Goal: Information Seeking & Learning: Learn about a topic

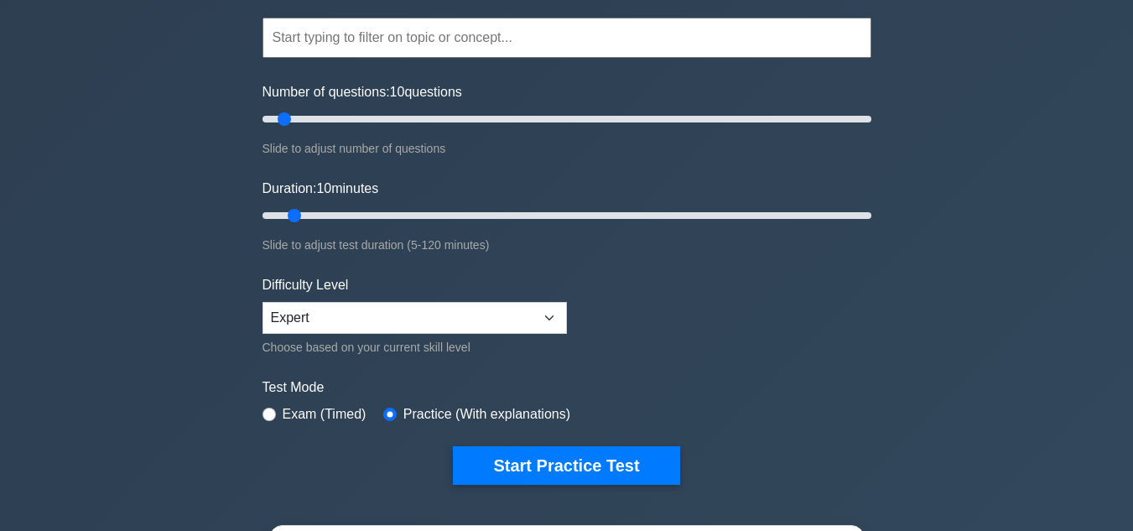
scroll to position [268, 0]
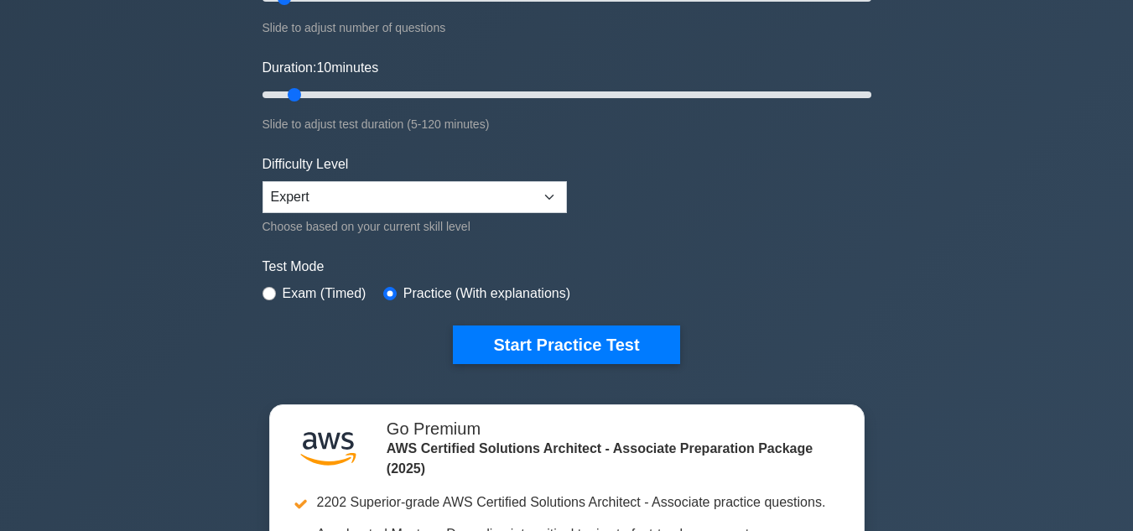
click at [336, 108] on div "Duration: 10 minutes Slide to adjust test duration (5-120 minutes)" at bounding box center [566, 96] width 609 height 76
click at [336, 92] on input "Duration: 20 minutes" at bounding box center [566, 95] width 609 height 20
type input "30"
click at [424, 44] on form "Topics Amazon EC2 Amazon S3 Amazon VPC AWS Identity and Access Management (IAM)…" at bounding box center [566, 105] width 609 height 518
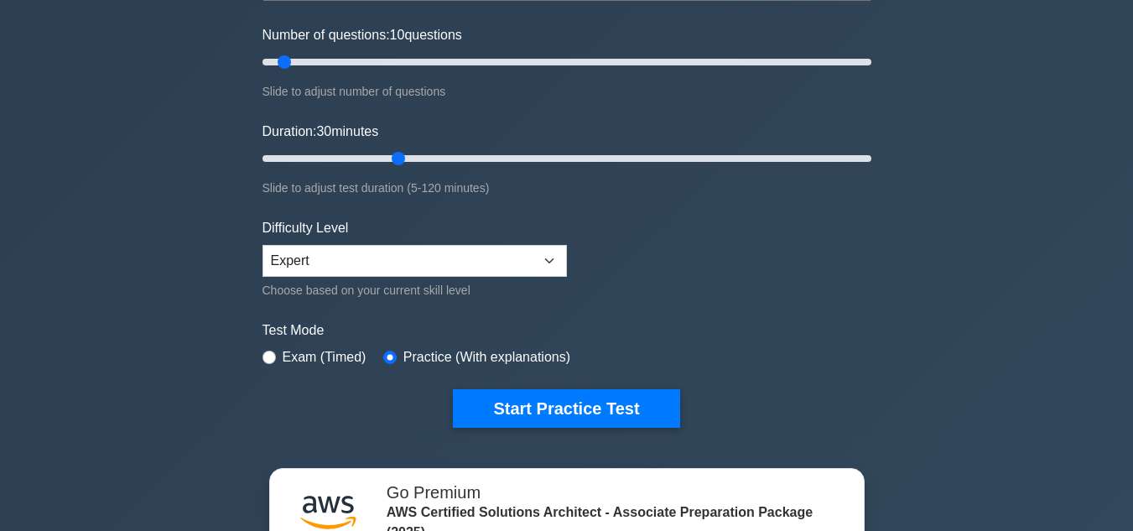
scroll to position [201, 0]
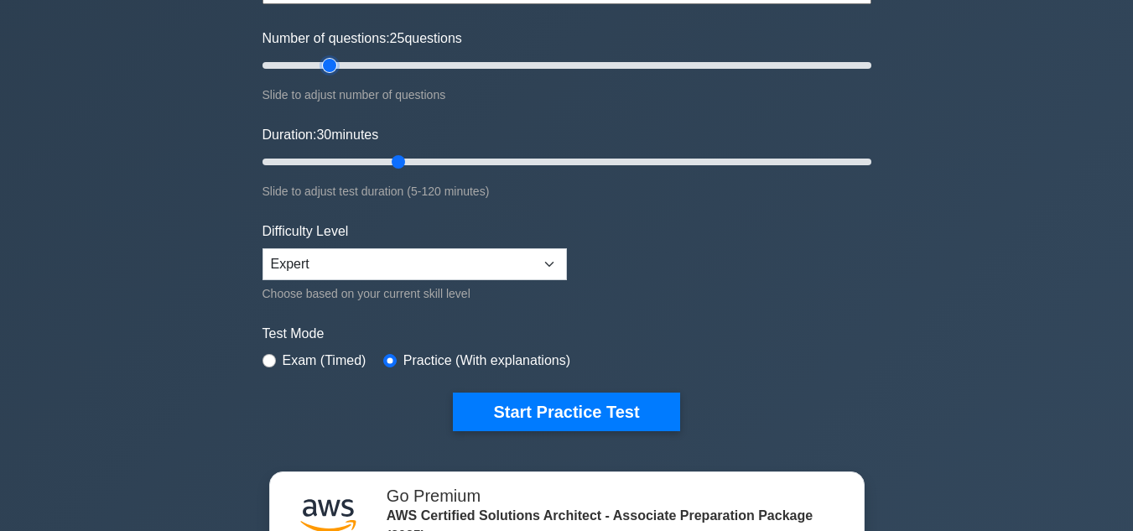
type input "25"
click at [329, 71] on input "Number of questions: 25 questions" at bounding box center [566, 65] width 609 height 20
click at [324, 63] on input "Number of questions: 25 questions" at bounding box center [566, 65] width 609 height 20
click at [291, 368] on label "Exam (Timed)" at bounding box center [325, 360] width 84 height 20
click at [308, 357] on label "Exam (Timed)" at bounding box center [325, 360] width 84 height 20
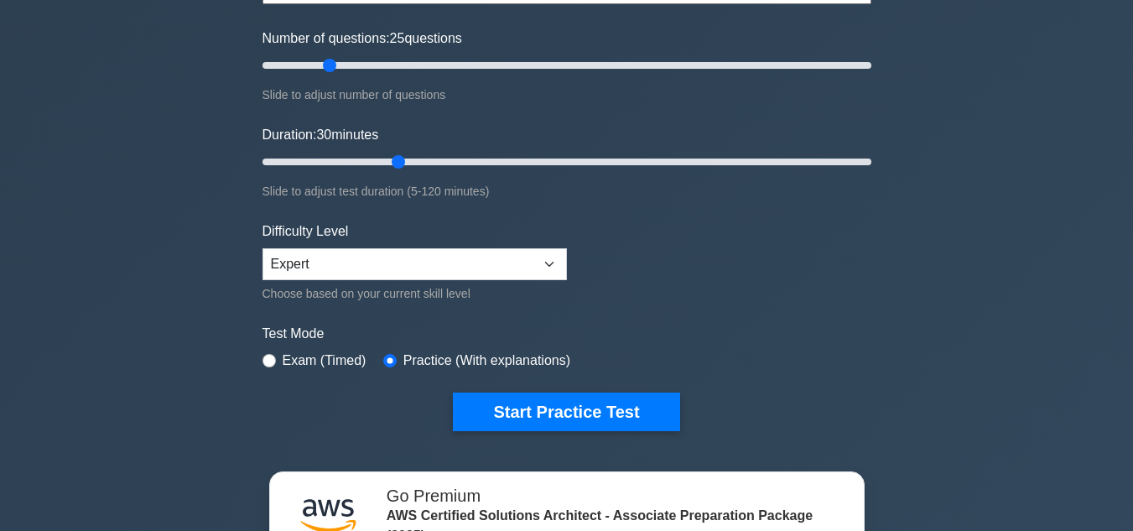
click at [264, 350] on div "Exam (Timed)" at bounding box center [314, 360] width 104 height 20
click at [275, 360] on input "radio" at bounding box center [268, 360] width 13 height 13
radio input "true"
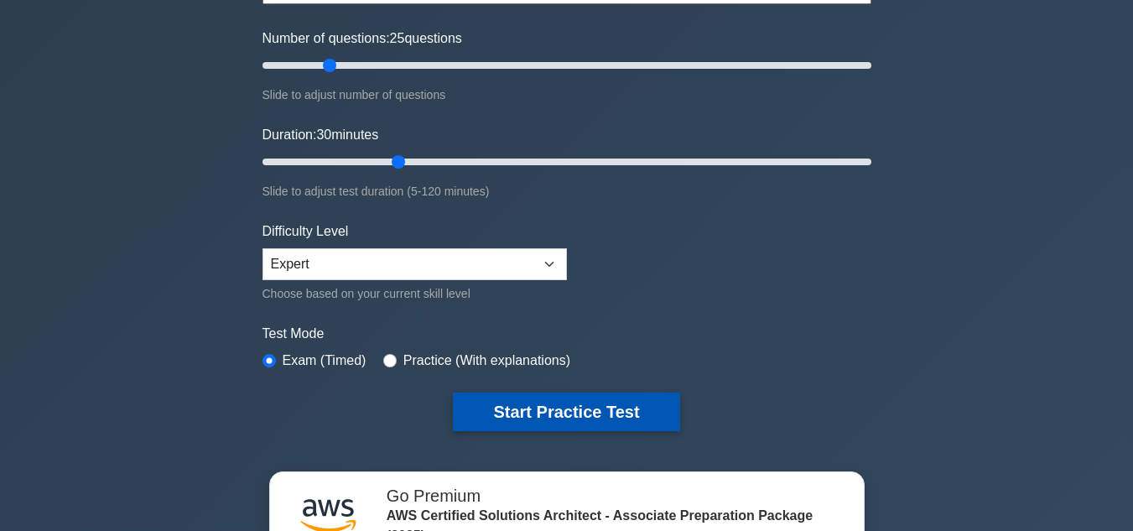
click at [507, 407] on button "Start Practice Test" at bounding box center [566, 411] width 226 height 39
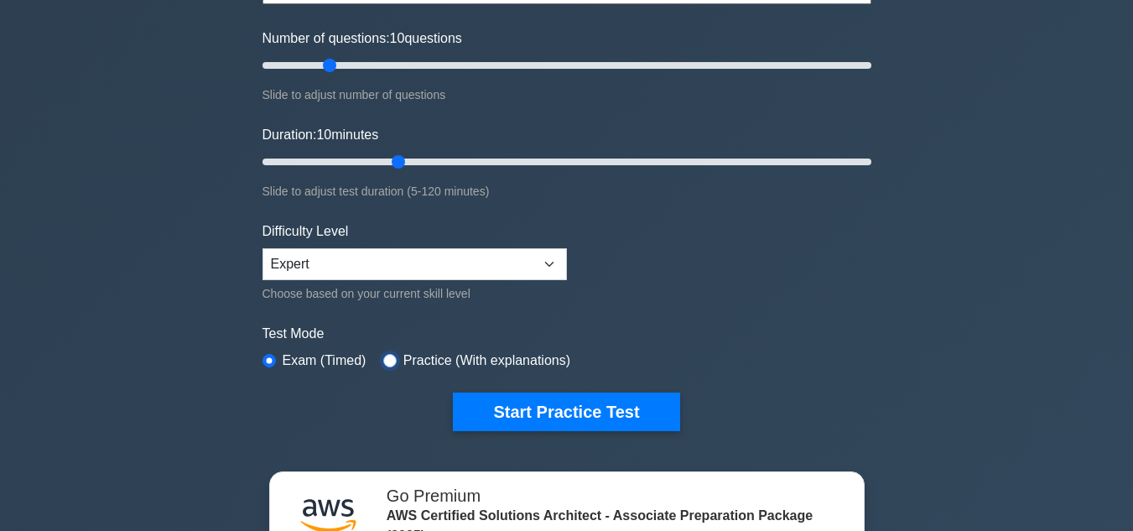
click at [383, 362] on input "radio" at bounding box center [389, 360] width 13 height 13
radio input "true"
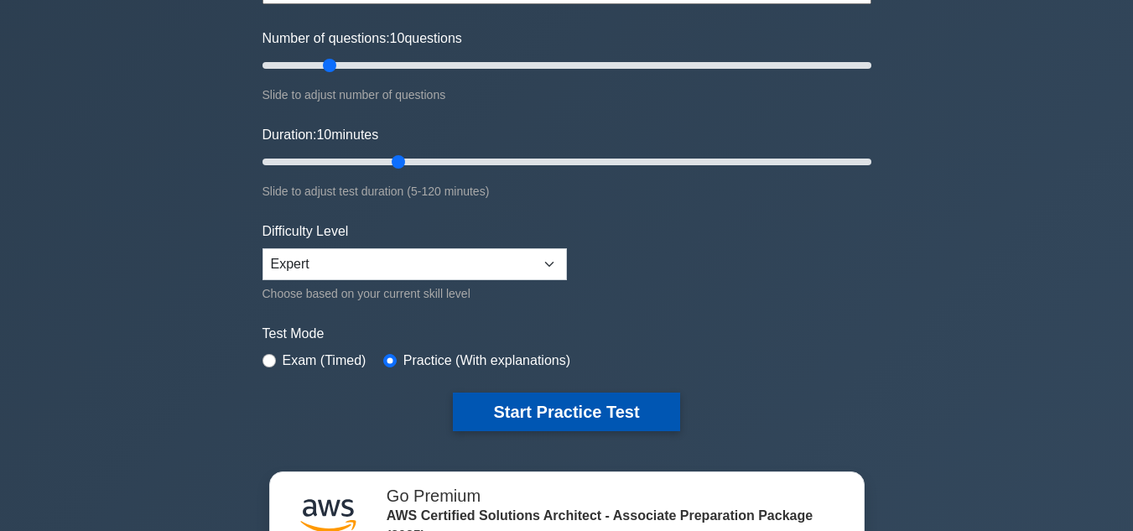
click at [496, 411] on button "Start Practice Test" at bounding box center [566, 411] width 226 height 39
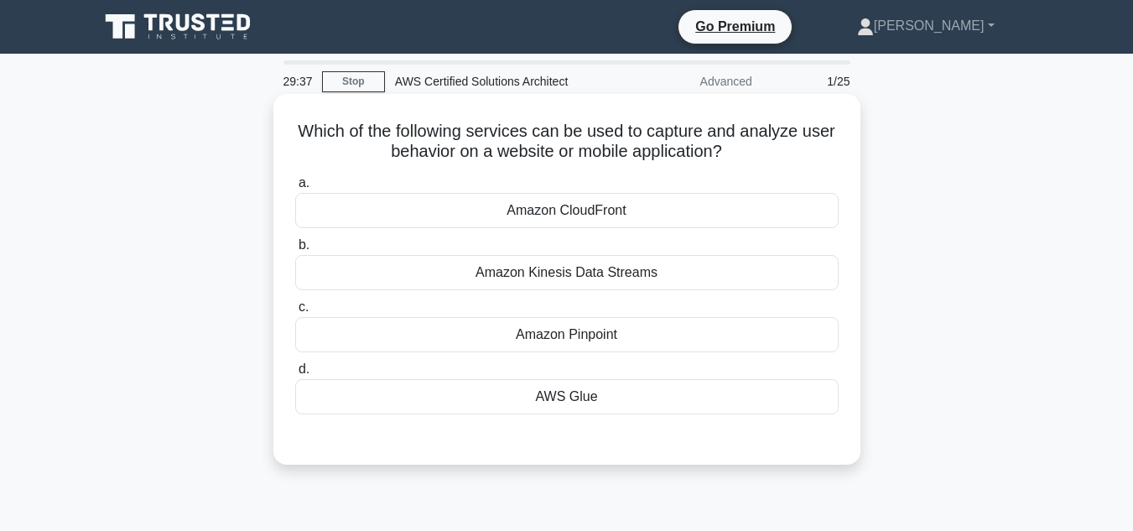
click at [500, 334] on div "Amazon Pinpoint" at bounding box center [566, 334] width 543 height 35
click at [295, 313] on input "c. Amazon Pinpoint" at bounding box center [295, 307] width 0 height 11
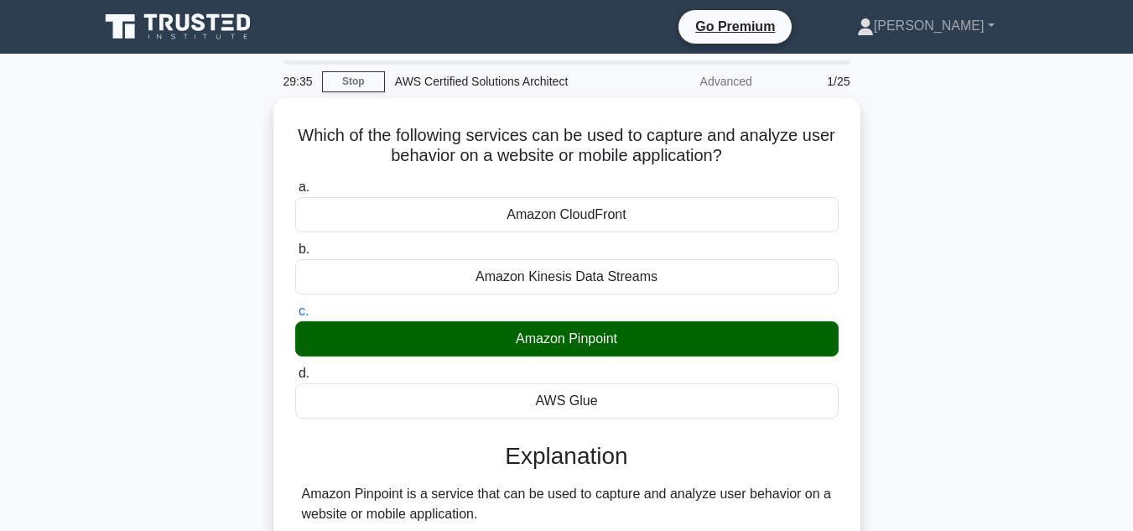
click at [992, 376] on div "Which of the following services can be used to capture and analyze user behavio…" at bounding box center [567, 381] width 956 height 566
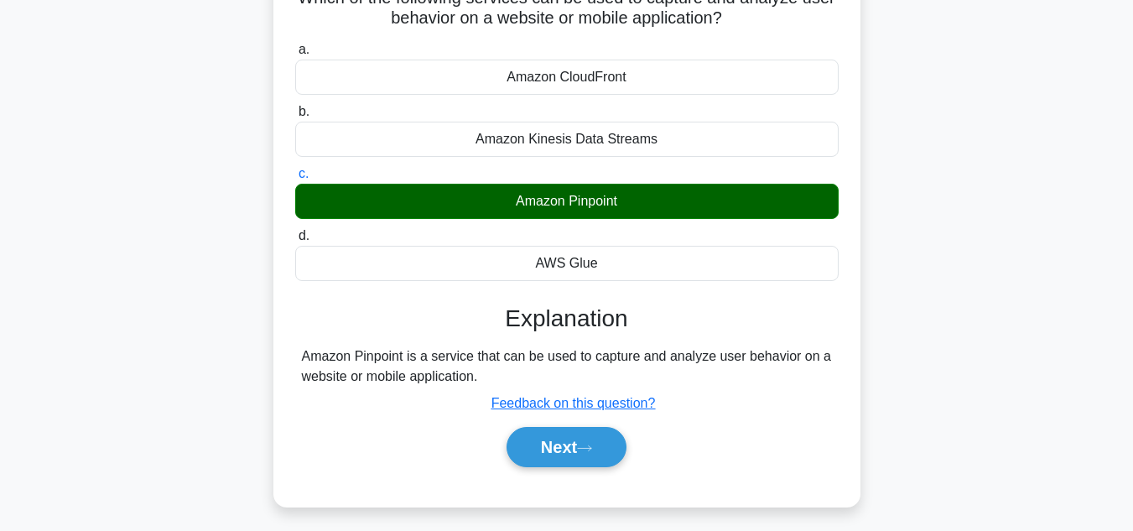
scroll to position [134, 0]
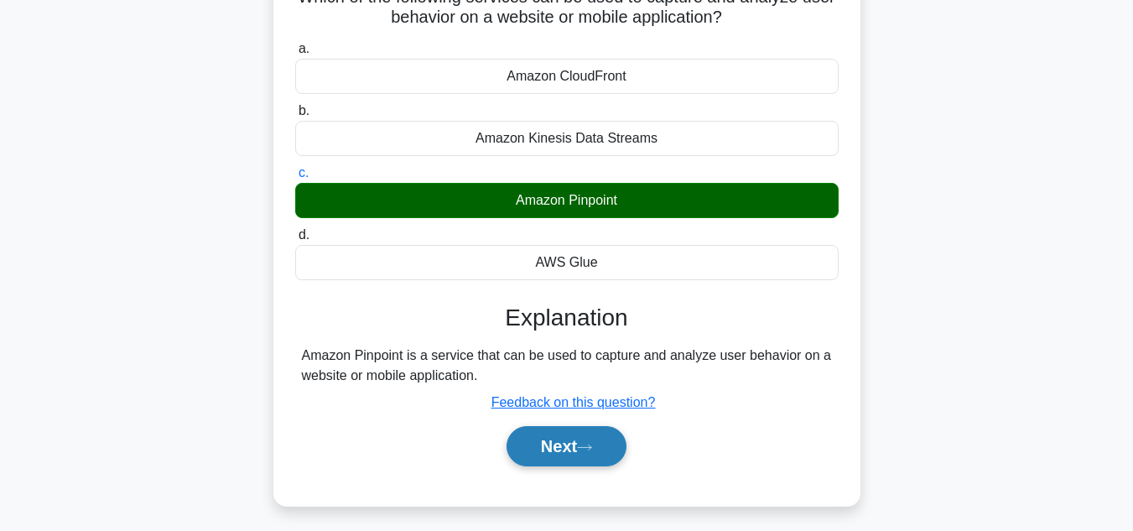
click at [558, 453] on button "Next" at bounding box center [566, 446] width 120 height 40
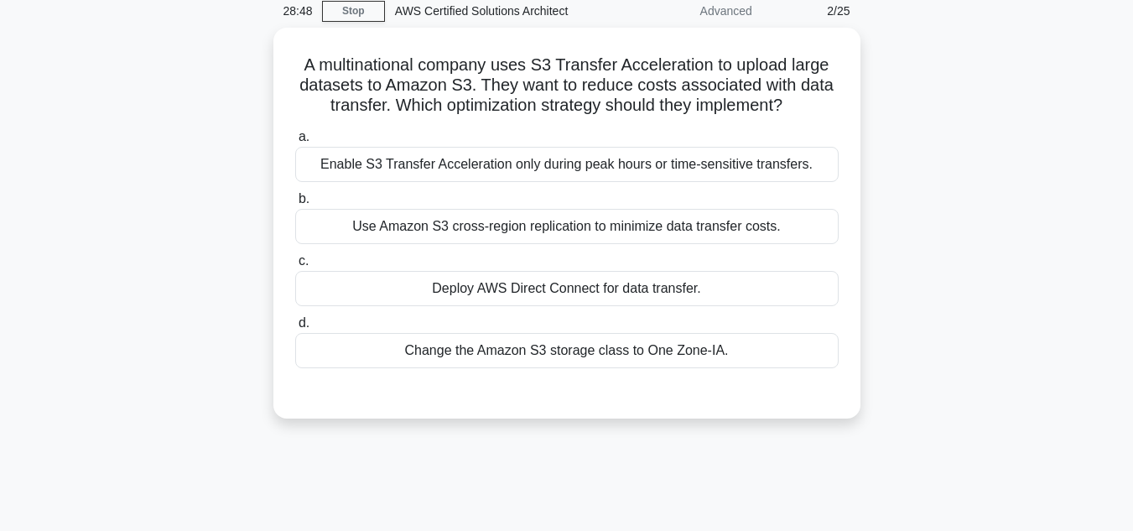
scroll to position [67, 0]
click at [480, 163] on div "Enable S3 Transfer Acceleration only during peak hours or time-sensitive transf…" at bounding box center [566, 163] width 543 height 35
click at [295, 142] on input "a. Enable S3 Transfer Acceleration only during peak hours or time-sensitive tra…" at bounding box center [295, 136] width 0 height 11
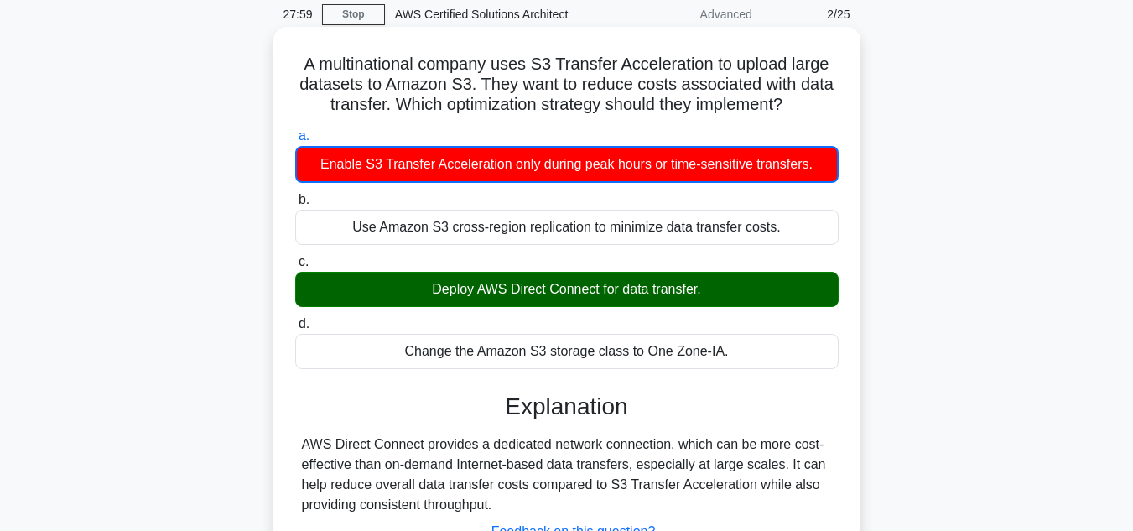
click at [295, 194] on input "b. Use Amazon S3 cross-region replication to minimize data transfer costs." at bounding box center [295, 199] width 0 height 11
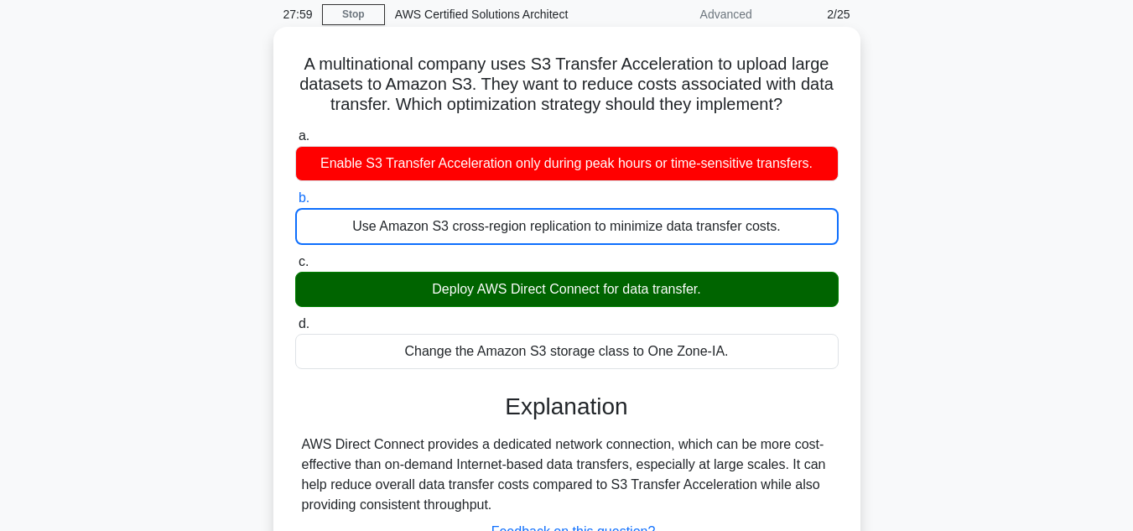
click at [295, 257] on input "c. Deploy AWS Direct Connect for data transfer." at bounding box center [295, 262] width 0 height 11
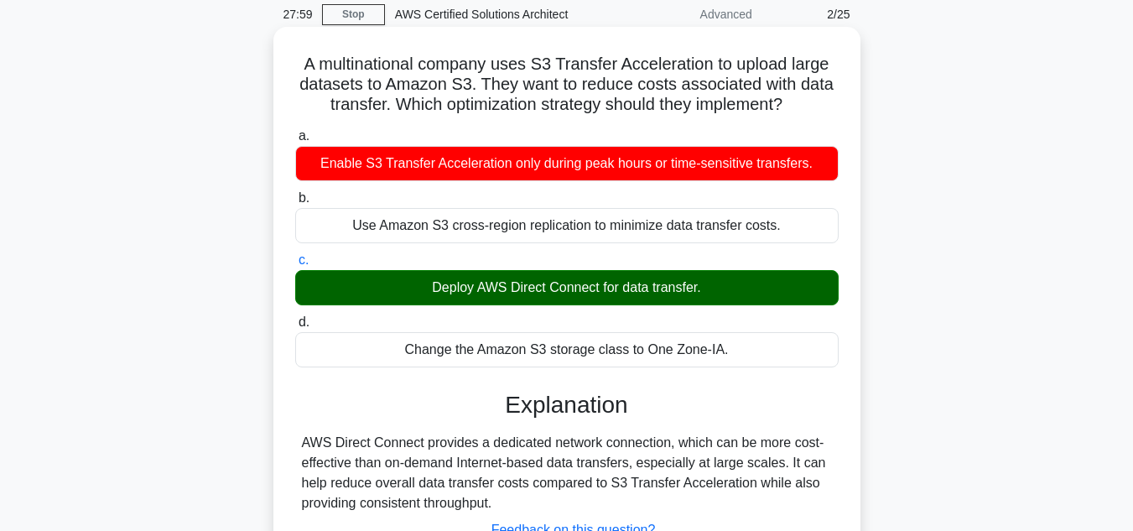
click at [295, 317] on input "d. Change the Amazon S3 storage class to One Zone-IA." at bounding box center [295, 322] width 0 height 11
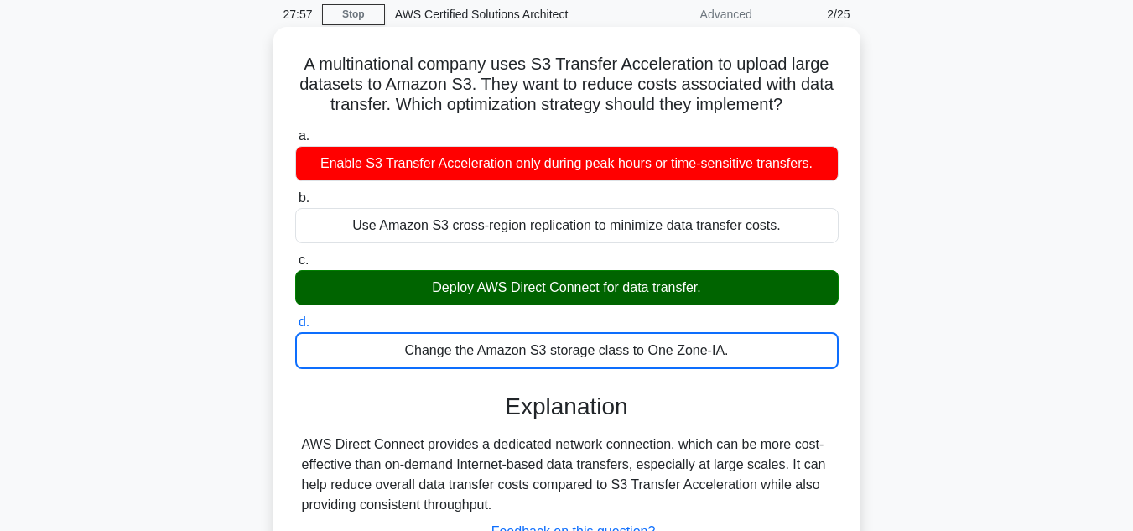
click at [455, 404] on h3 "Explanation" at bounding box center [566, 406] width 523 height 29
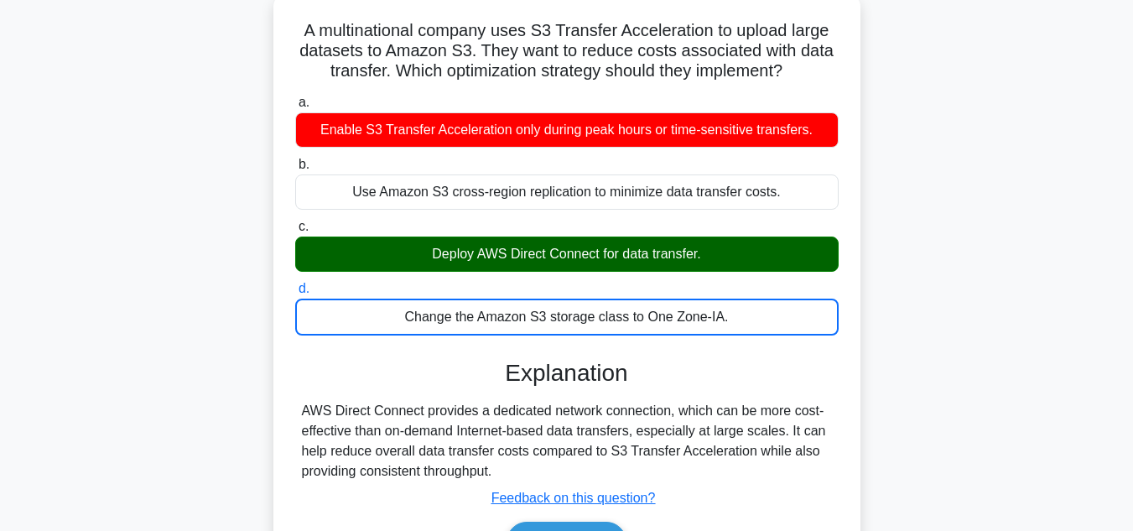
scroll to position [134, 0]
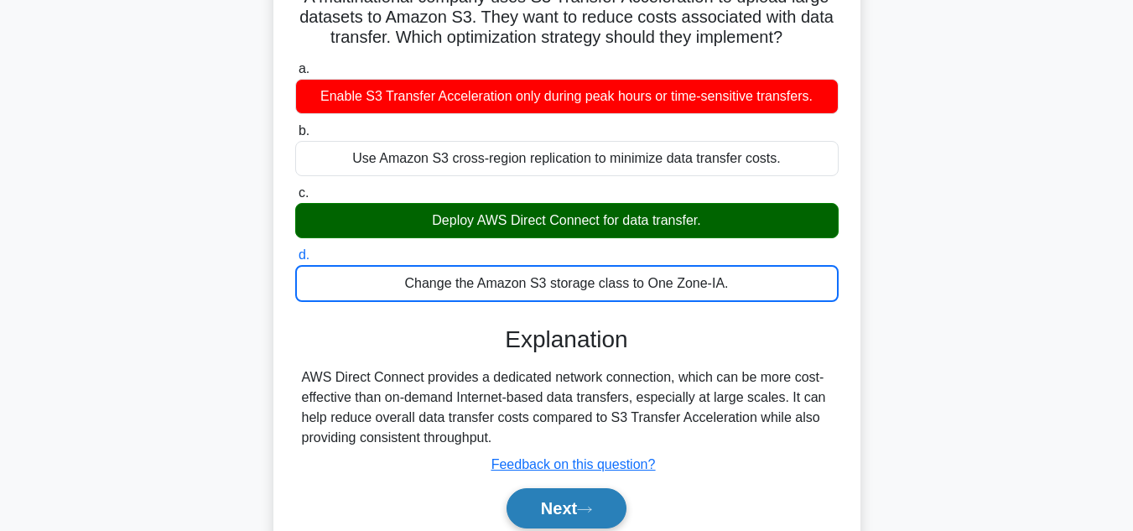
click at [534, 510] on button "Next" at bounding box center [566, 508] width 120 height 40
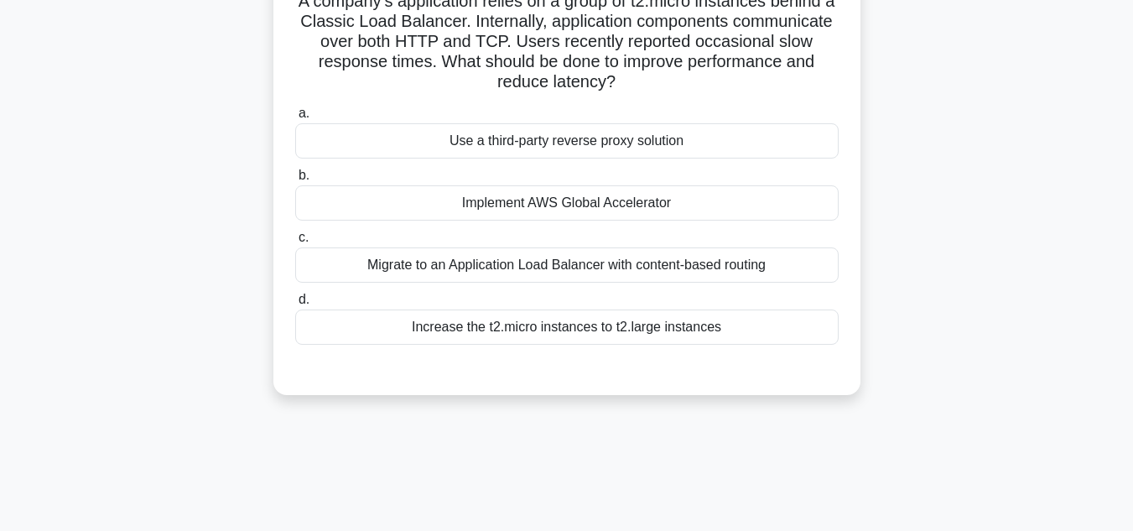
click at [492, 469] on div "27:42 Stop AWS Certified Solutions Architect Advanced 3/25 A company's applicat…" at bounding box center [567, 345] width 956 height 838
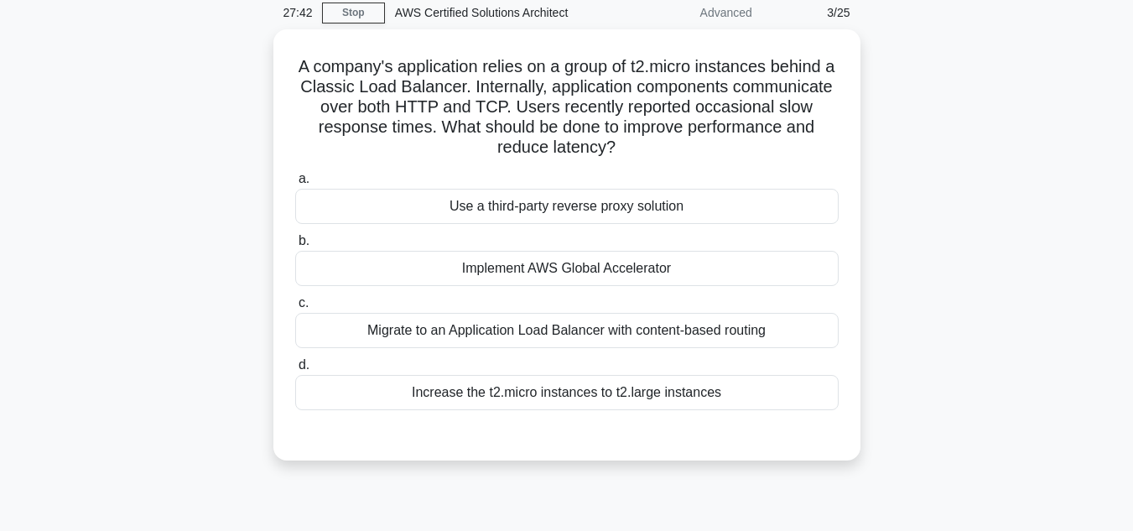
scroll to position [67, 0]
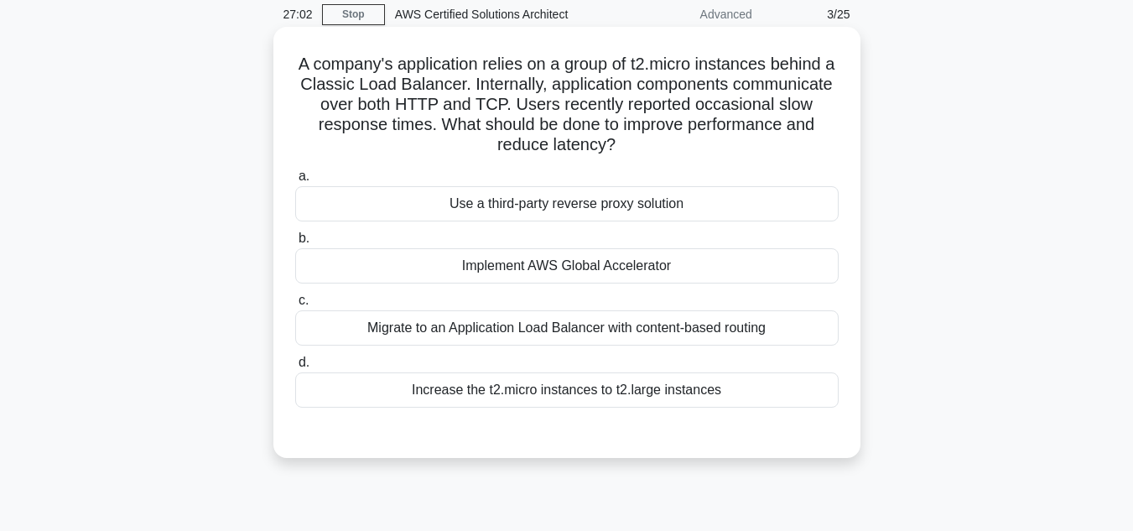
click at [546, 270] on div "Implement AWS Global Accelerator" at bounding box center [566, 265] width 543 height 35
click at [295, 244] on input "b. Implement AWS Global Accelerator" at bounding box center [295, 238] width 0 height 11
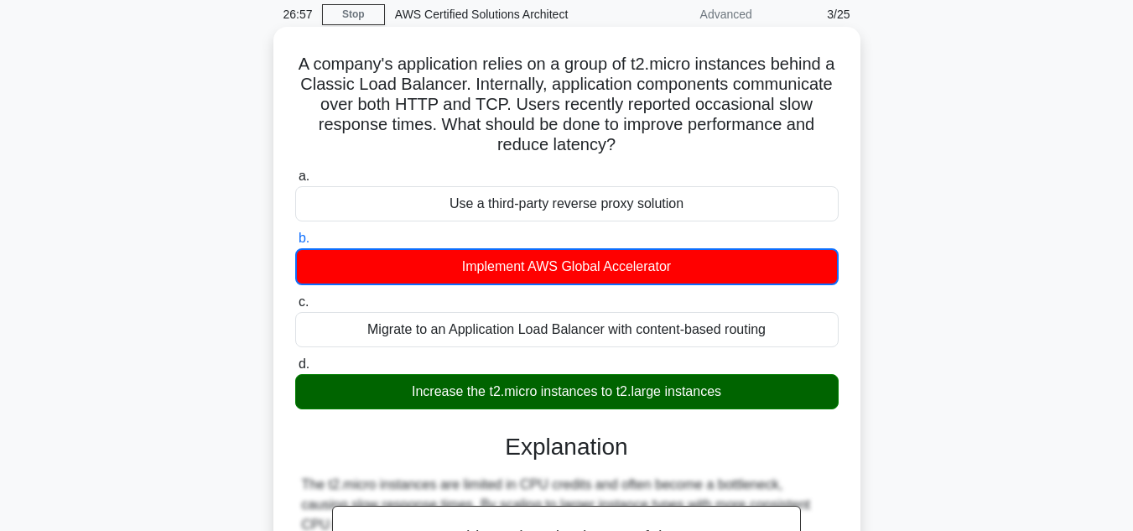
click at [295, 297] on input "c. Migrate to an Application Load Balancer with content-based routing" at bounding box center [295, 302] width 0 height 11
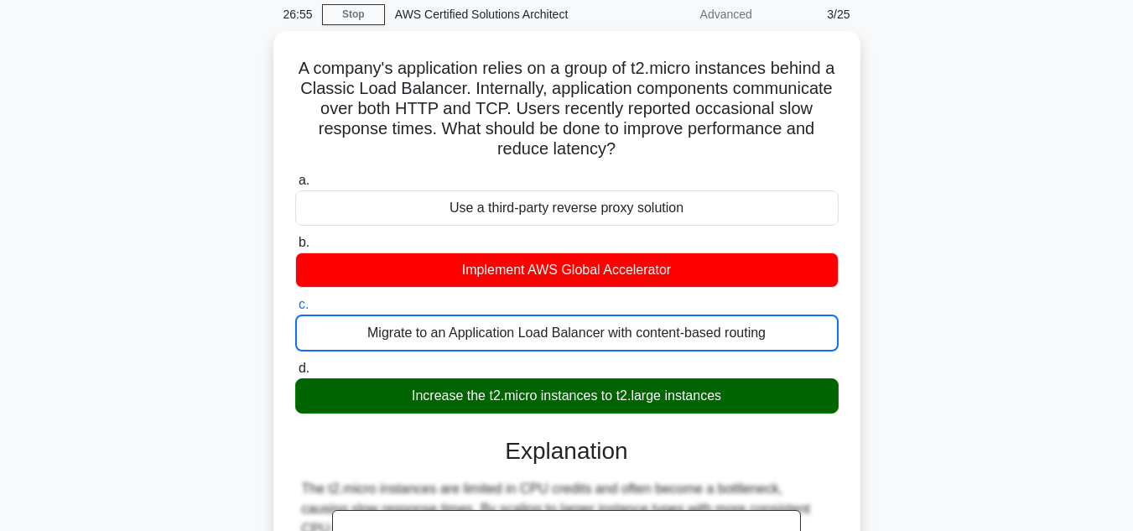
click at [913, 298] on div "A company's application relies on a group of t2.micro instances behind a Classi…" at bounding box center [567, 425] width 956 height 789
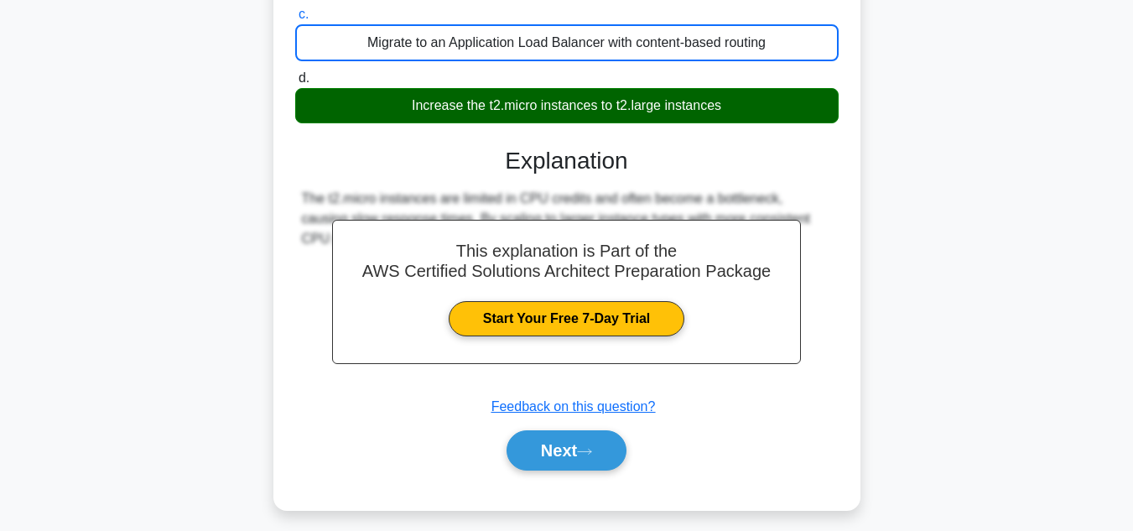
scroll to position [375, 0]
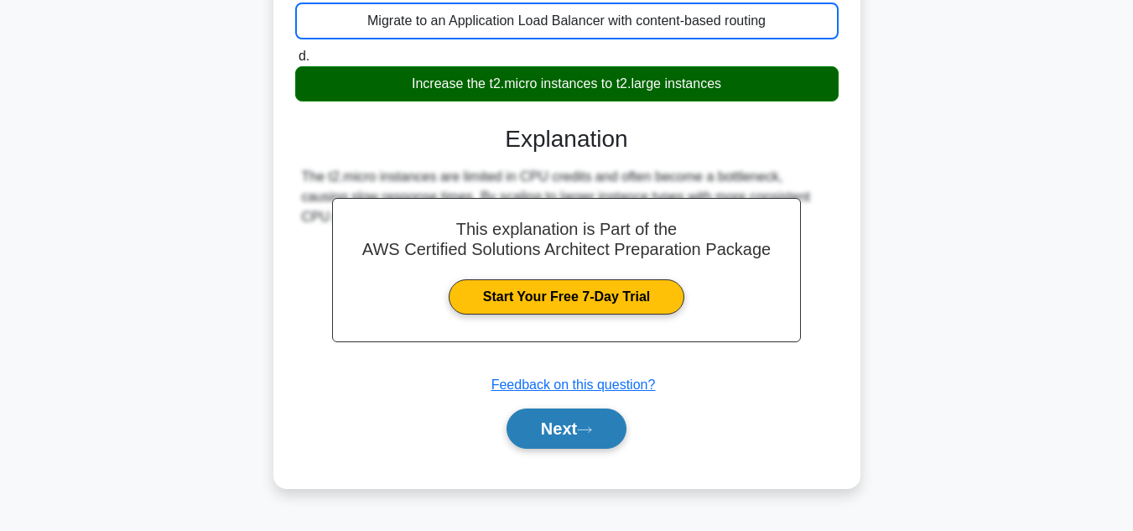
click at [620, 423] on button "Next" at bounding box center [566, 428] width 120 height 40
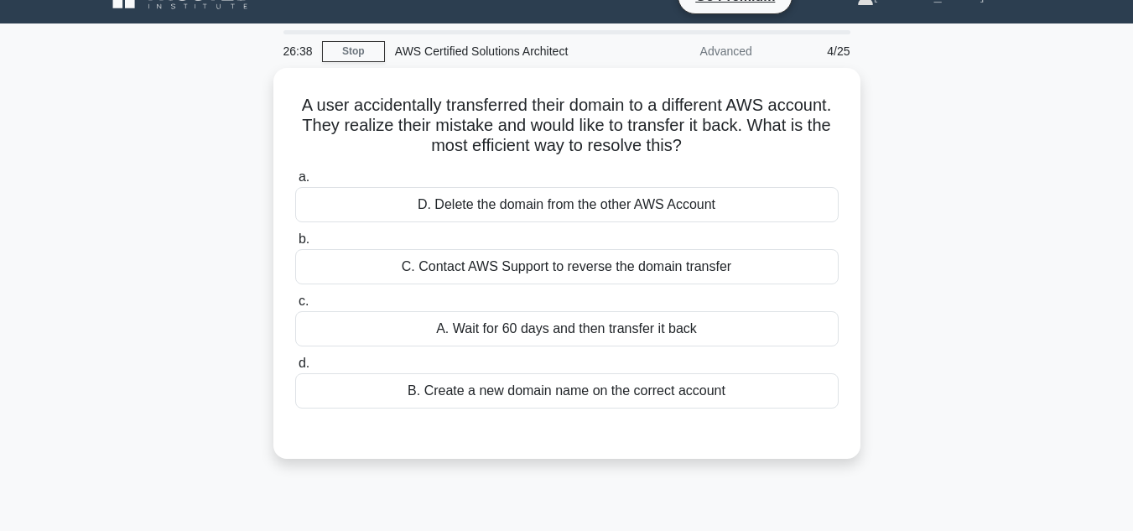
scroll to position [6, 0]
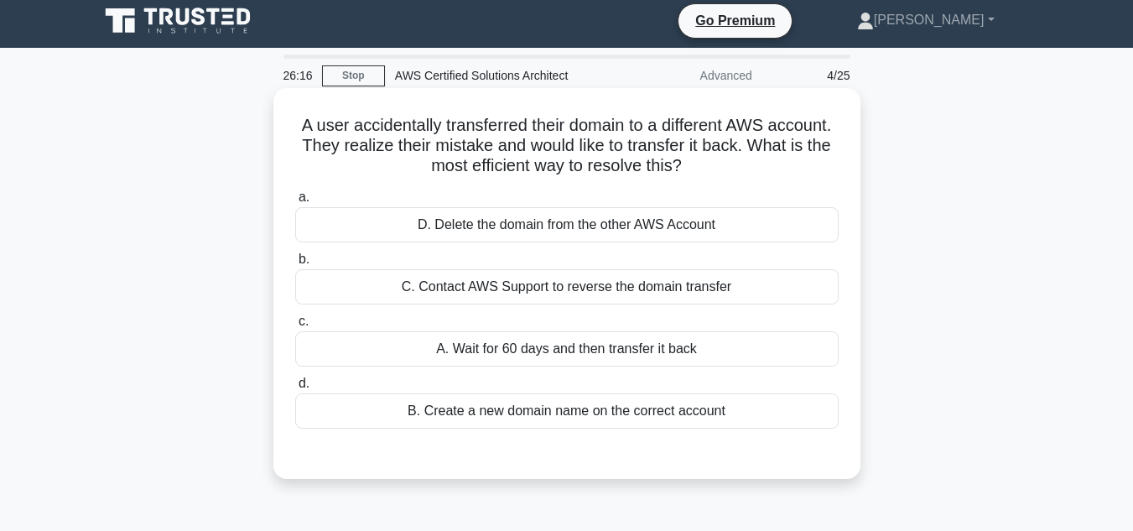
click at [614, 340] on div "A. Wait for 60 days and then transfer it back" at bounding box center [566, 348] width 543 height 35
click at [295, 327] on input "c. A. Wait for 60 days and then transfer it back" at bounding box center [295, 321] width 0 height 11
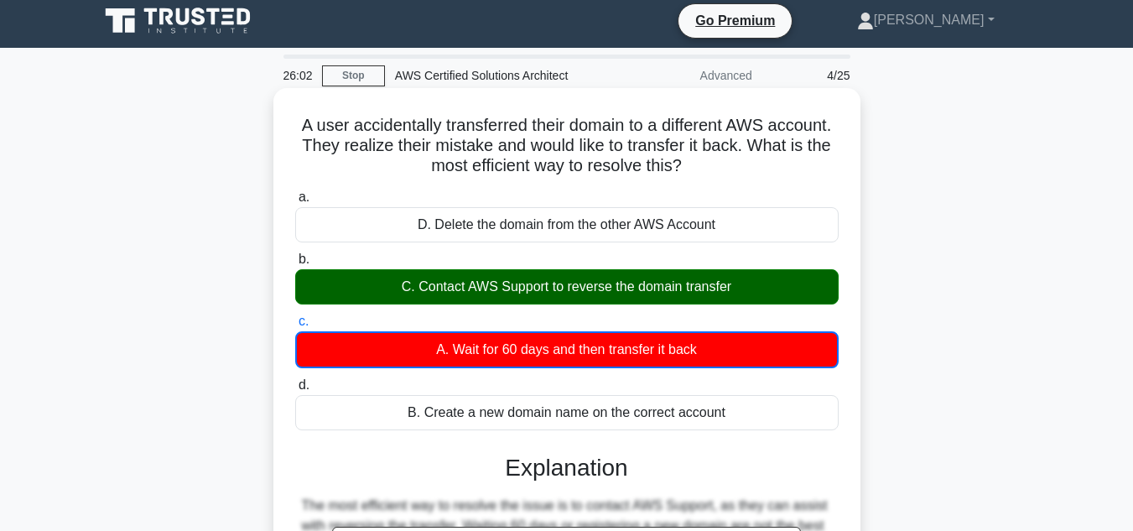
click at [295, 380] on input "d. B. Create a new domain name on the correct account" at bounding box center [295, 385] width 0 height 11
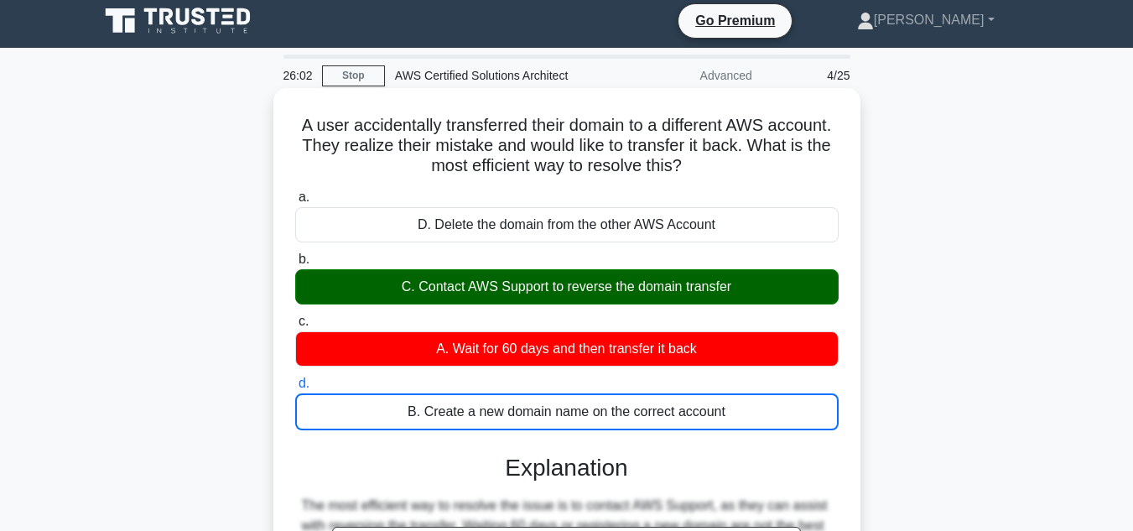
click at [295, 192] on input "a. D. Delete the domain from the other AWS Account" at bounding box center [295, 197] width 0 height 11
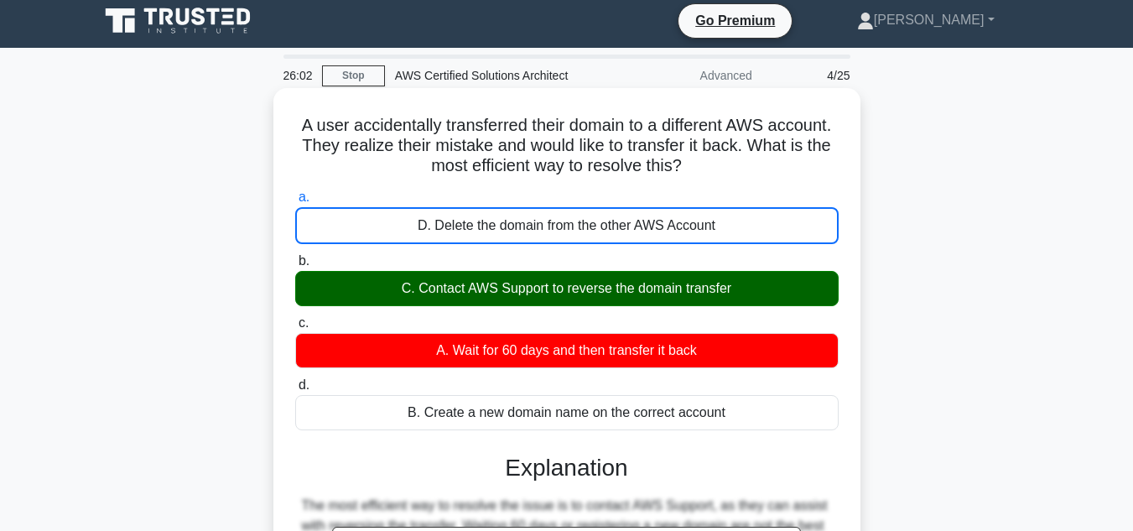
click at [295, 256] on input "b. C. Contact AWS Support to reverse the domain transfer" at bounding box center [295, 261] width 0 height 11
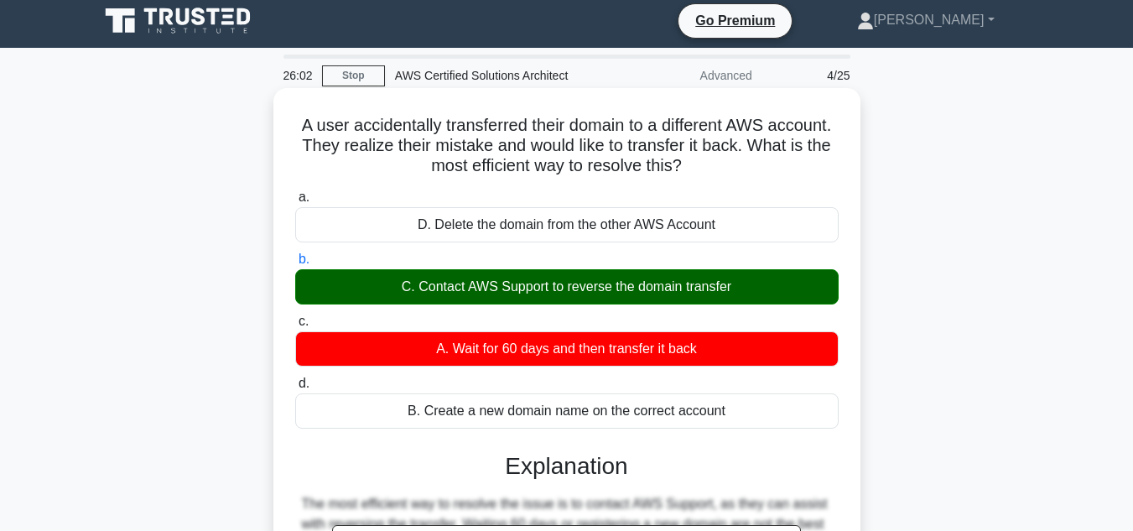
click at [295, 316] on input "c. A. Wait for 60 days and then transfer it back" at bounding box center [295, 321] width 0 height 11
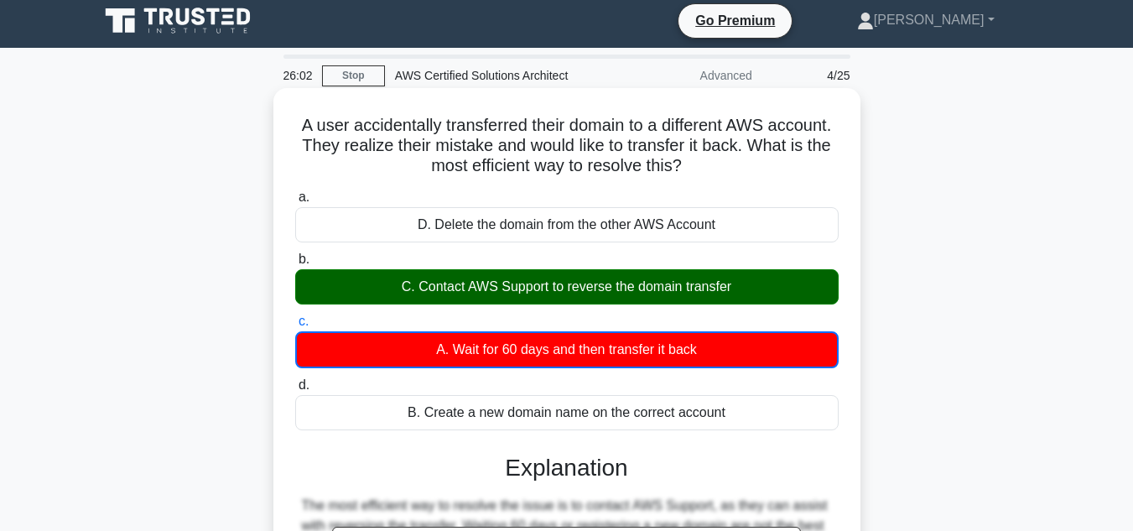
click at [295, 380] on input "d. B. Create a new domain name on the correct account" at bounding box center [295, 385] width 0 height 11
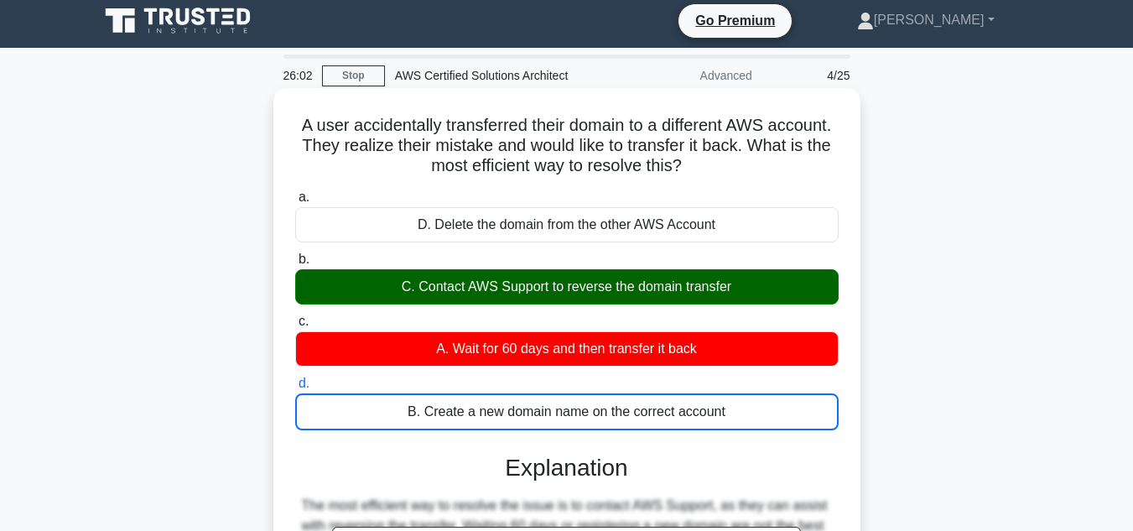
click at [295, 192] on input "a. D. Delete the domain from the other AWS Account" at bounding box center [295, 197] width 0 height 11
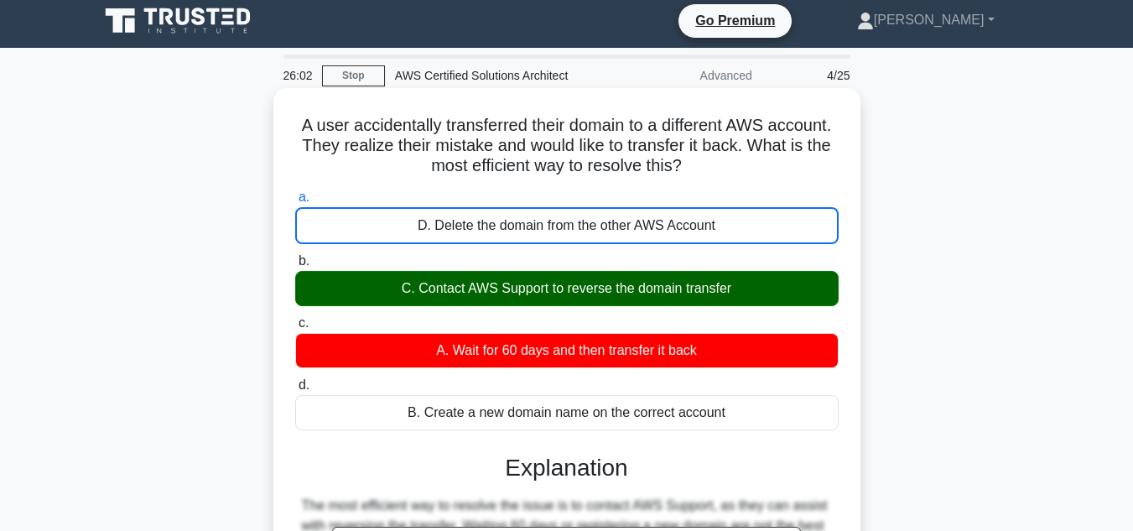
click at [295, 256] on input "b. C. Contact AWS Support to reverse the domain transfer" at bounding box center [295, 261] width 0 height 11
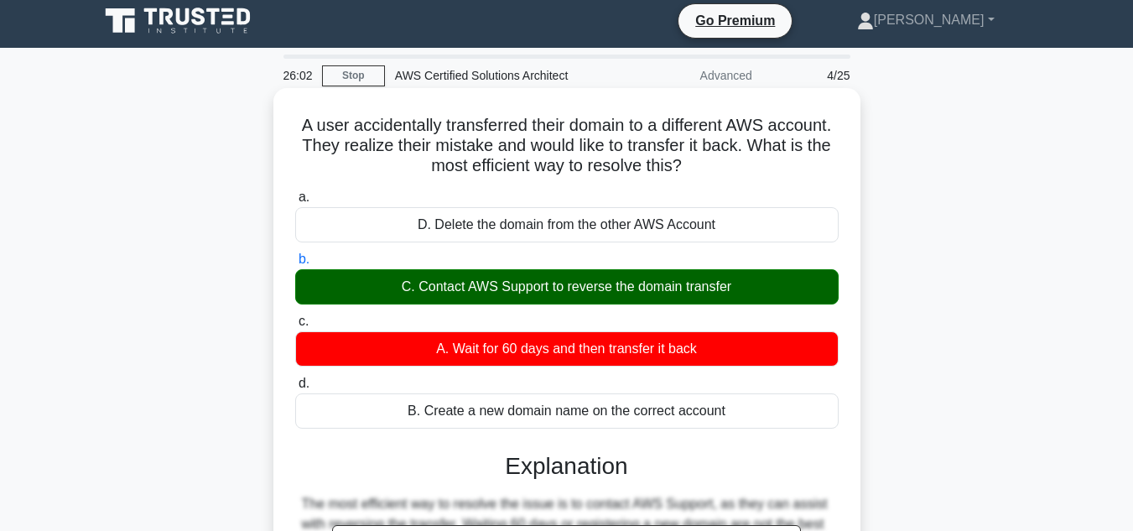
click at [295, 316] on input "c. A. Wait for 60 days and then transfer it back" at bounding box center [295, 321] width 0 height 11
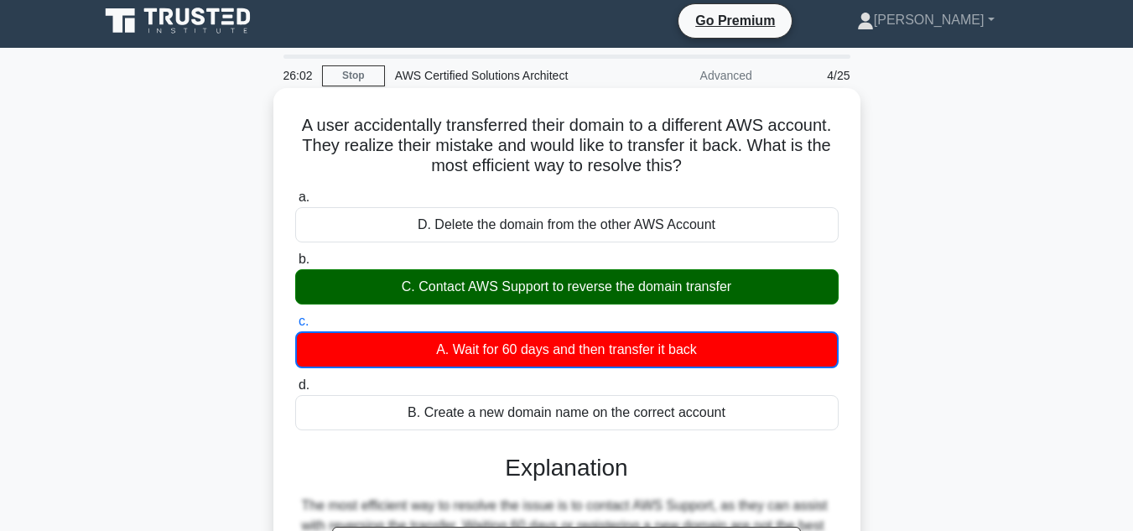
click at [295, 380] on input "d. B. Create a new domain name on the correct account" at bounding box center [295, 385] width 0 height 11
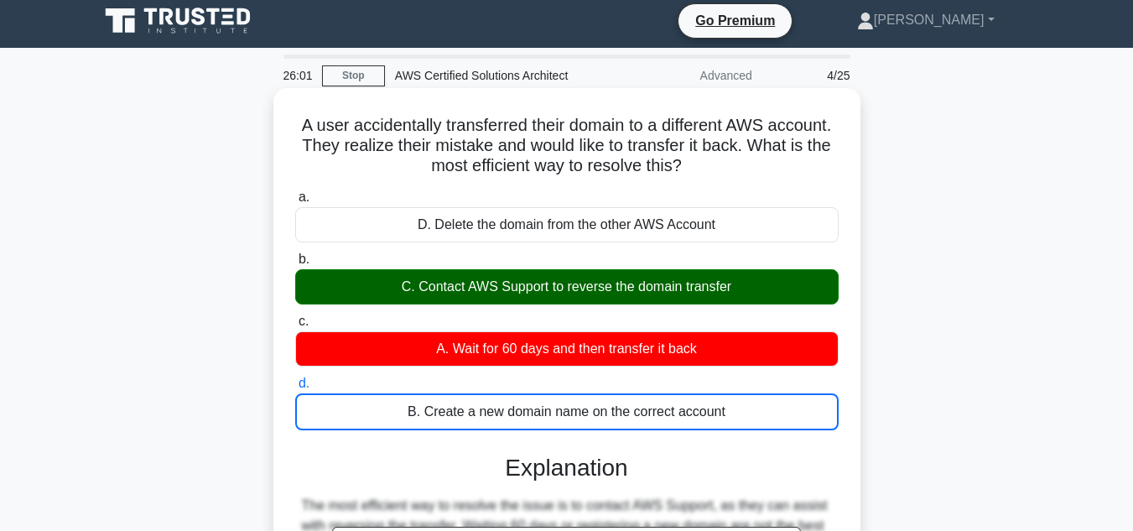
click at [295, 192] on input "a. D. Delete the domain from the other AWS Account" at bounding box center [295, 197] width 0 height 11
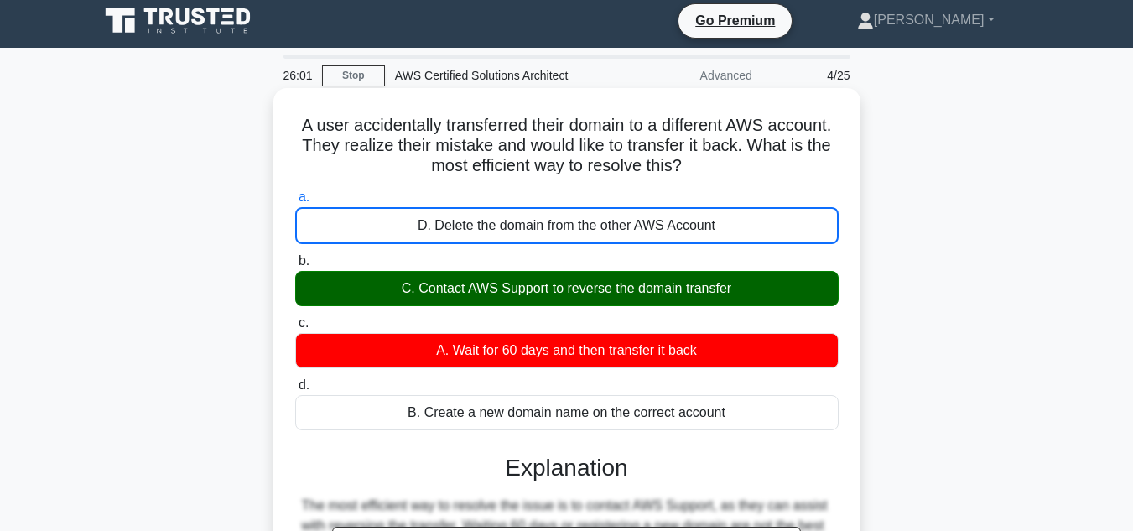
click at [295, 256] on input "b. C. Contact AWS Support to reverse the domain transfer" at bounding box center [295, 261] width 0 height 11
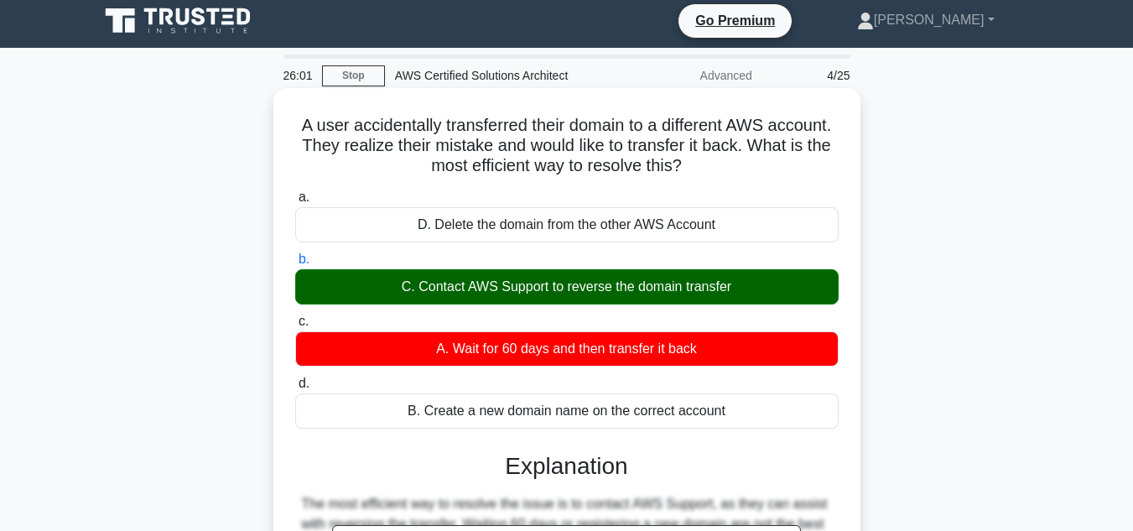
click at [295, 316] on input "c. A. Wait for 60 days and then transfer it back" at bounding box center [295, 321] width 0 height 11
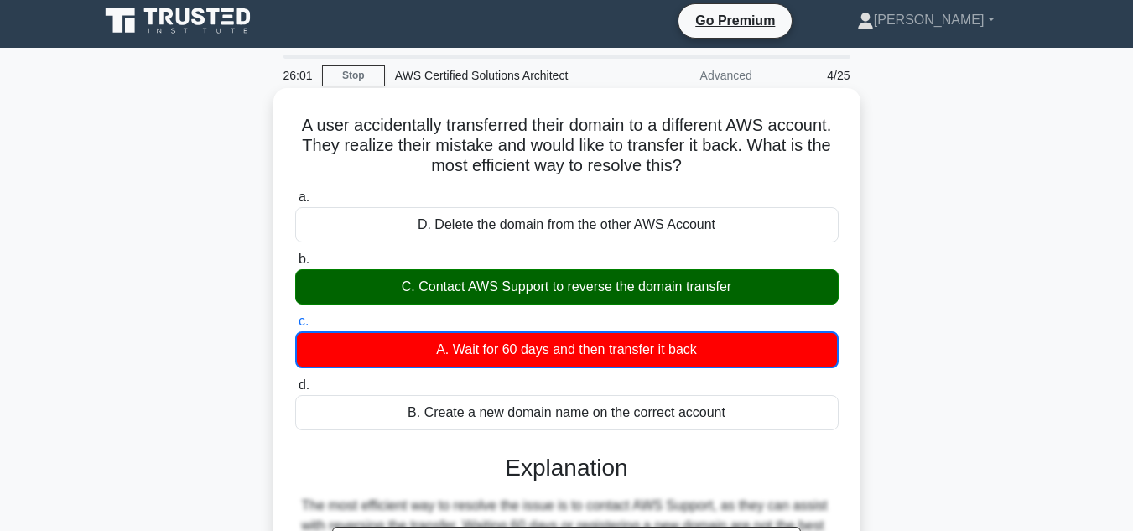
click at [295, 380] on input "d. B. Create a new domain name on the correct account" at bounding box center [295, 385] width 0 height 11
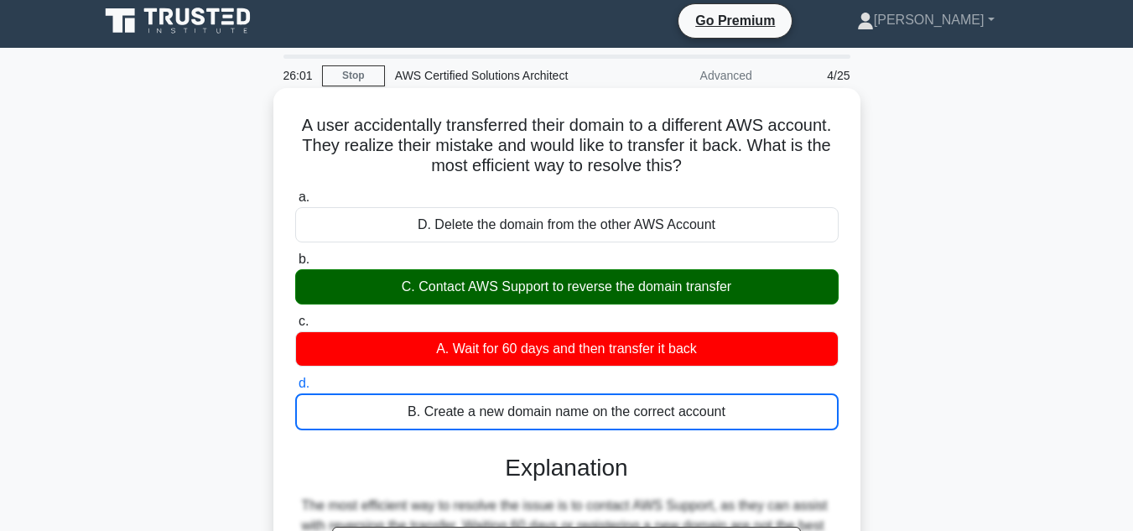
click at [295, 192] on input "a. D. Delete the domain from the other AWS Account" at bounding box center [295, 197] width 0 height 11
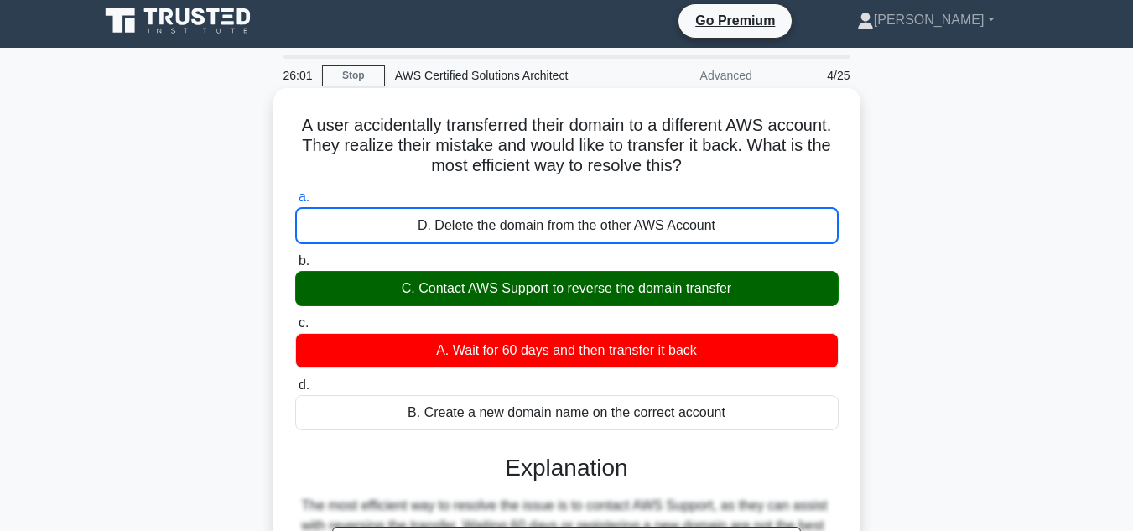
click at [295, 256] on input "b. C. Contact AWS Support to reverse the domain transfer" at bounding box center [295, 261] width 0 height 11
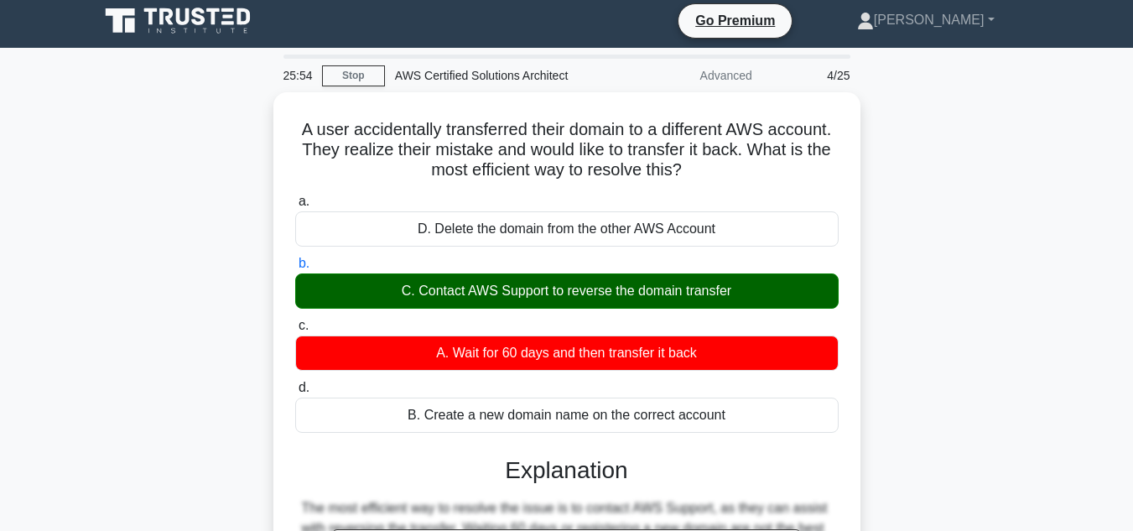
click at [1022, 158] on div "A user accidentally transferred their domain to a different AWS account. They r…" at bounding box center [567, 465] width 956 height 747
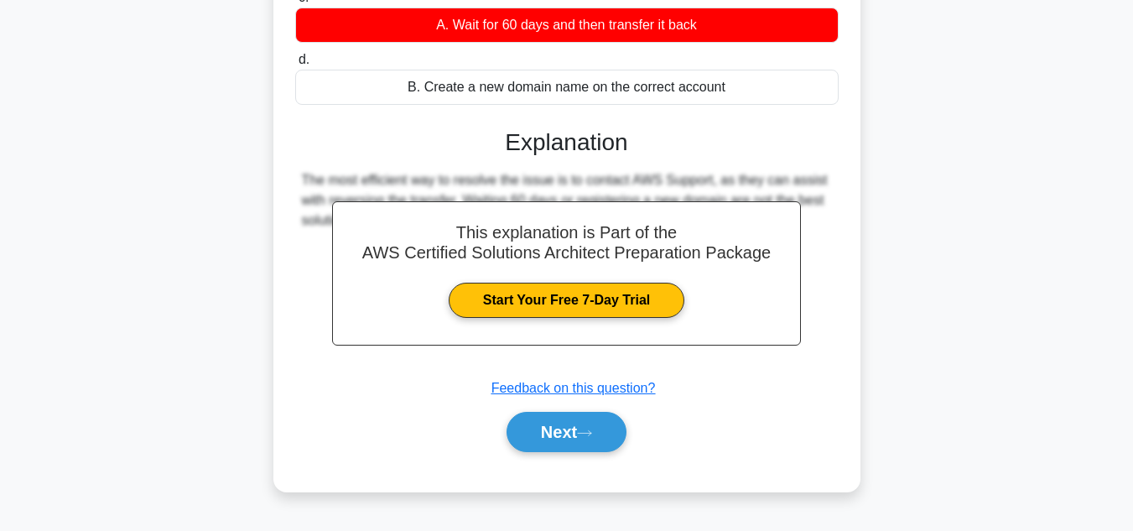
scroll to position [341, 0]
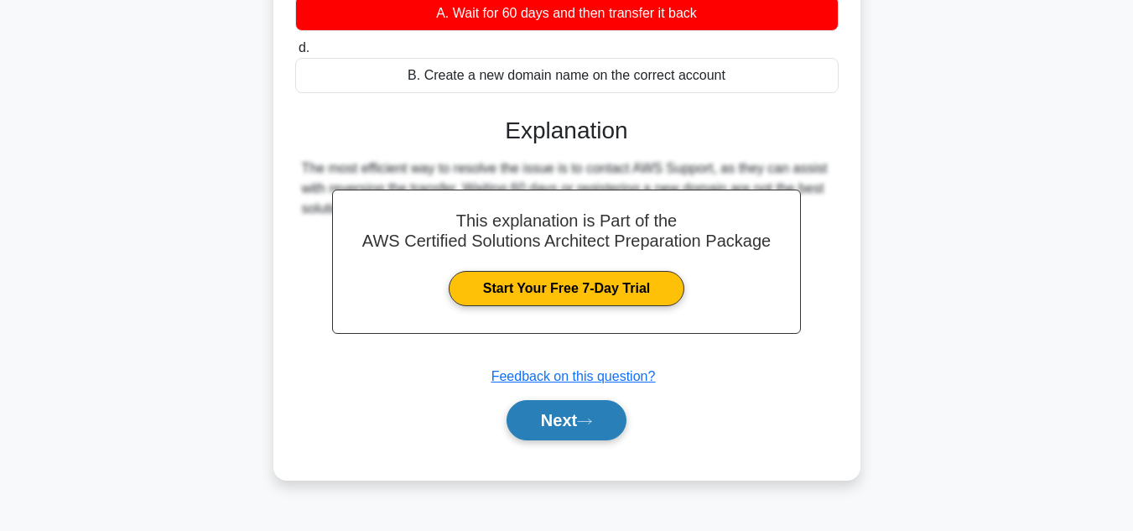
click at [557, 428] on button "Next" at bounding box center [566, 420] width 120 height 40
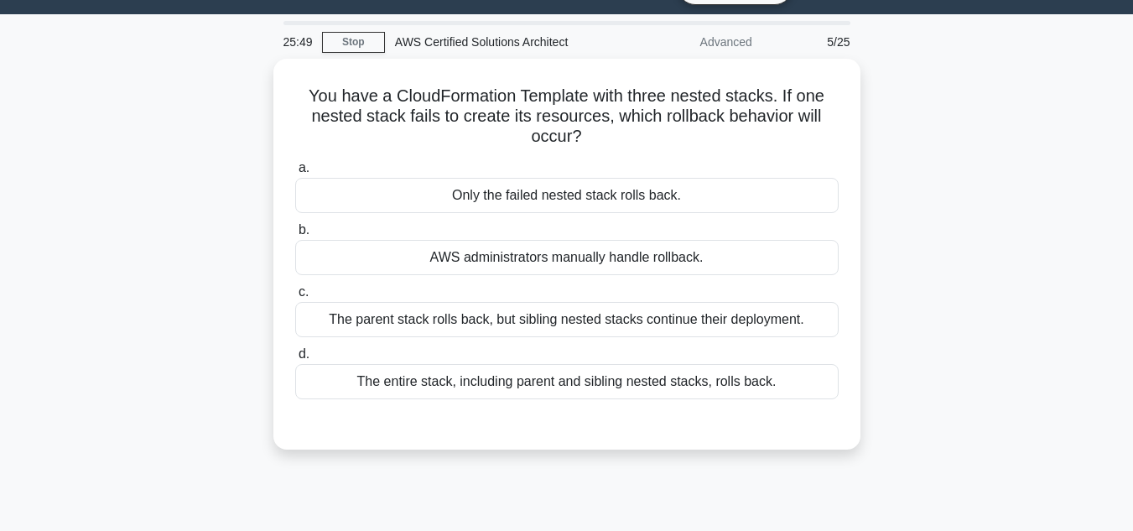
scroll to position [6, 0]
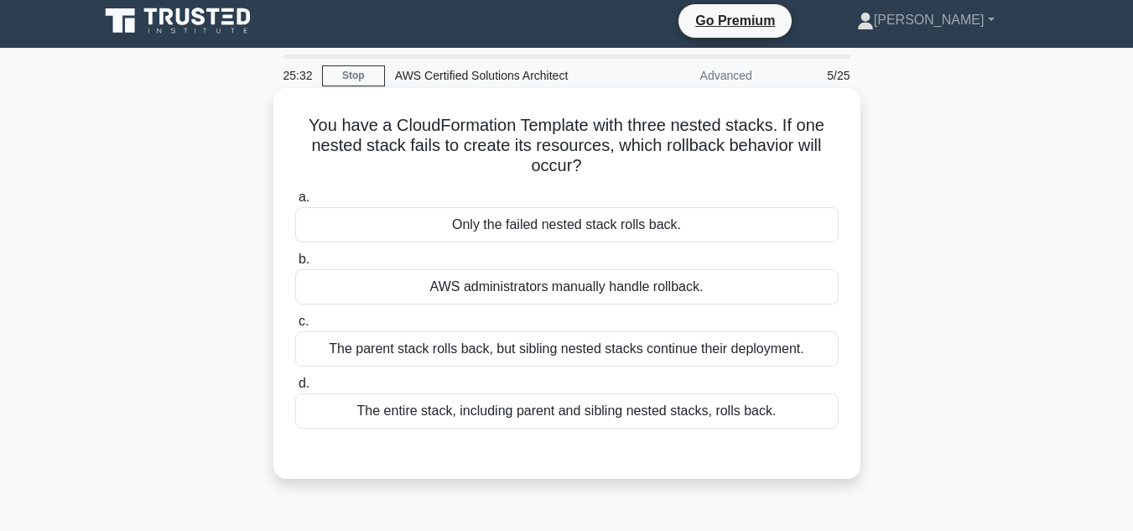
click at [560, 347] on div "The parent stack rolls back, but sibling nested stacks continue their deploymen…" at bounding box center [566, 348] width 543 height 35
click at [295, 327] on input "c. The parent stack rolls back, but sibling nested stacks continue their deploy…" at bounding box center [295, 321] width 0 height 11
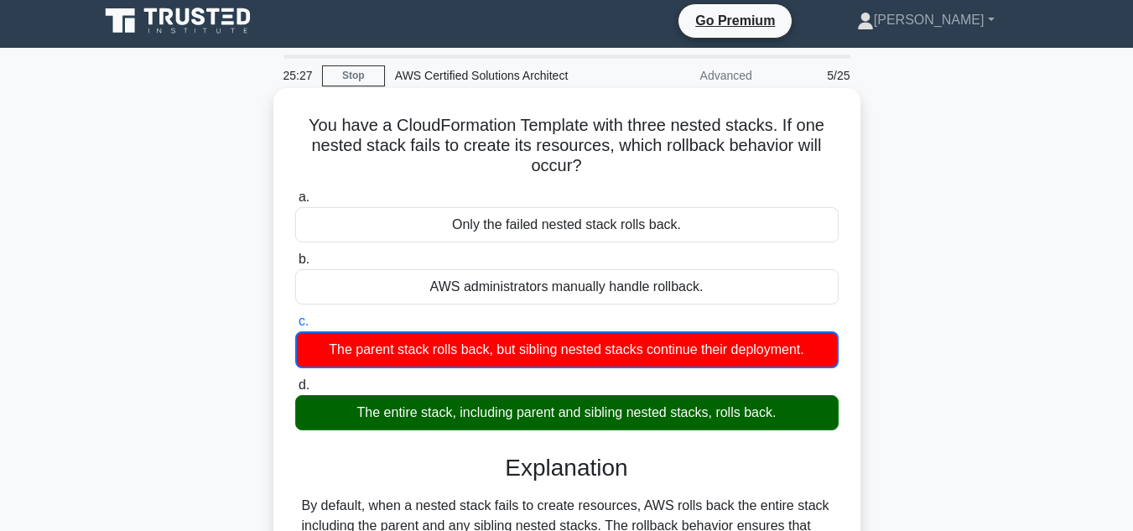
click at [295, 380] on input "d. The entire stack, including parent and sibling nested stacks, rolls back." at bounding box center [295, 385] width 0 height 11
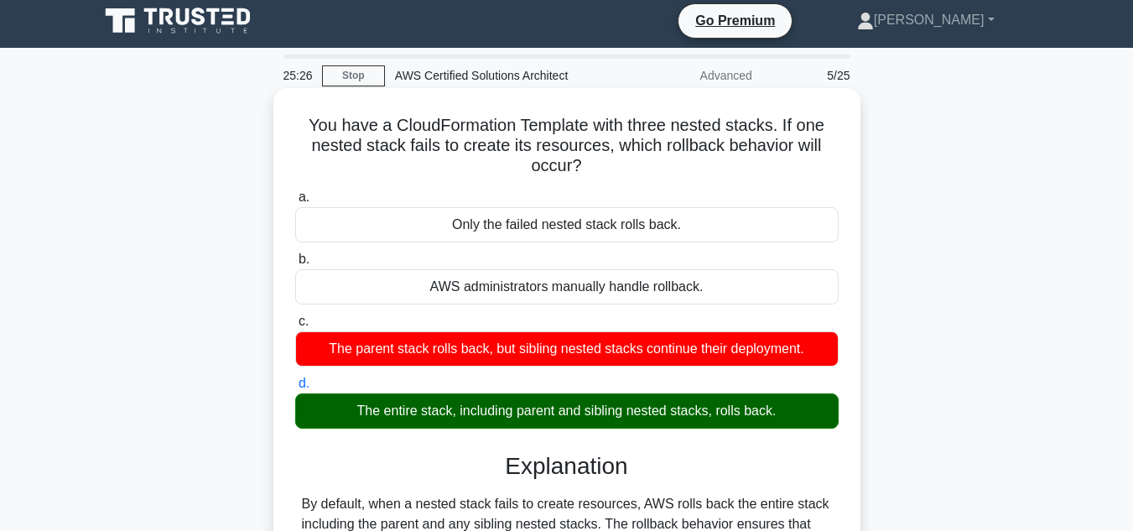
click at [295, 192] on input "a. Only the failed nested stack rolls back." at bounding box center [295, 197] width 0 height 11
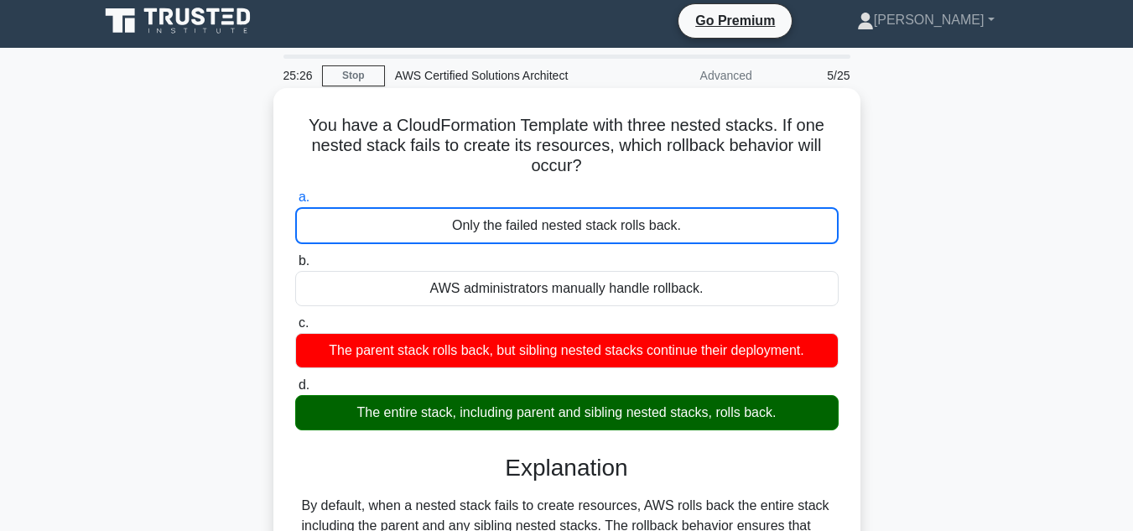
click at [295, 256] on input "b. AWS administrators manually handle rollback." at bounding box center [295, 261] width 0 height 11
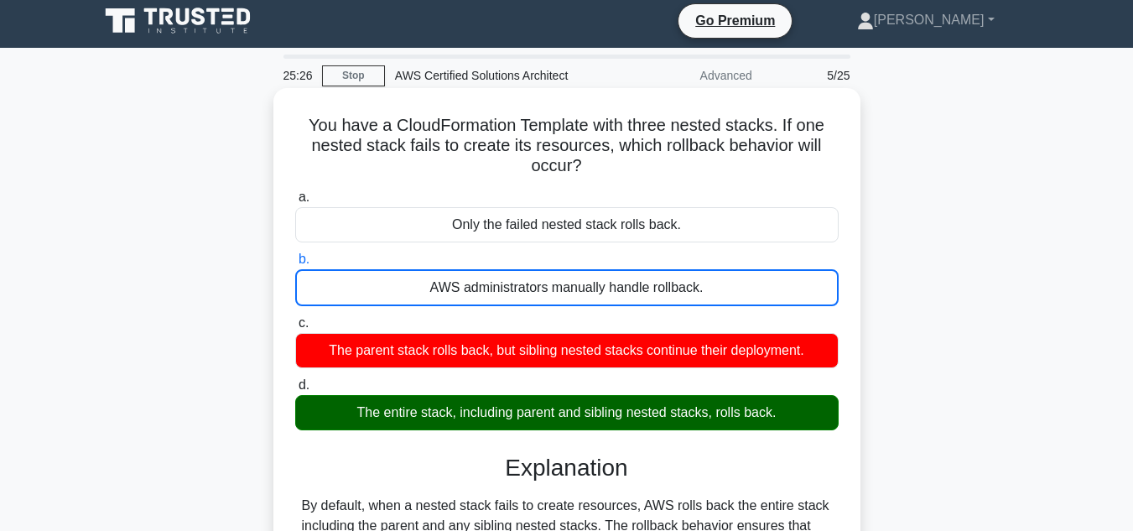
click at [295, 318] on input "c. The parent stack rolls back, but sibling nested stacks continue their deploy…" at bounding box center [295, 323] width 0 height 11
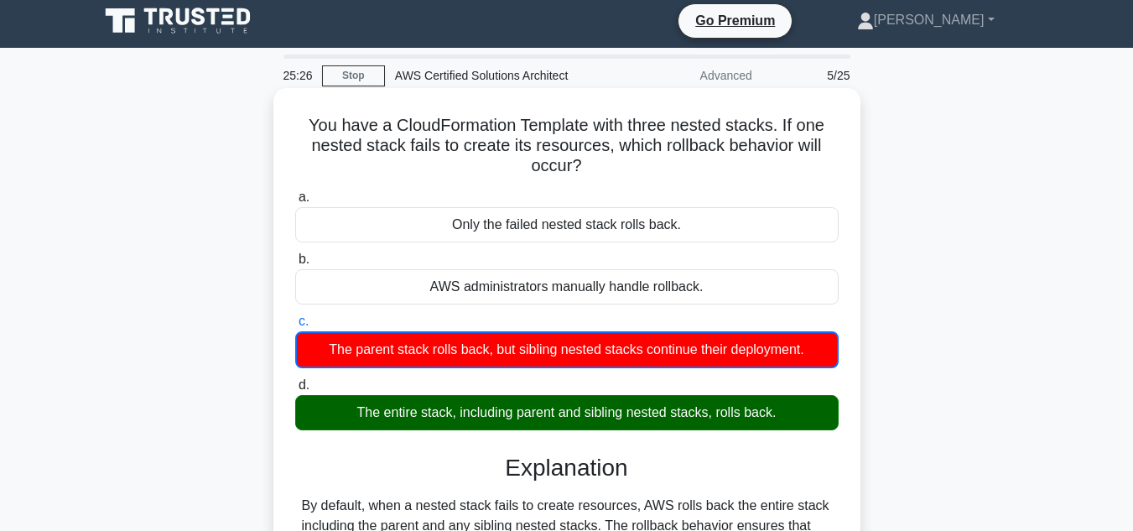
click at [295, 380] on input "d. The entire stack, including parent and sibling nested stacks, rolls back." at bounding box center [295, 385] width 0 height 11
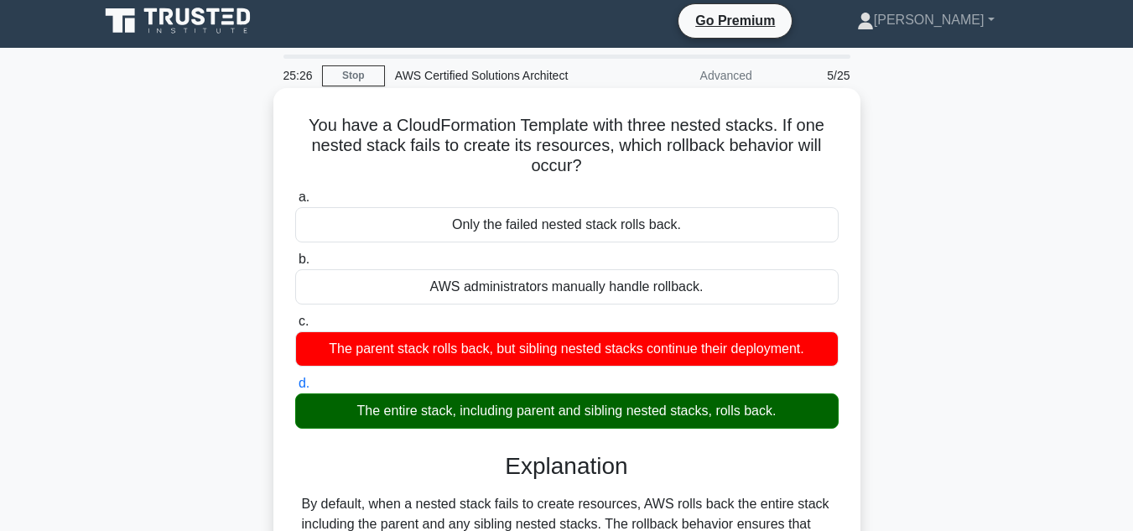
click at [295, 192] on input "a. Only the failed nested stack rolls back." at bounding box center [295, 197] width 0 height 11
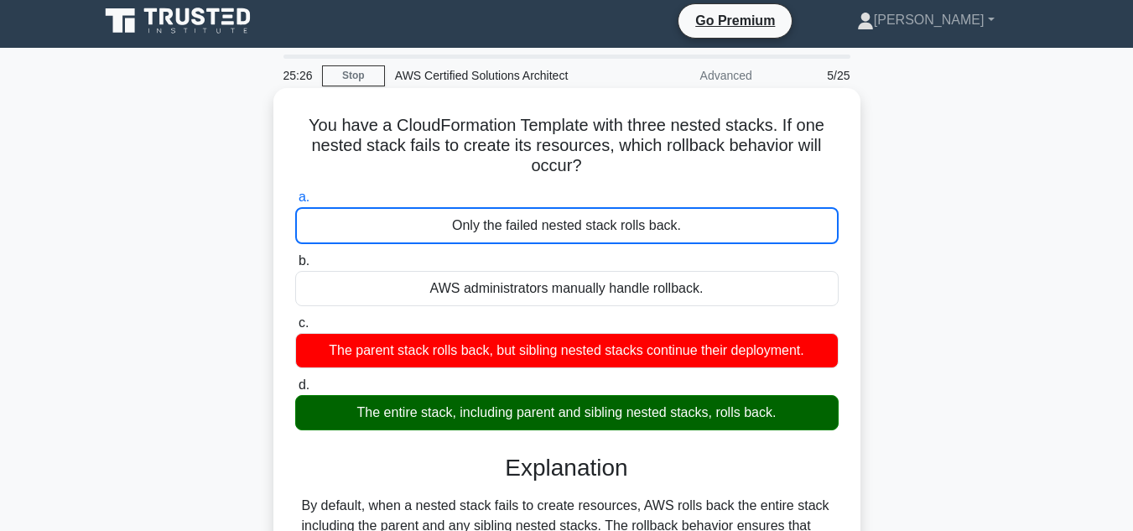
click at [295, 256] on input "b. AWS administrators manually handle rollback." at bounding box center [295, 261] width 0 height 11
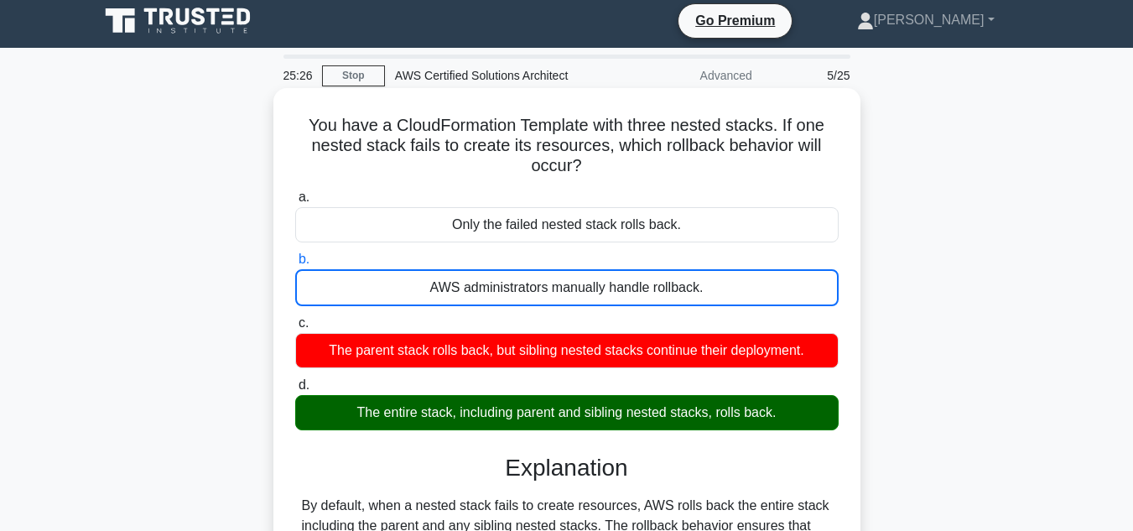
click at [295, 318] on input "c. The parent stack rolls back, but sibling nested stacks continue their deploy…" at bounding box center [295, 323] width 0 height 11
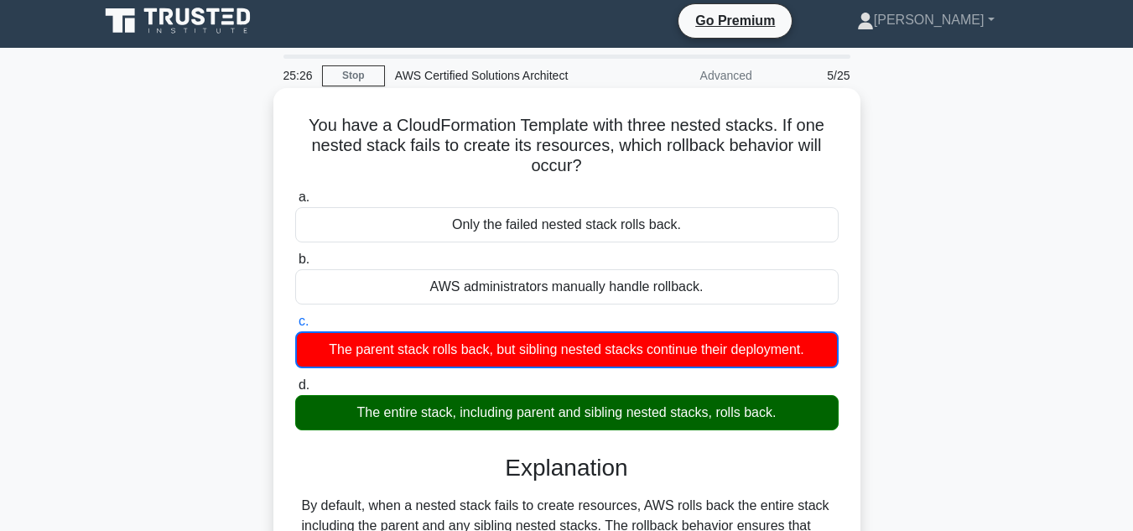
click at [295, 380] on input "d. The entire stack, including parent and sibling nested stacks, rolls back." at bounding box center [295, 385] width 0 height 11
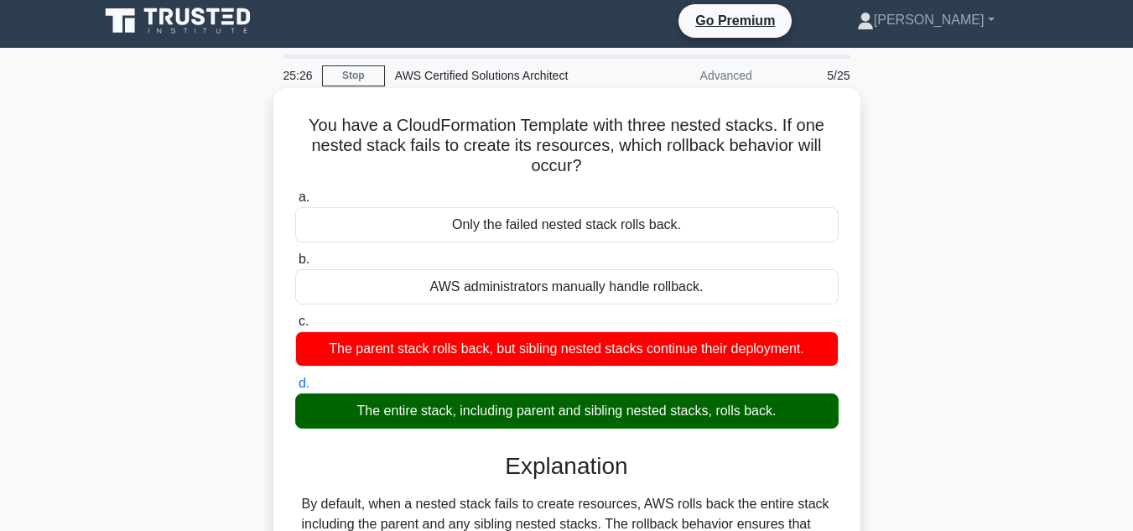
click at [295, 192] on input "a. Only the failed nested stack rolls back." at bounding box center [295, 197] width 0 height 11
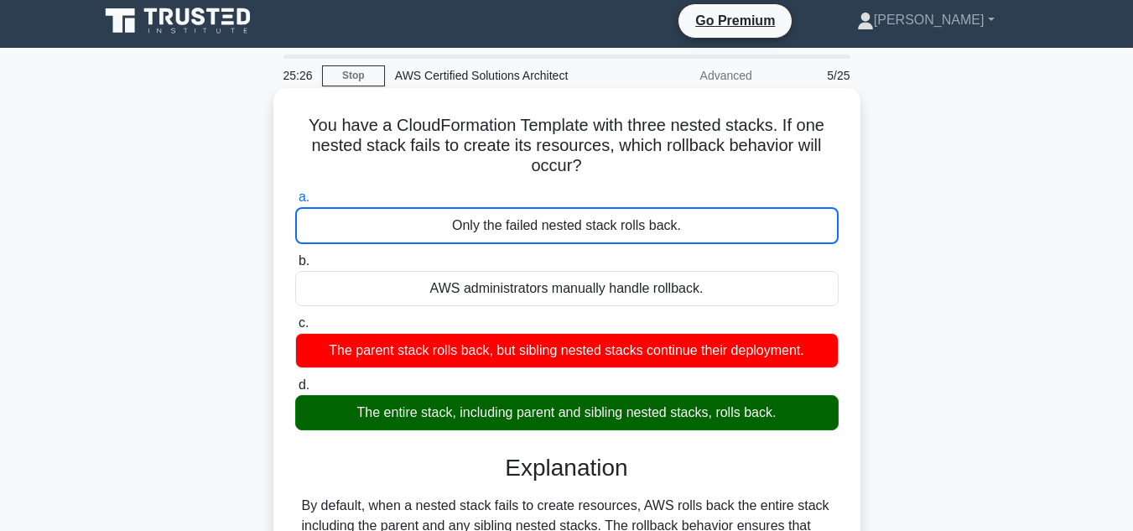
click at [295, 256] on input "b. AWS administrators manually handle rollback." at bounding box center [295, 261] width 0 height 11
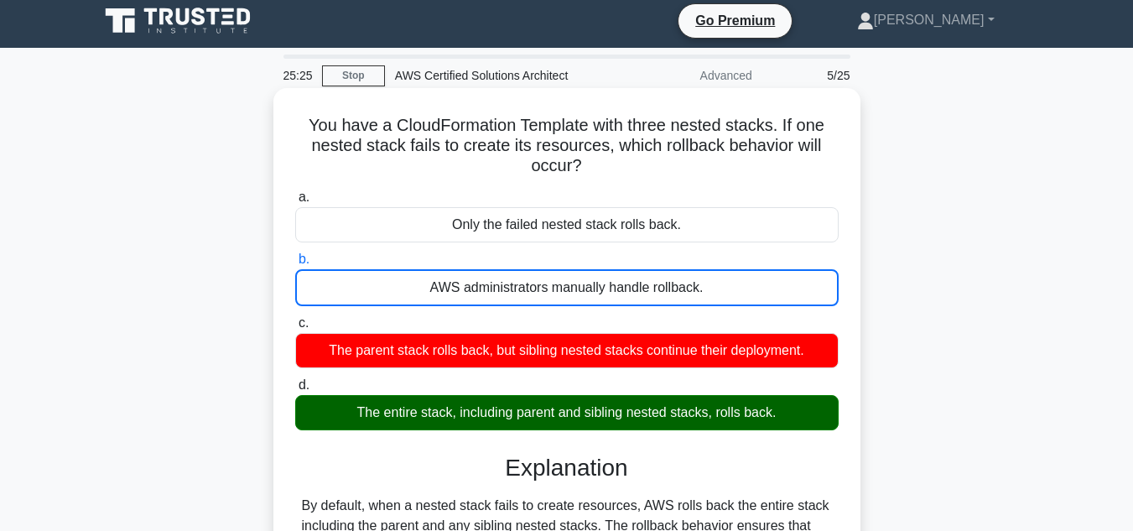
click at [654, 420] on div "The entire stack, including parent and sibling nested stacks, rolls back." at bounding box center [566, 412] width 543 height 35
click at [295, 391] on input "d. The entire stack, including parent and sibling nested stacks, rolls back." at bounding box center [295, 385] width 0 height 11
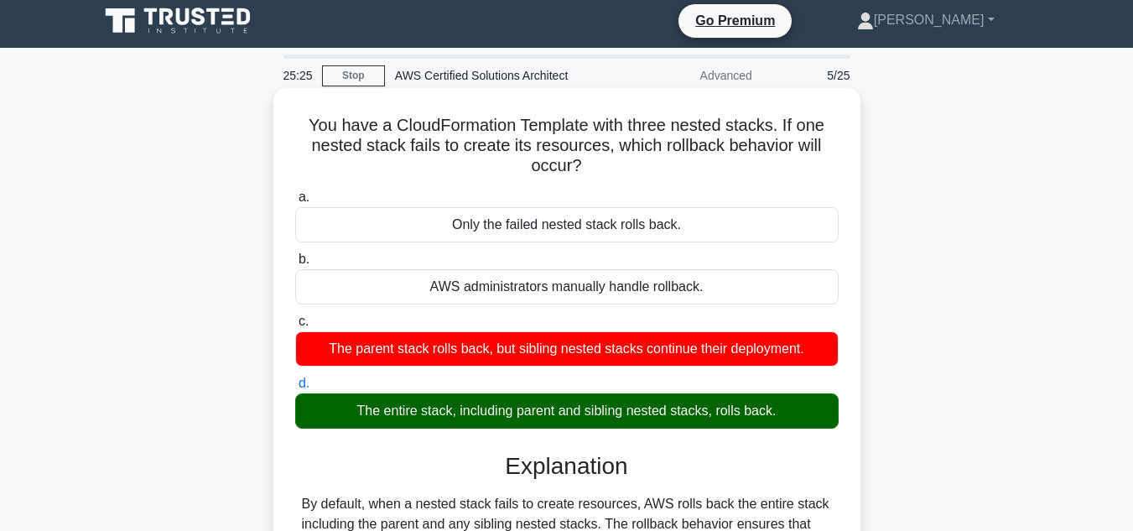
click at [295, 192] on input "a. Only the failed nested stack rolls back." at bounding box center [295, 197] width 0 height 11
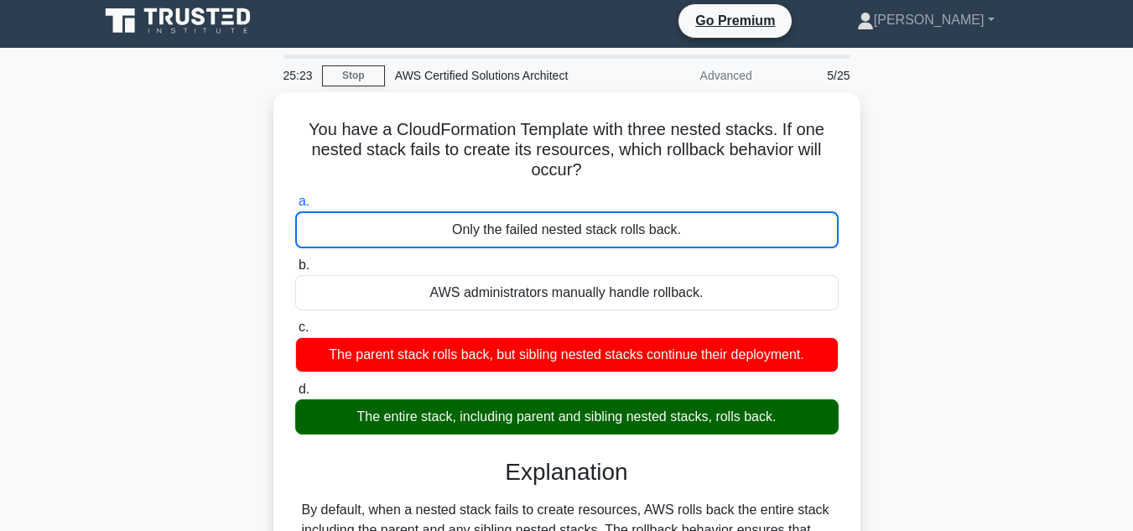
click at [873, 426] on div "You have a CloudFormation Template with three nested stacks. If one nested stac…" at bounding box center [567, 396] width 956 height 608
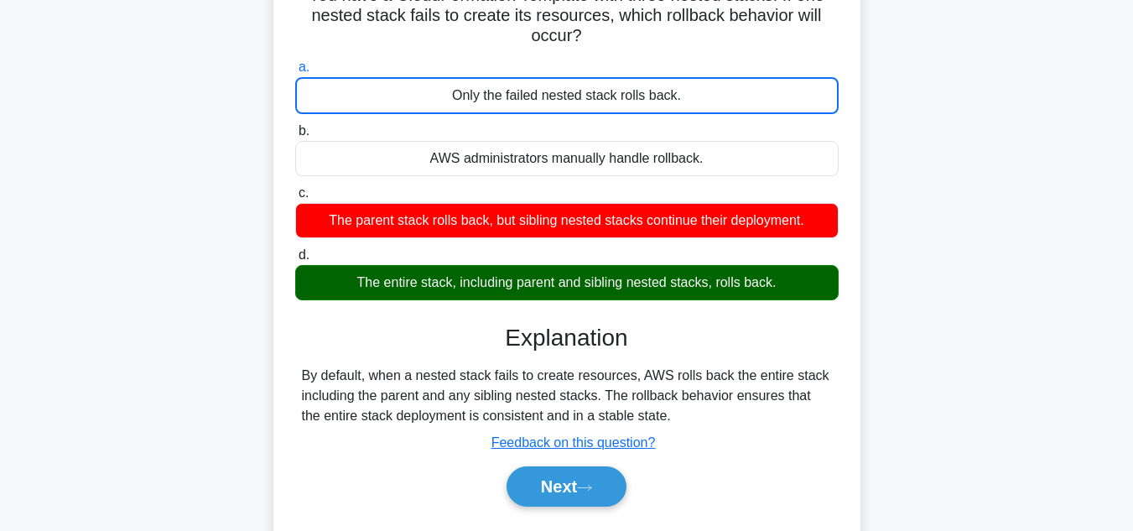
scroll to position [174, 0]
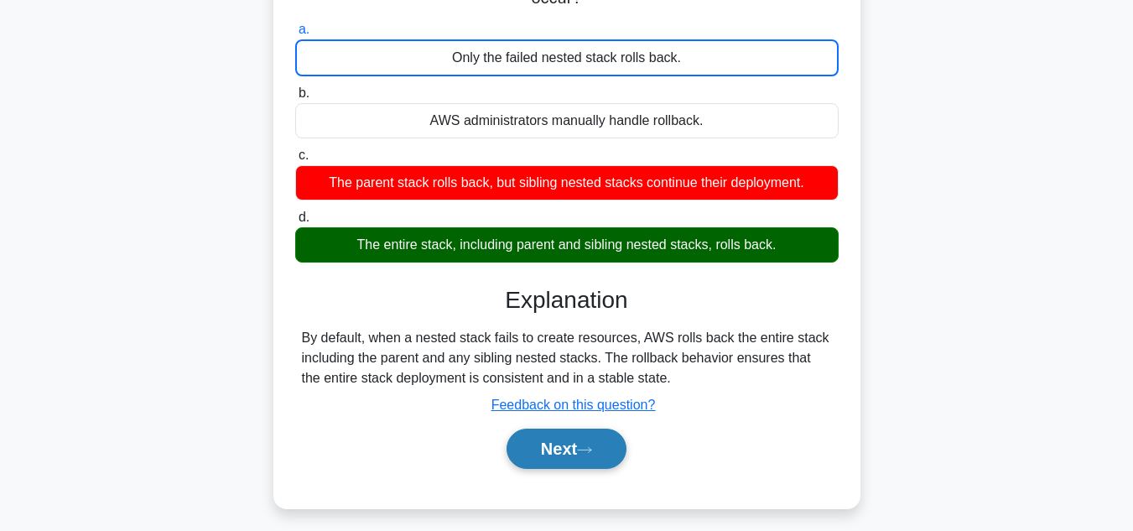
click at [575, 464] on button "Next" at bounding box center [566, 448] width 120 height 40
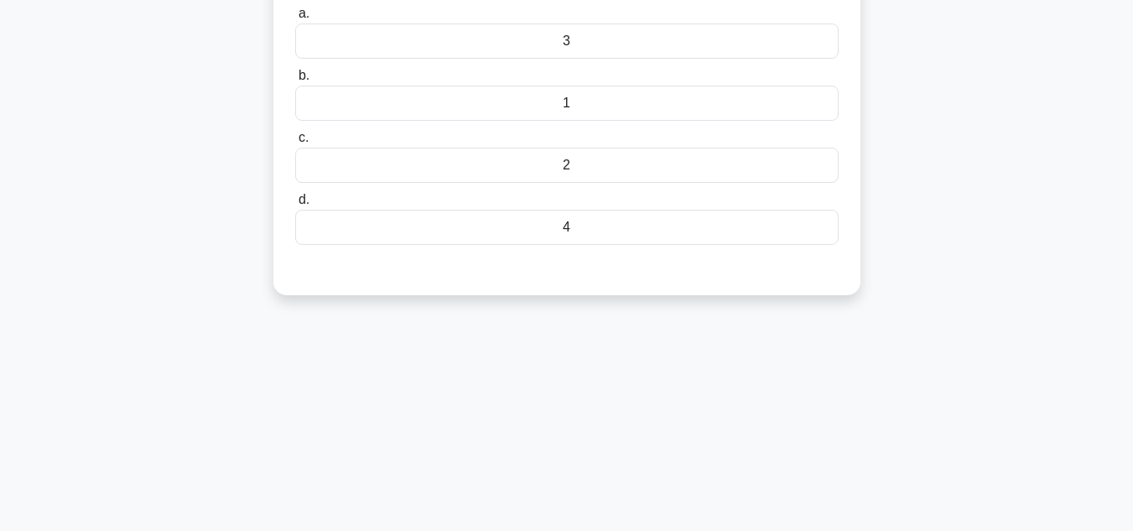
click at [932, 365] on div "25:18 Stop AWS Certified Solutions Architect Advanced 6/25 What is the maximum …" at bounding box center [567, 306] width 956 height 838
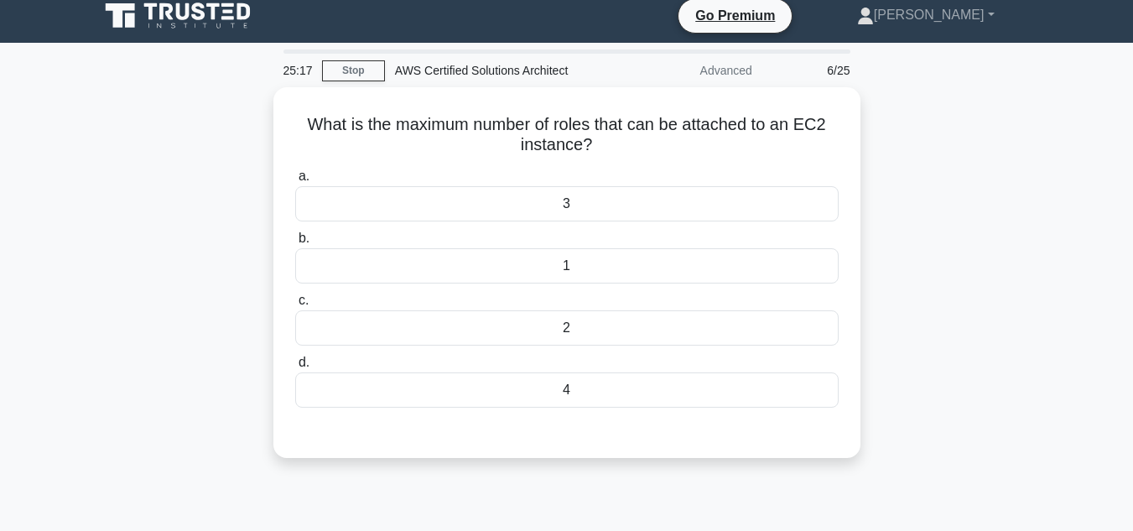
scroll to position [0, 0]
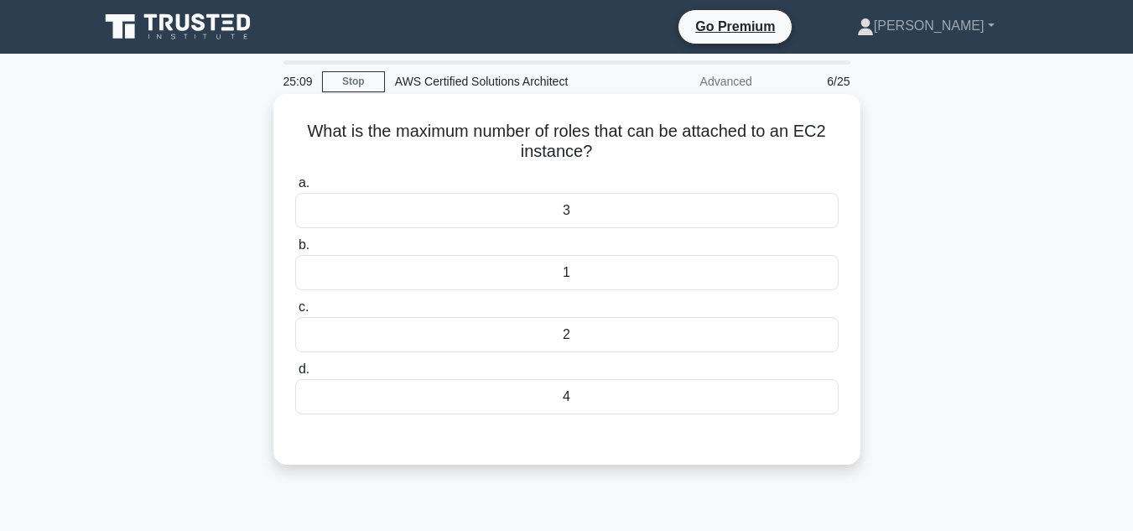
click at [664, 411] on div "4" at bounding box center [566, 396] width 543 height 35
click at [295, 375] on input "d. 4" at bounding box center [295, 369] width 0 height 11
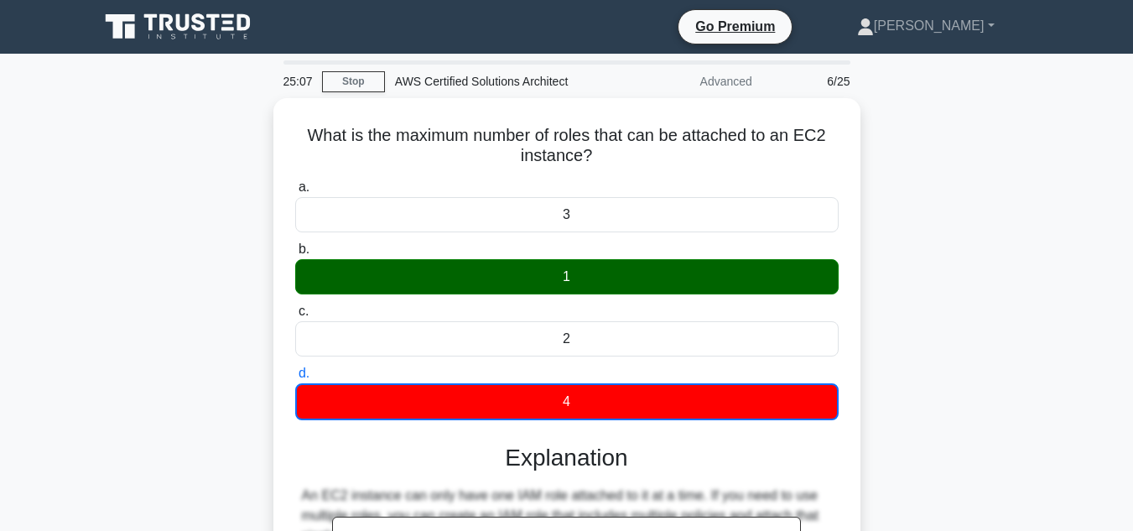
click at [1003, 346] on div "What is the maximum number of roles that can be attached to an EC2 instance? .s…" at bounding box center [567, 462] width 956 height 728
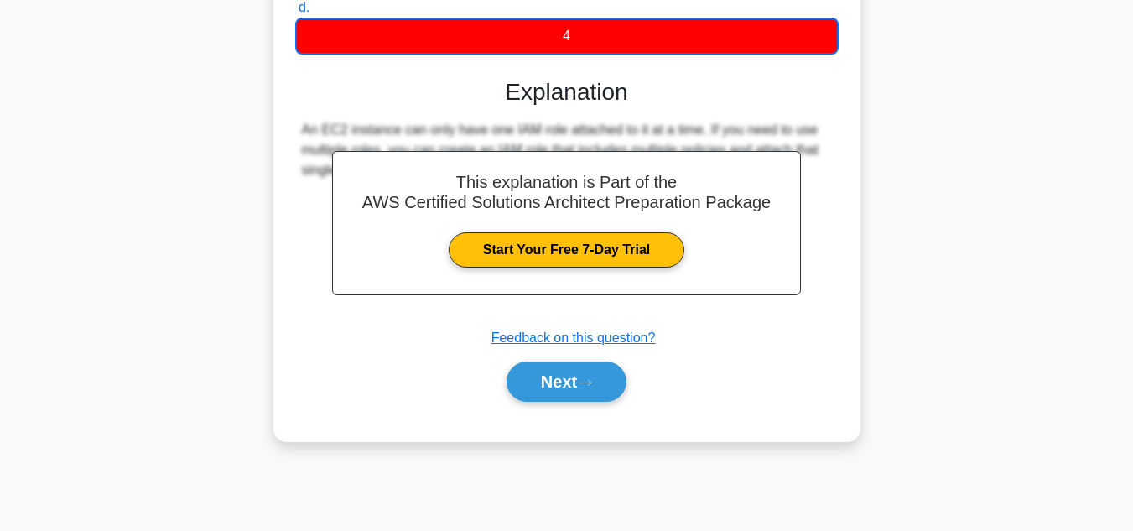
scroll to position [369, 0]
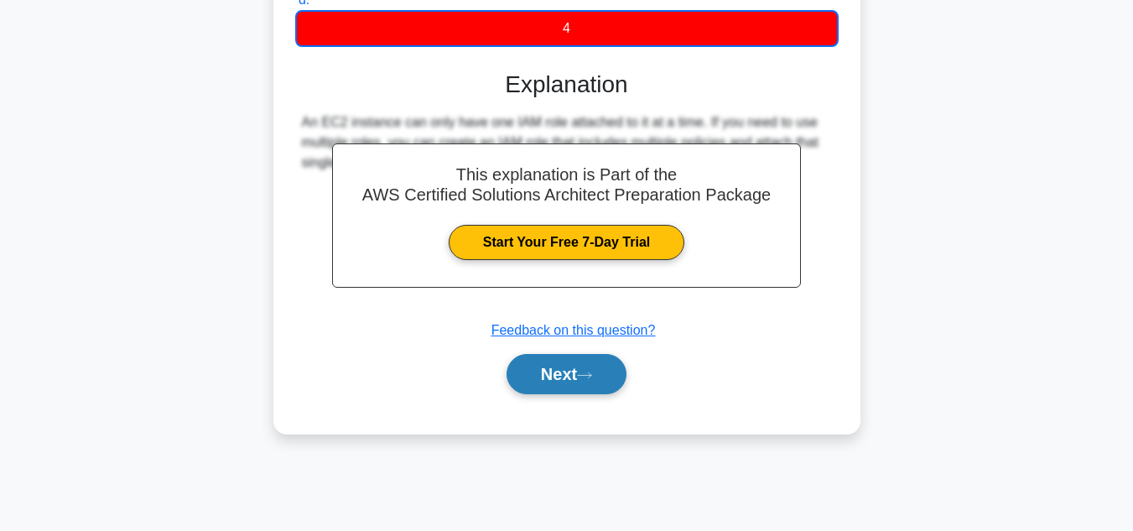
click at [625, 375] on button "Next" at bounding box center [566, 374] width 120 height 40
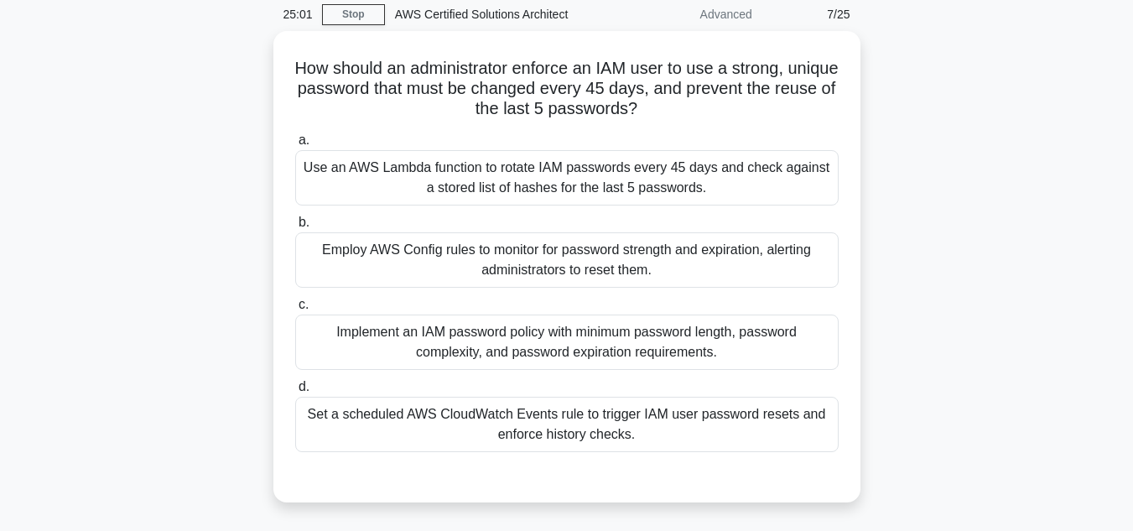
scroll to position [34, 0]
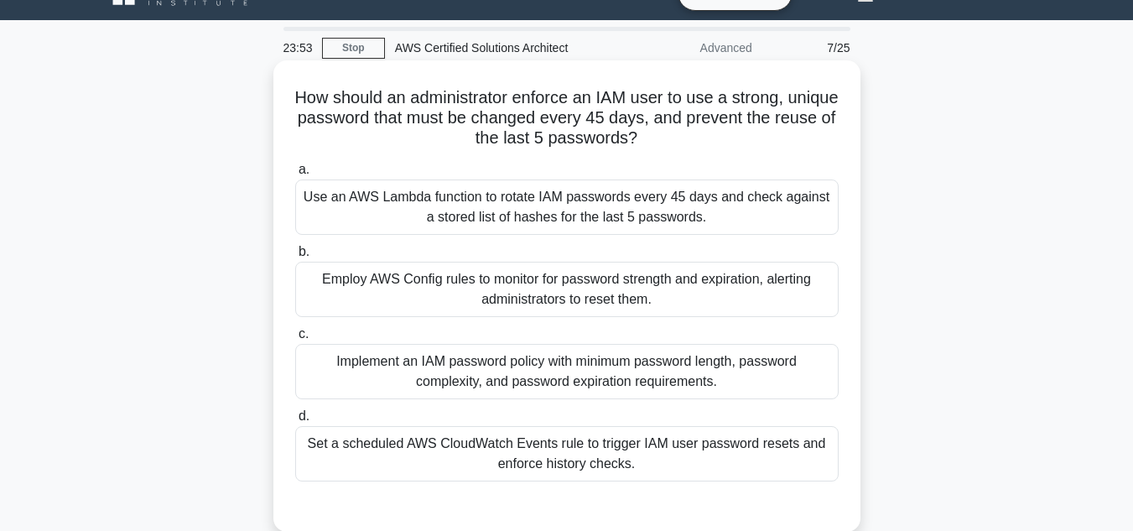
click at [722, 472] on div "Set a scheduled AWS CloudWatch Events rule to trigger IAM user password resets …" at bounding box center [566, 453] width 543 height 55
click at [295, 422] on input "d. Set a scheduled AWS CloudWatch Events rule to trigger IAM user password rese…" at bounding box center [295, 416] width 0 height 11
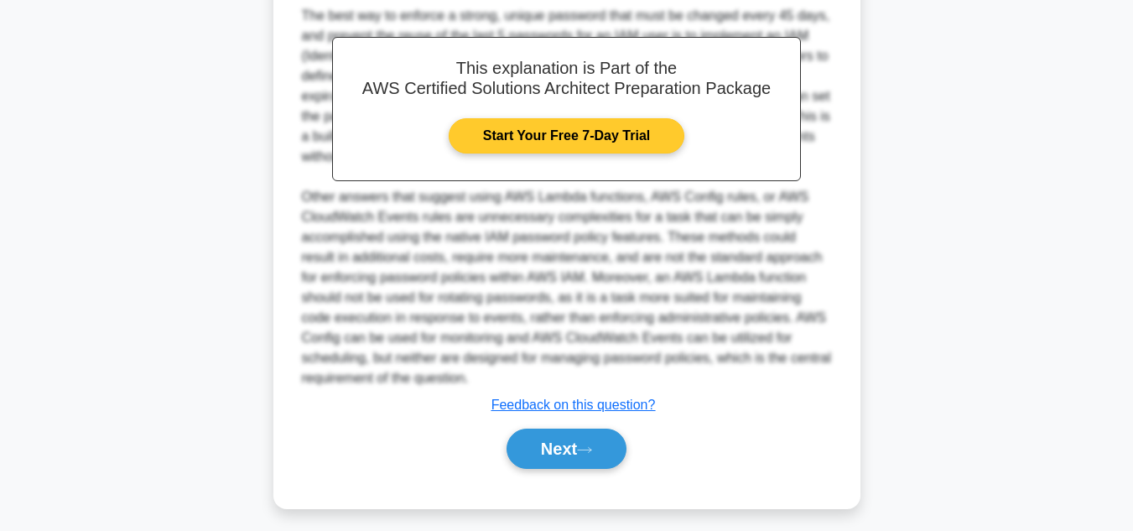
scroll to position [586, 0]
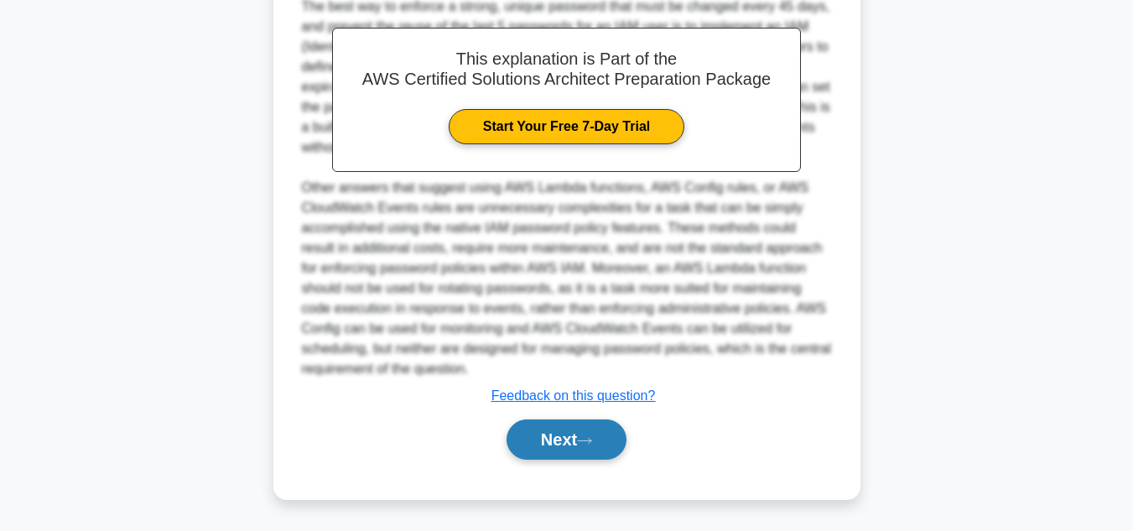
click at [591, 444] on icon at bounding box center [584, 440] width 15 height 9
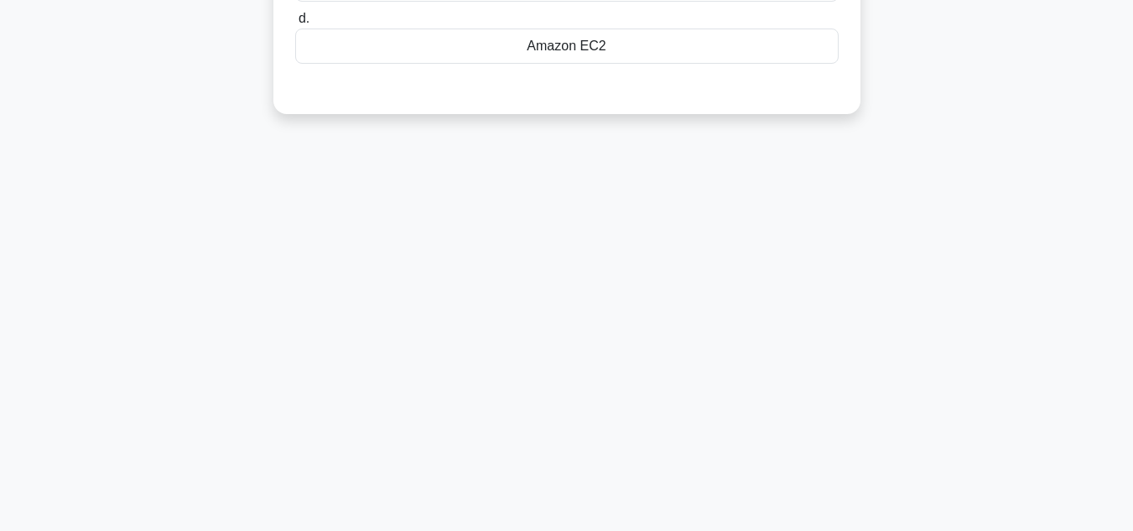
click at [917, 328] on div "23:37 Stop AWS Certified Solutions Architect Advanced 8/25 Which AWS service ca…" at bounding box center [567, 105] width 956 height 838
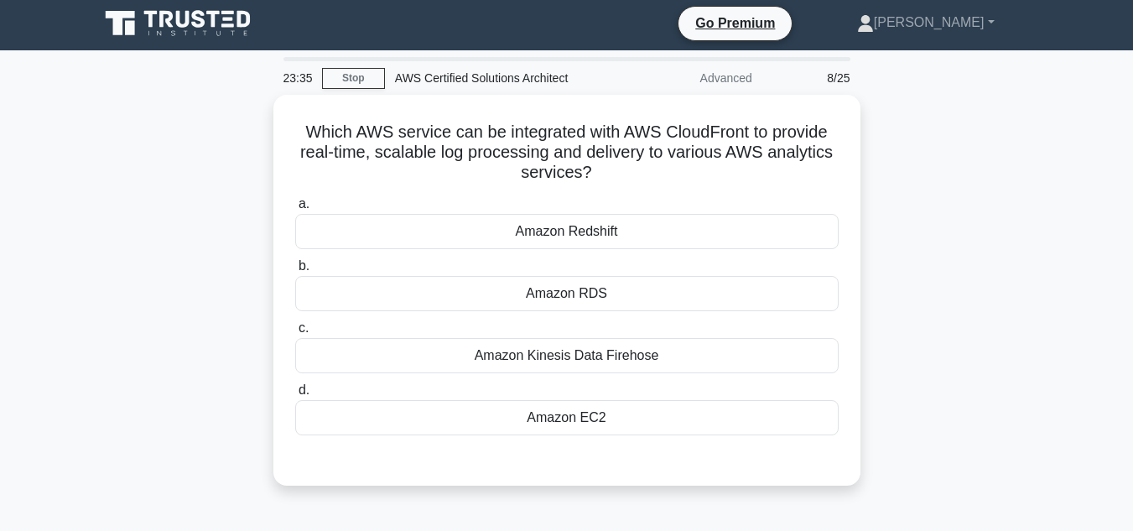
scroll to position [0, 0]
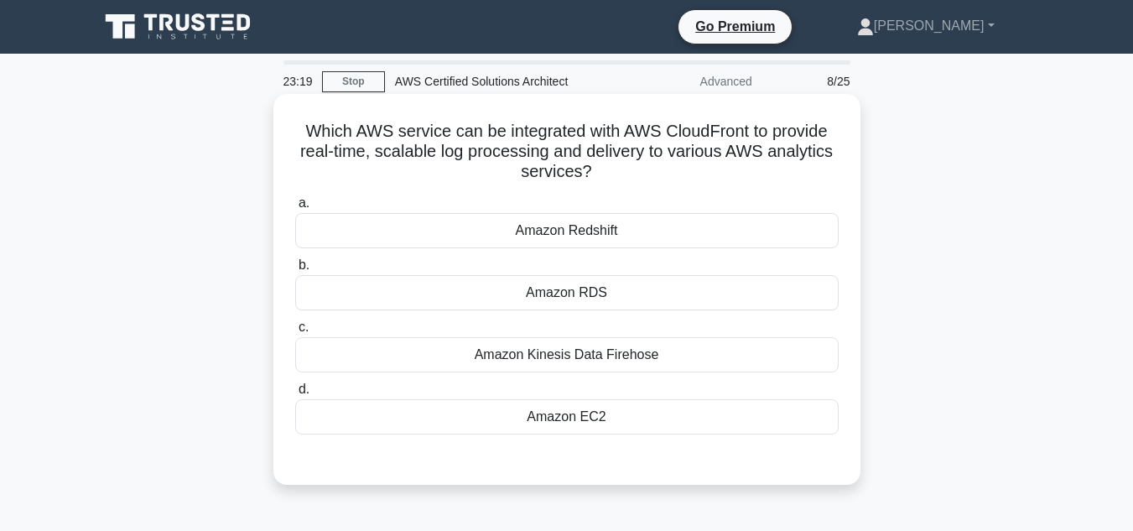
click at [718, 358] on div "Amazon Kinesis Data Firehose" at bounding box center [566, 354] width 543 height 35
click at [295, 333] on input "c. Amazon Kinesis Data Firehose" at bounding box center [295, 327] width 0 height 11
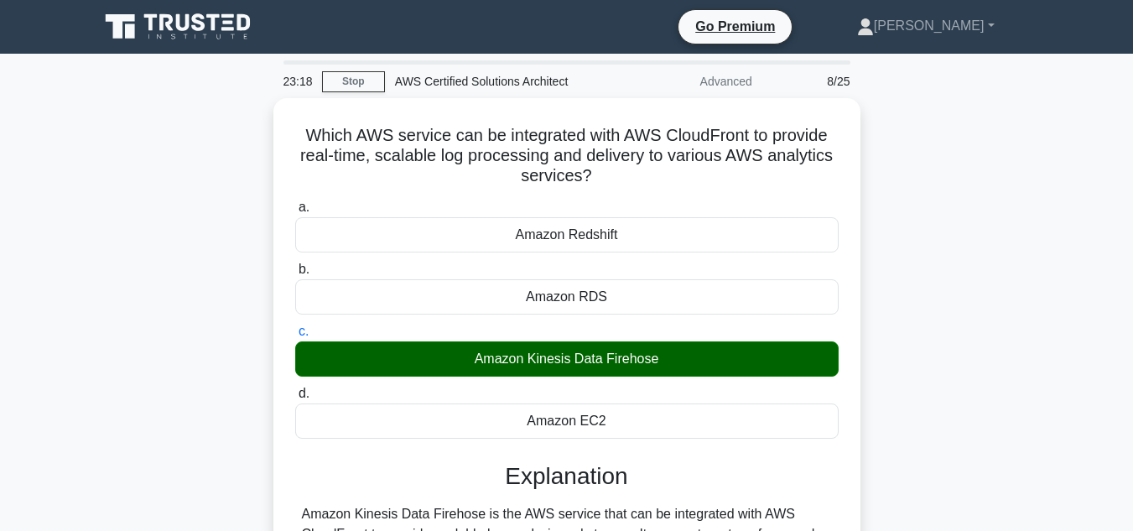
click at [998, 264] on div "Which AWS service can be integrated with AWS CloudFront to provide real-time, s…" at bounding box center [567, 451] width 956 height 707
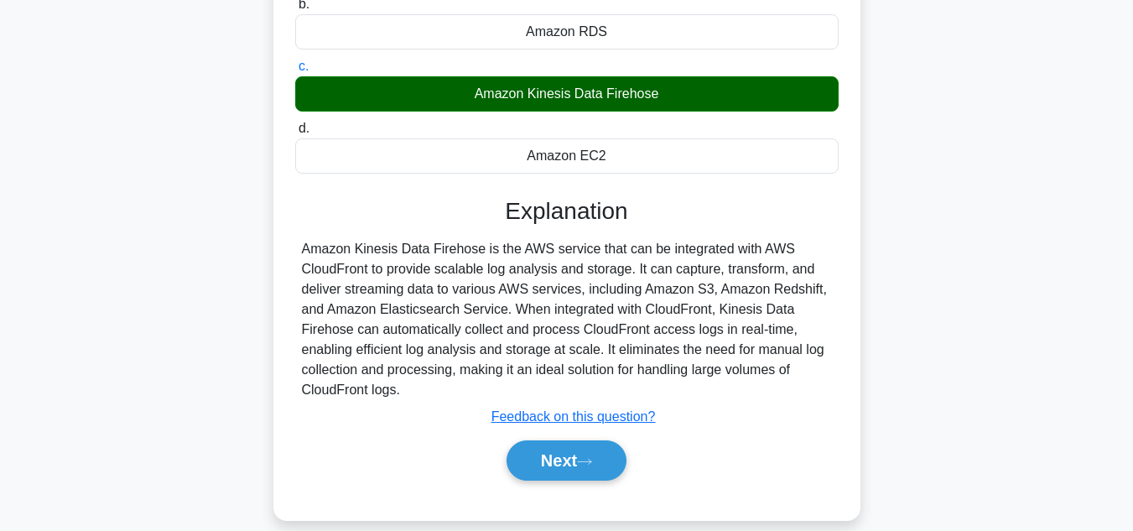
scroll to position [268, 0]
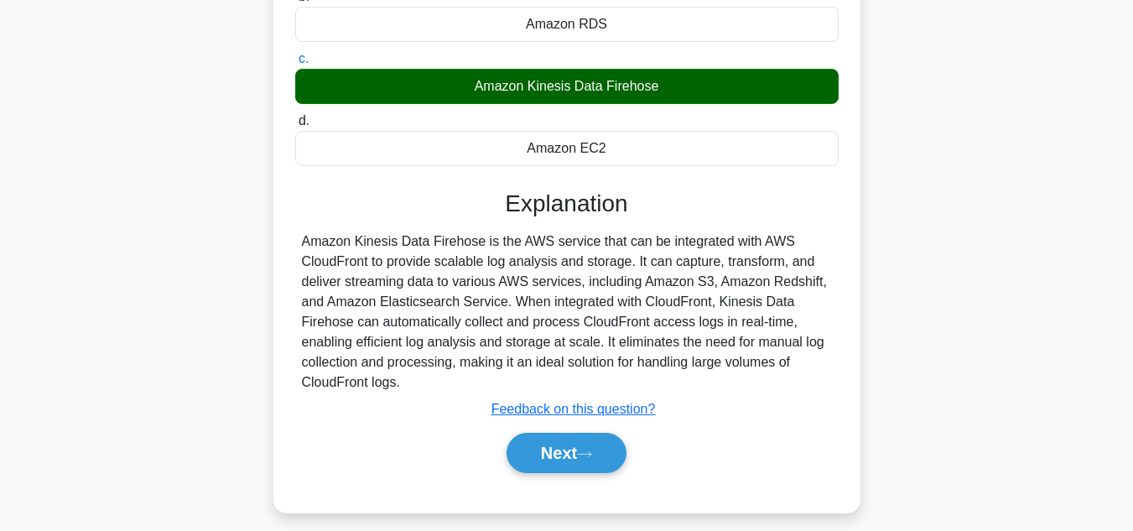
click at [586, 477] on div "Next" at bounding box center [566, 453] width 543 height 54
click at [586, 454] on icon at bounding box center [584, 453] width 15 height 9
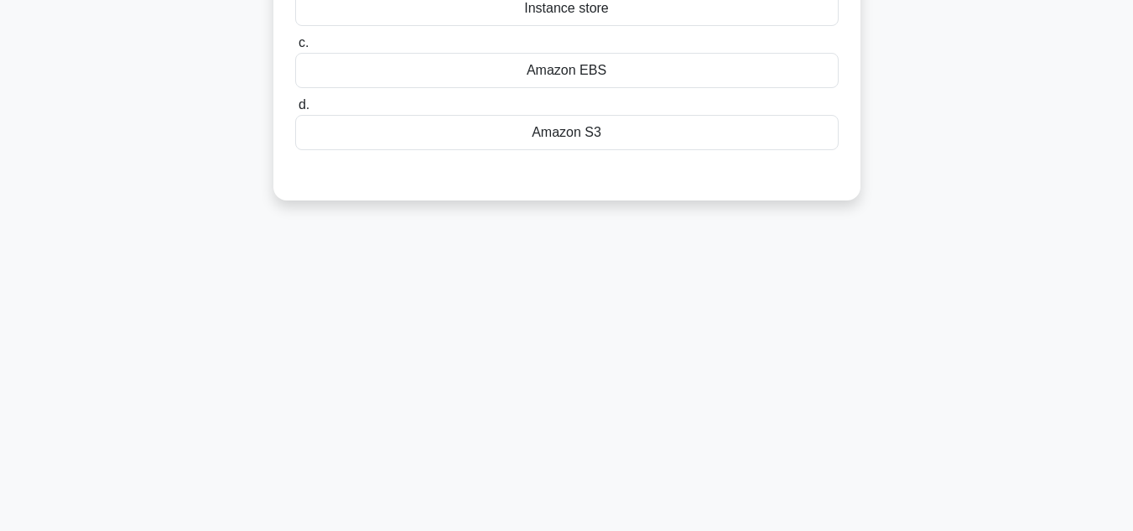
click at [870, 350] on div "23:01 Stop AWS Certified Solutions Architect Advanced 9/25 Which of the followi…" at bounding box center [567, 211] width 956 height 838
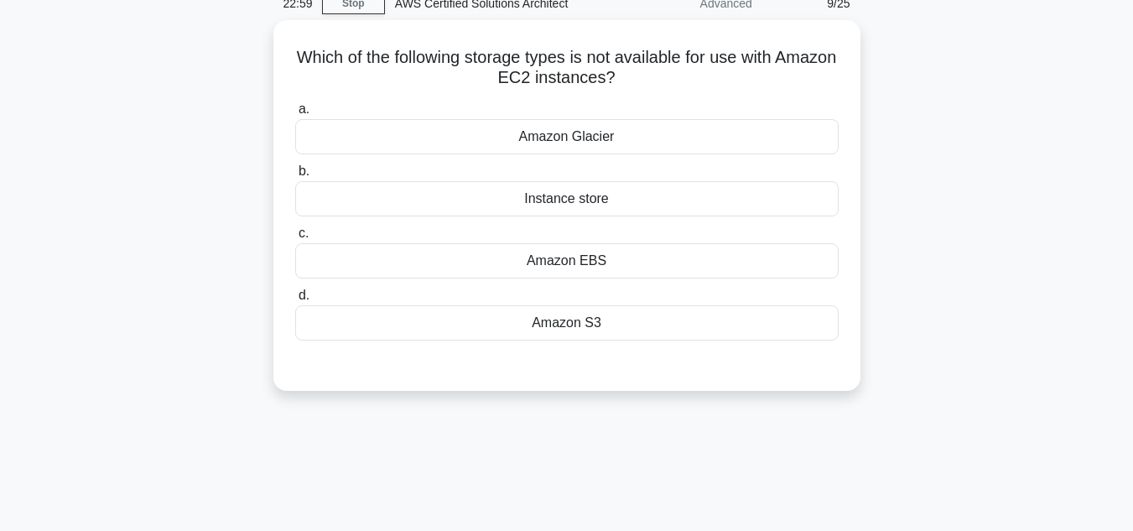
scroll to position [0, 0]
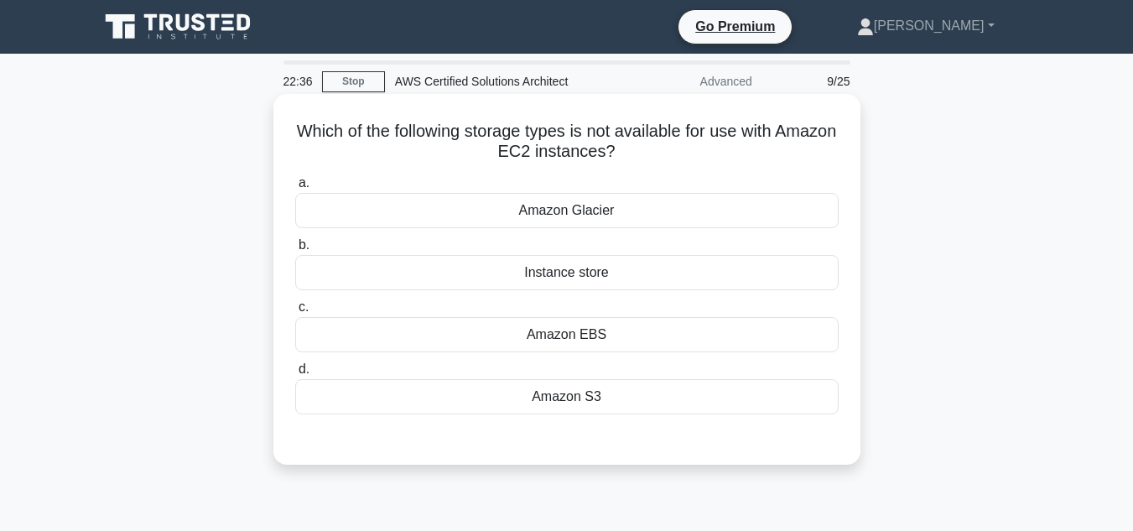
click at [744, 206] on div "Amazon Glacier" at bounding box center [566, 210] width 543 height 35
click at [295, 189] on input "a. Amazon Glacier" at bounding box center [295, 183] width 0 height 11
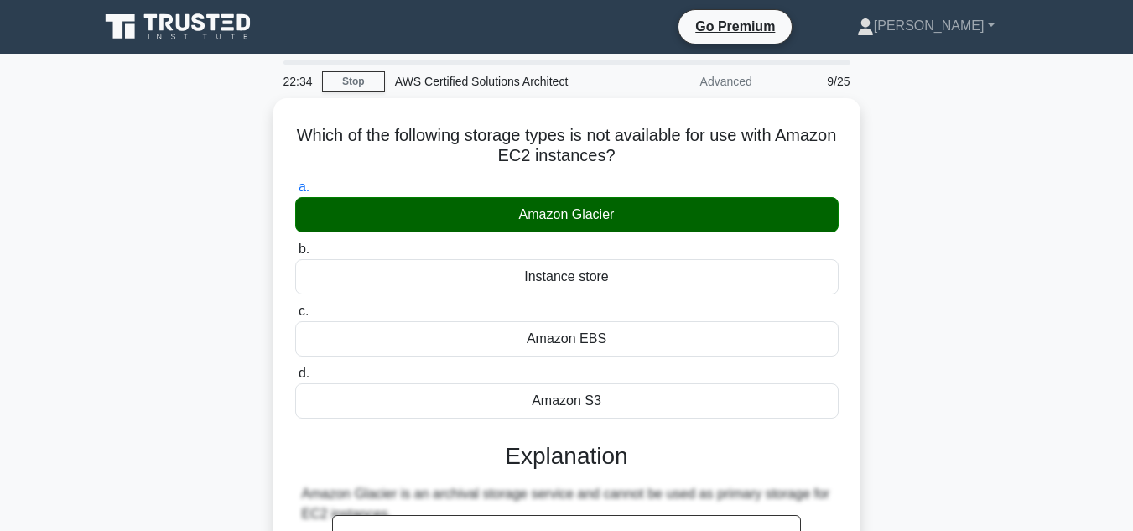
click at [925, 265] on div "Which of the following storage types is not available for use with Amazon EC2 i…" at bounding box center [567, 461] width 956 height 727
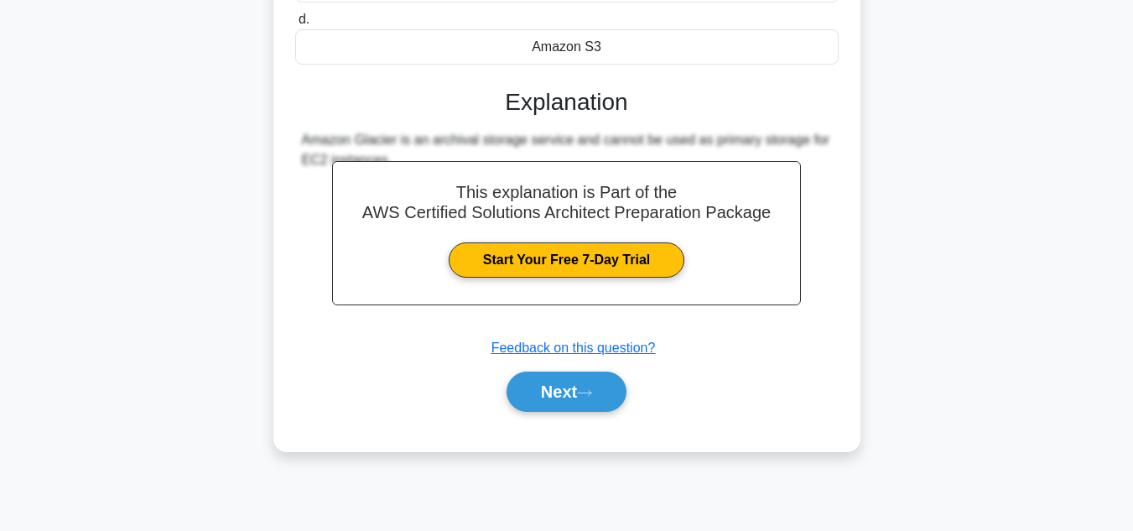
scroll to position [375, 0]
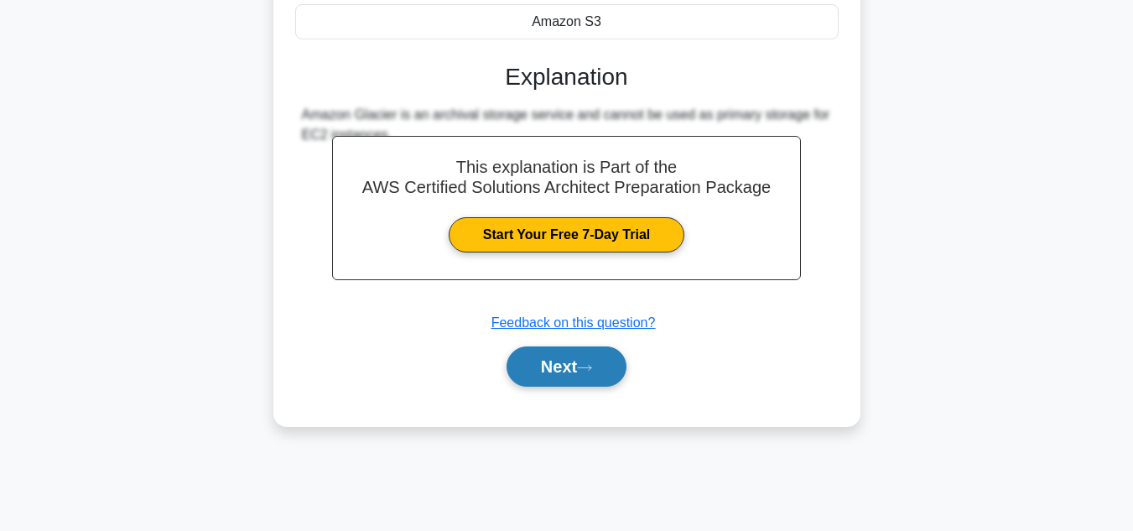
click at [506, 371] on button "Next" at bounding box center [566, 366] width 120 height 40
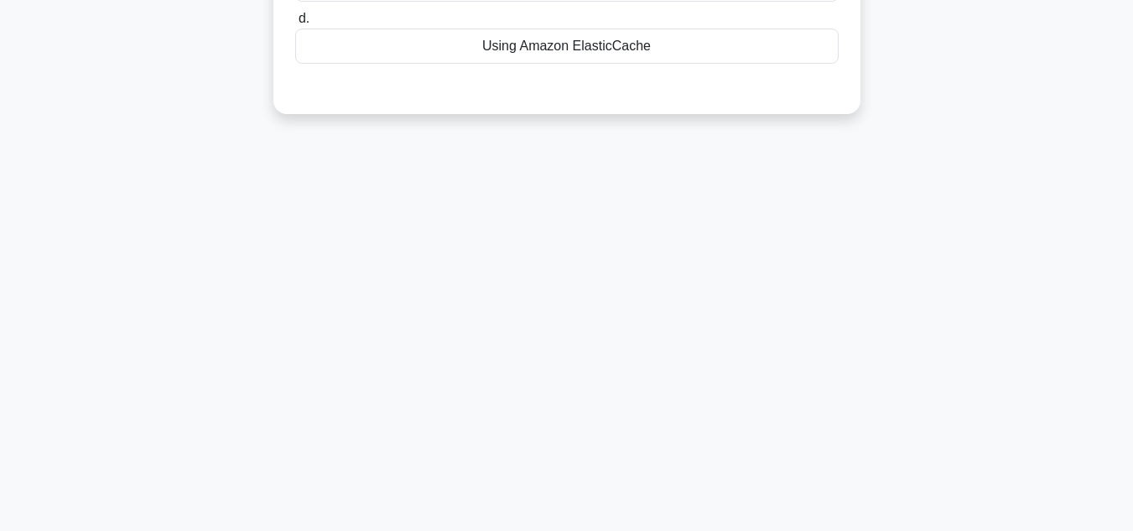
click at [990, 358] on div "22:30 Stop AWS Certified Solutions Architect Advanced 10/25 A company wants to …" at bounding box center [567, 105] width 956 height 838
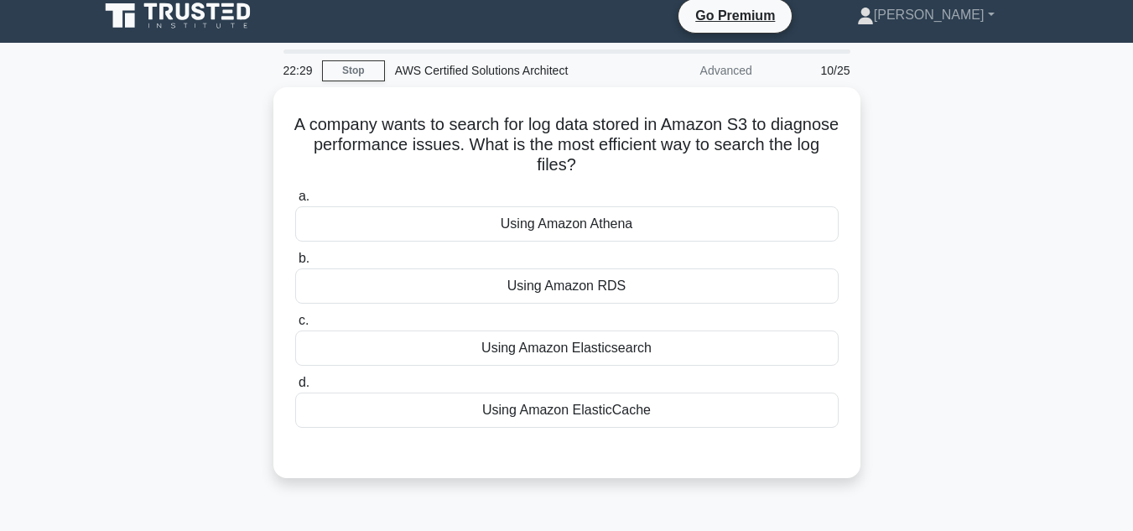
scroll to position [6, 0]
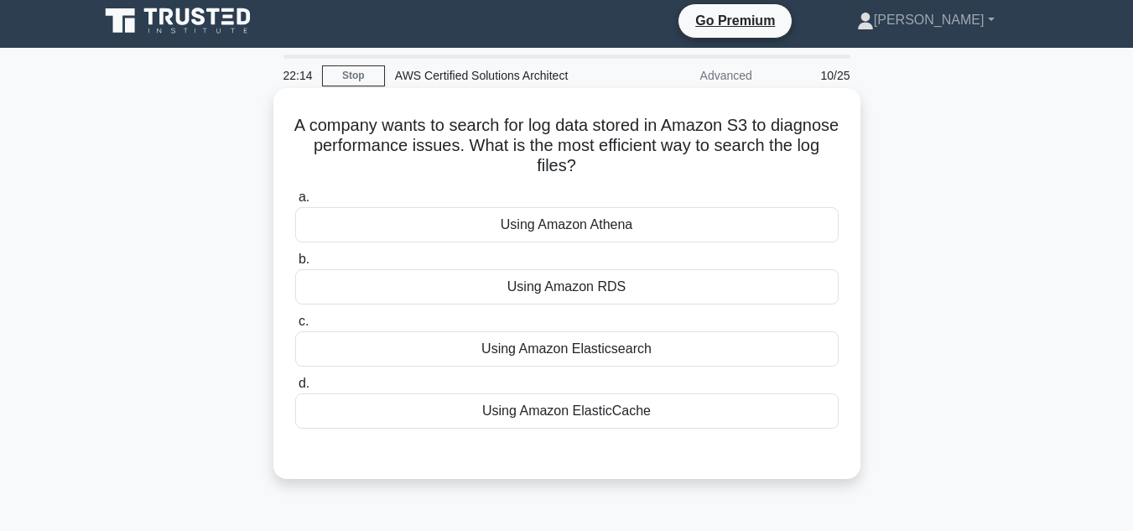
click at [840, 245] on div "a. Using Amazon Athena b. Using Amazon RDS c. d." at bounding box center [566, 308] width 563 height 248
click at [808, 231] on div "Using Amazon Athena" at bounding box center [566, 224] width 543 height 35
click at [295, 203] on input "a. Using Amazon Athena" at bounding box center [295, 197] width 0 height 11
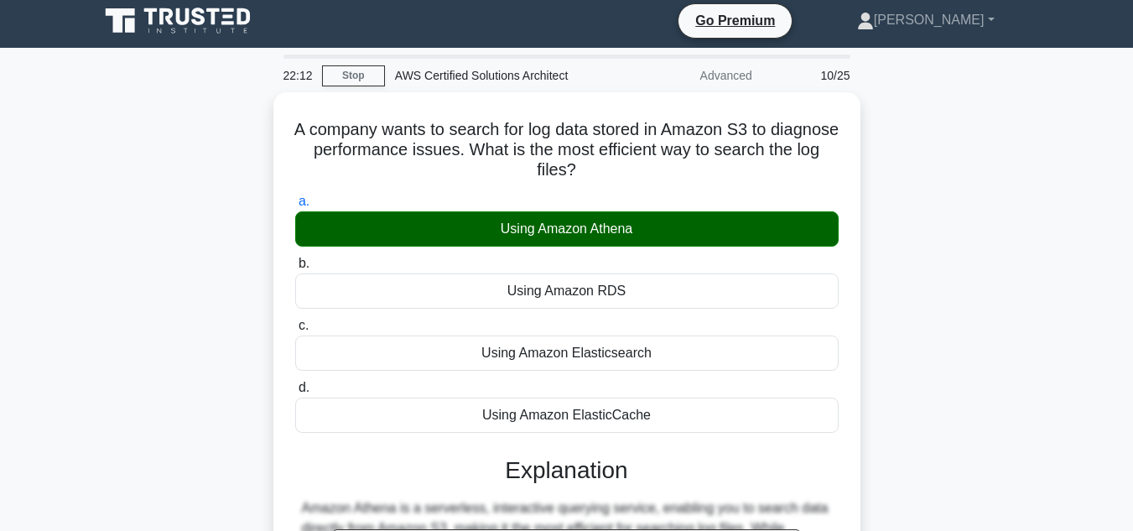
click at [946, 355] on div "A company wants to search for log data stored in Amazon S3 to diagnose performa…" at bounding box center [567, 465] width 956 height 747
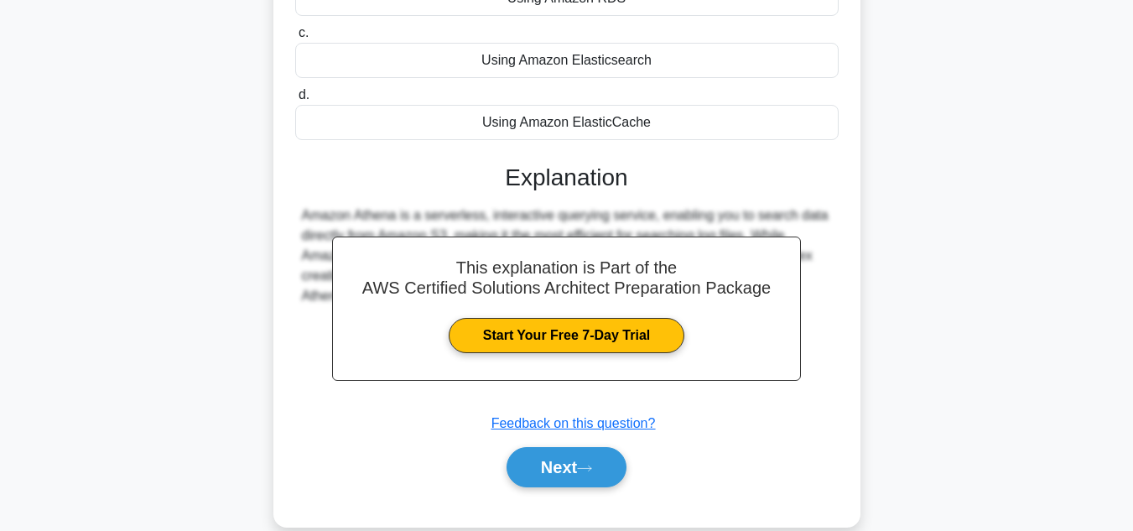
scroll to position [341, 0]
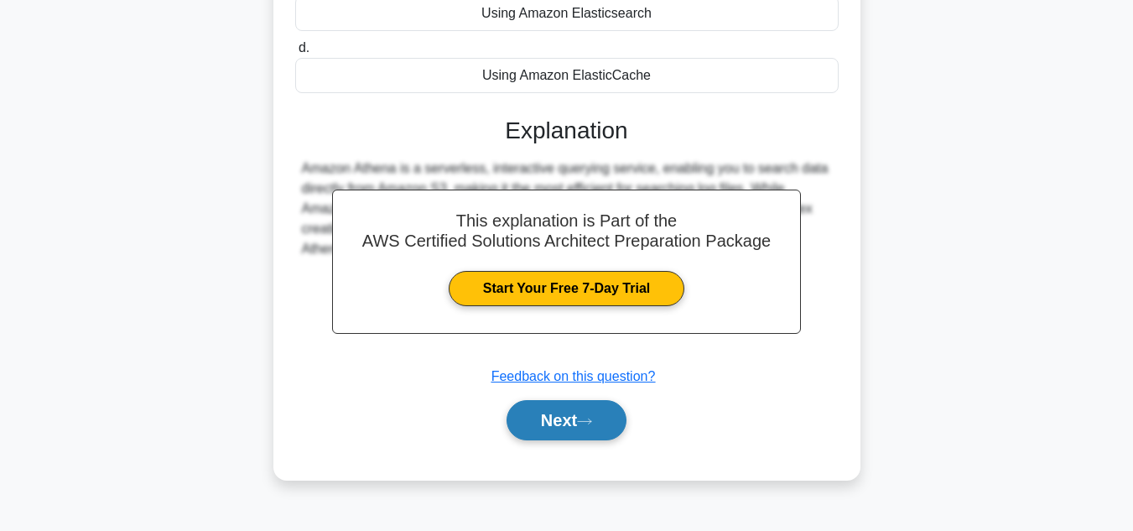
click at [555, 430] on button "Next" at bounding box center [566, 420] width 120 height 40
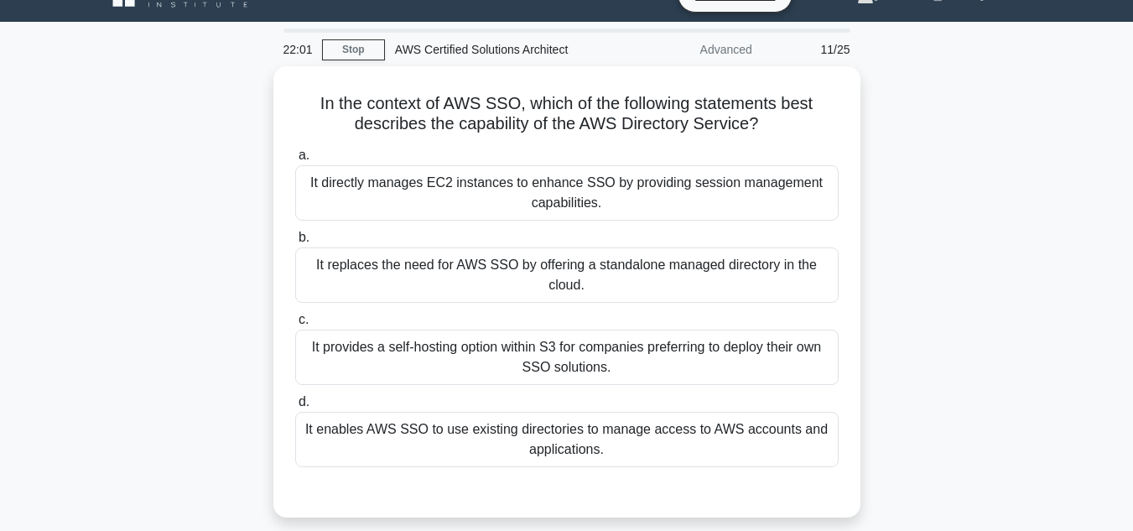
scroll to position [34, 0]
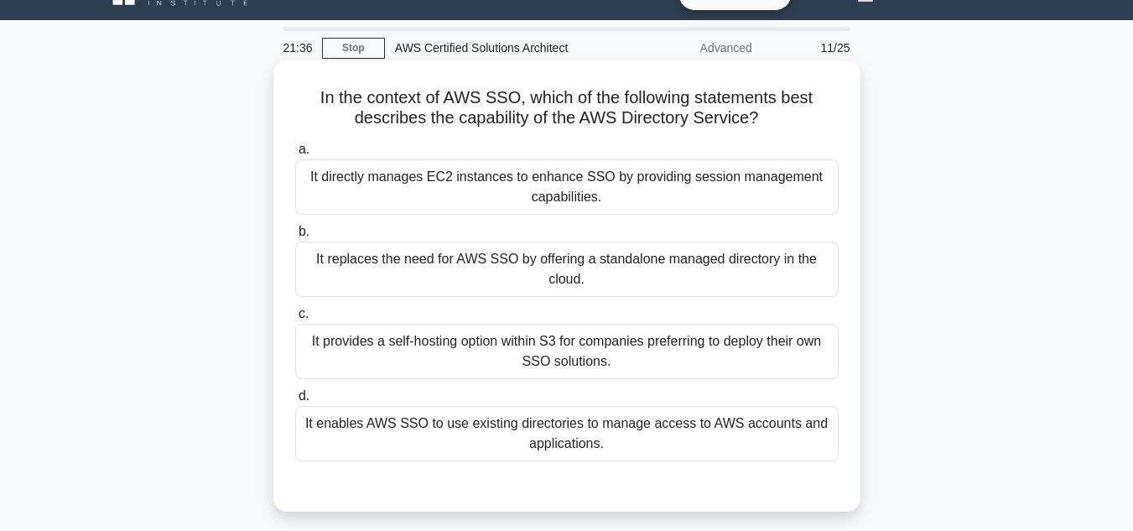
click at [734, 444] on div "It enables AWS SSO to use existing directories to manage access to AWS accounts…" at bounding box center [566, 433] width 543 height 55
click at [295, 402] on input "d. It enables AWS SSO to use existing directories to manage access to AWS accou…" at bounding box center [295, 396] width 0 height 11
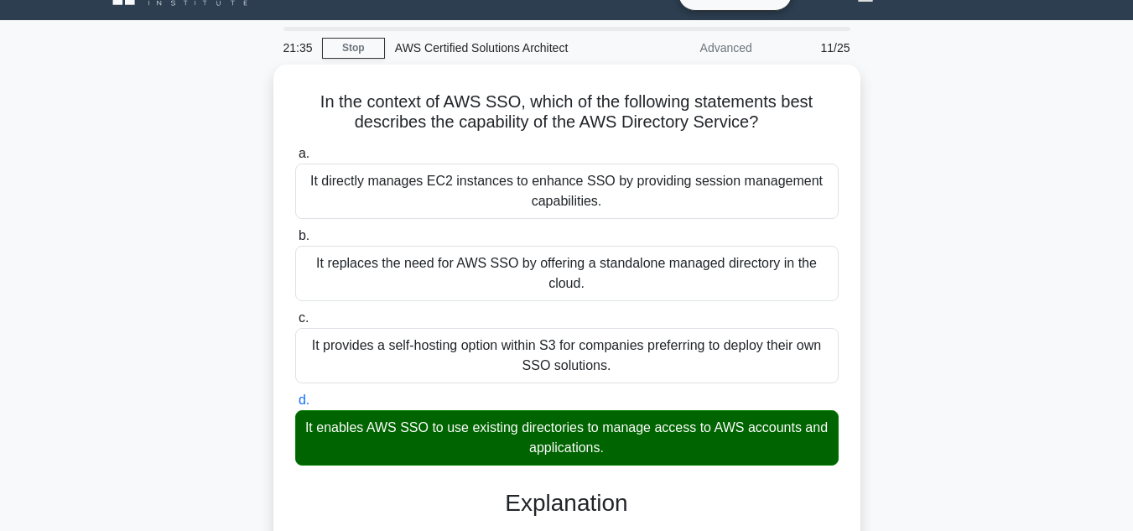
click at [917, 404] on div "In the context of AWS SSO, which of the following statements best describes the…" at bounding box center [567, 499] width 956 height 868
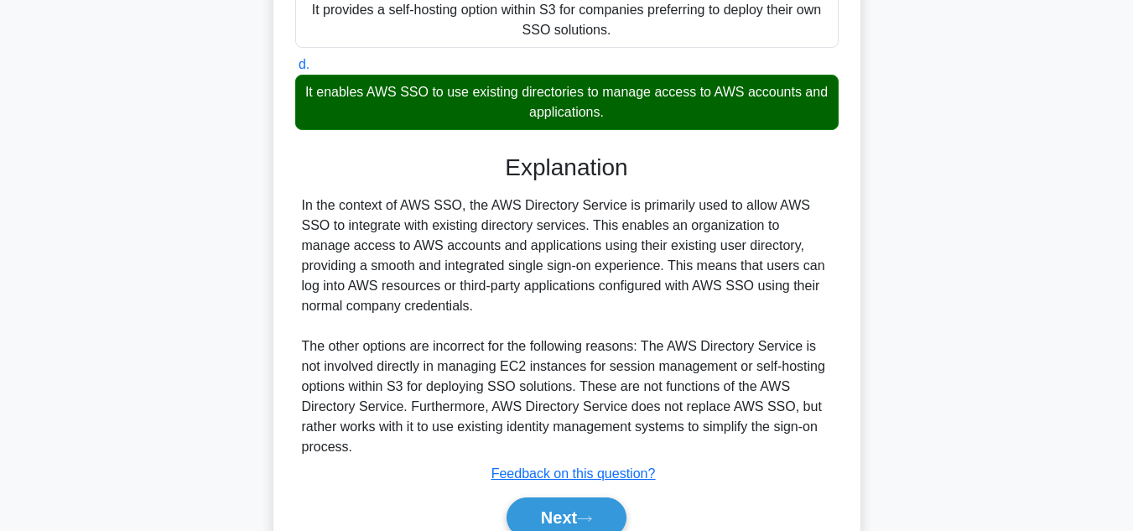
scroll to position [402, 0]
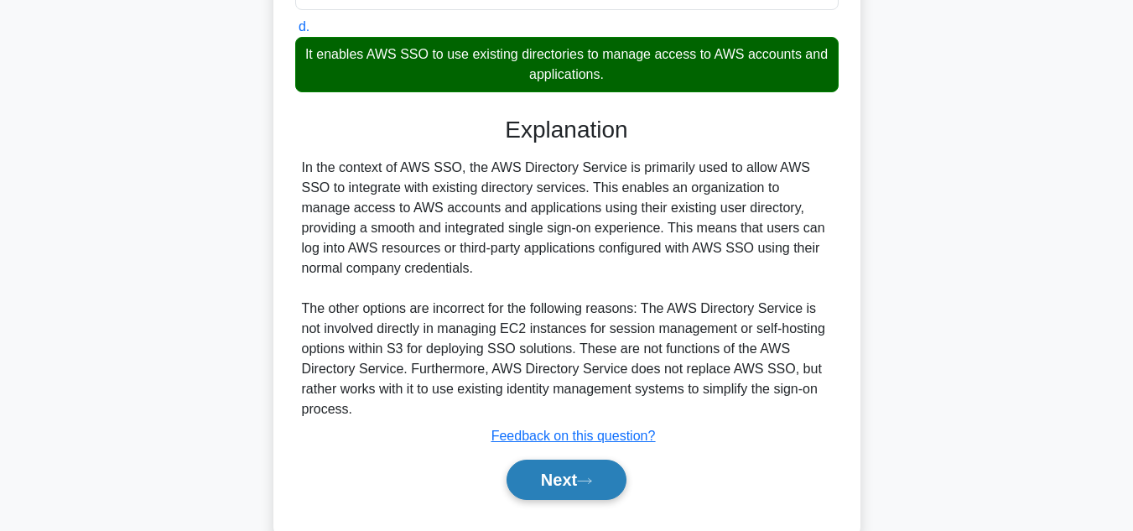
click at [526, 487] on button "Next" at bounding box center [566, 479] width 120 height 40
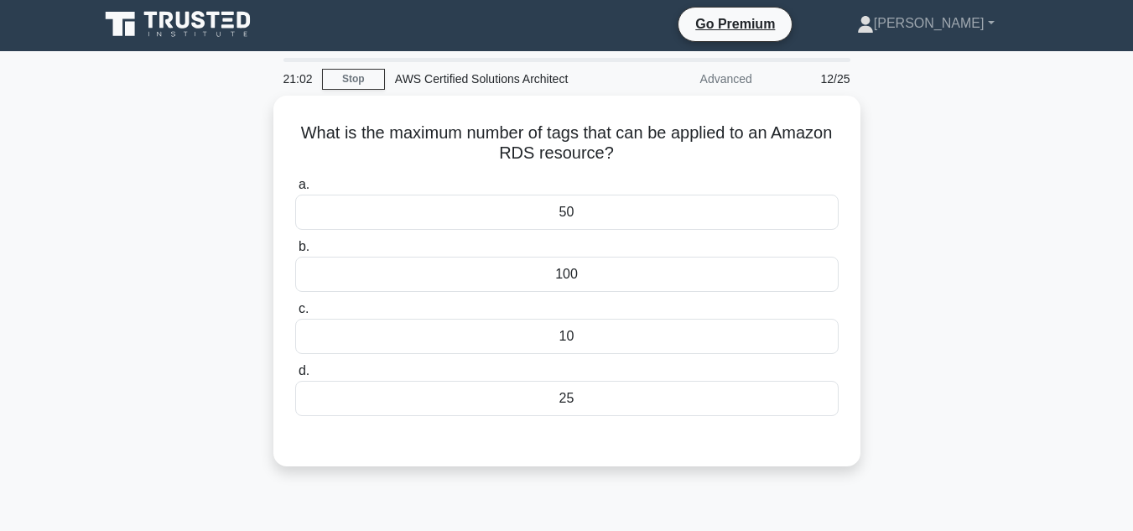
scroll to position [0, 0]
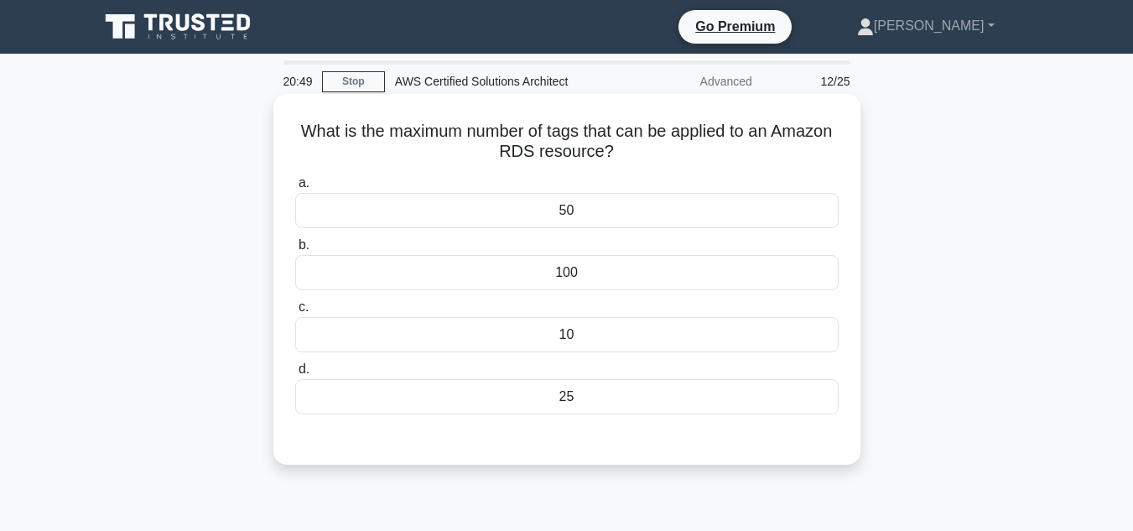
click at [751, 333] on div "10" at bounding box center [566, 334] width 543 height 35
click at [295, 313] on input "c. 10" at bounding box center [295, 307] width 0 height 11
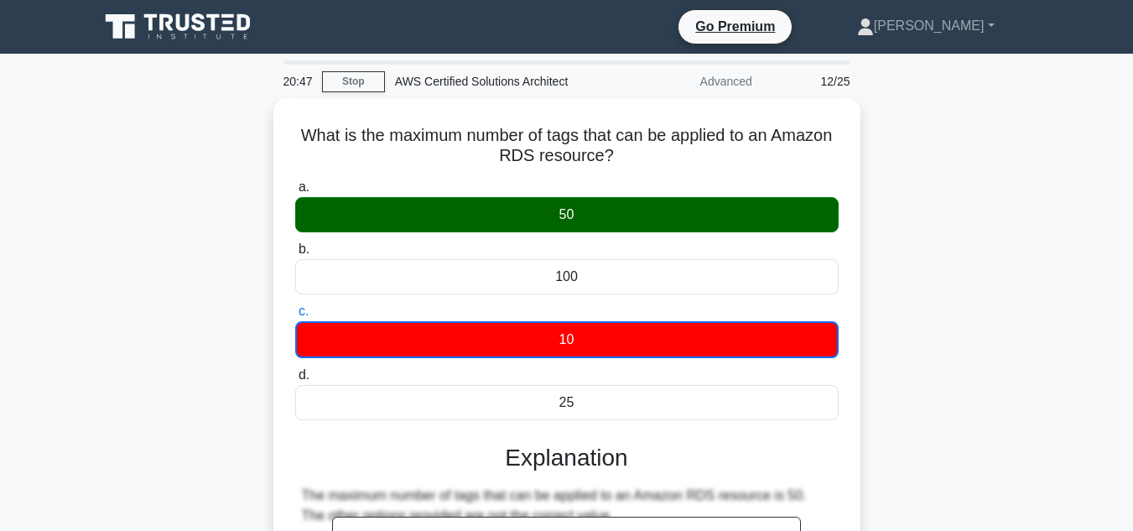
click at [972, 286] on div "What is the maximum number of tags that can be applied to an Amazon RDS resourc…" at bounding box center [567, 462] width 956 height 728
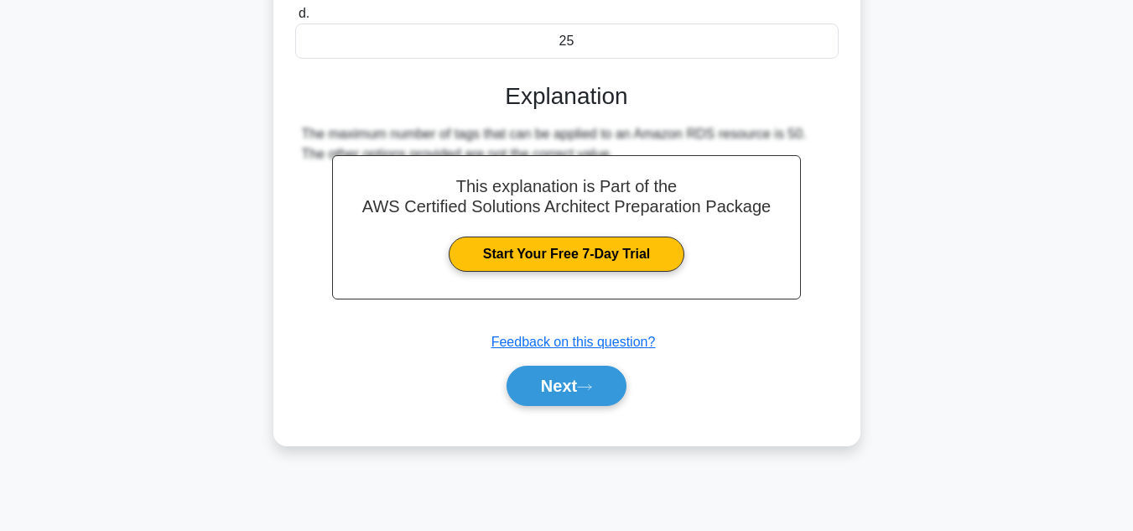
scroll to position [369, 0]
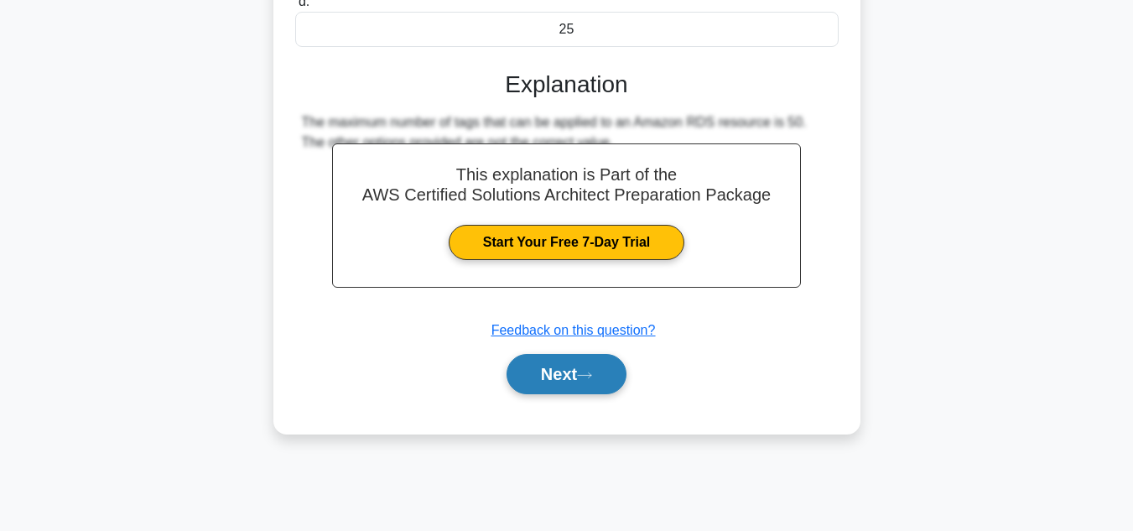
click at [601, 365] on button "Next" at bounding box center [566, 374] width 120 height 40
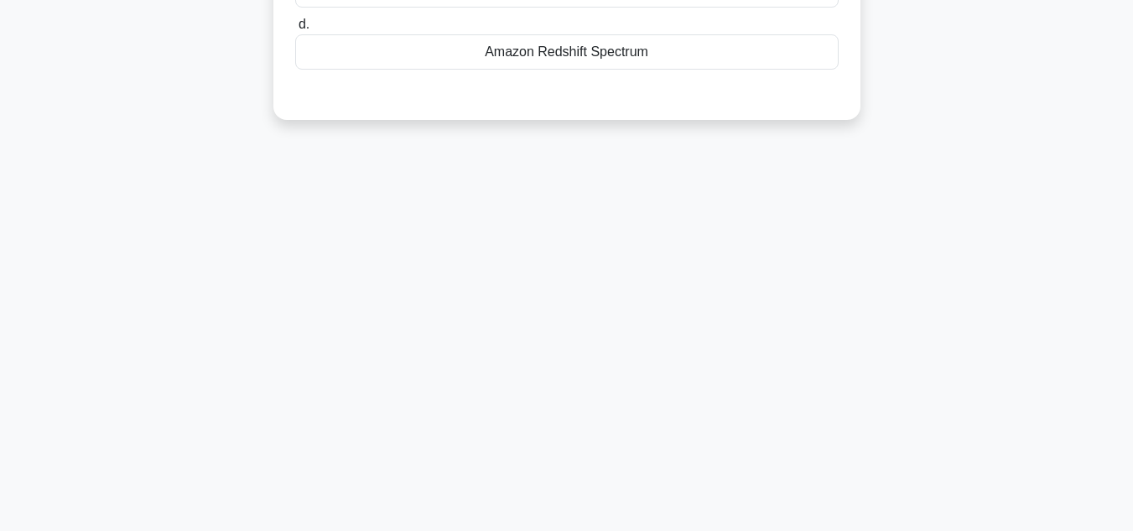
click at [907, 345] on div "20:43 Stop AWS Certified Solutions Architect Advanced 13/25 A financial service…" at bounding box center [567, 110] width 956 height 838
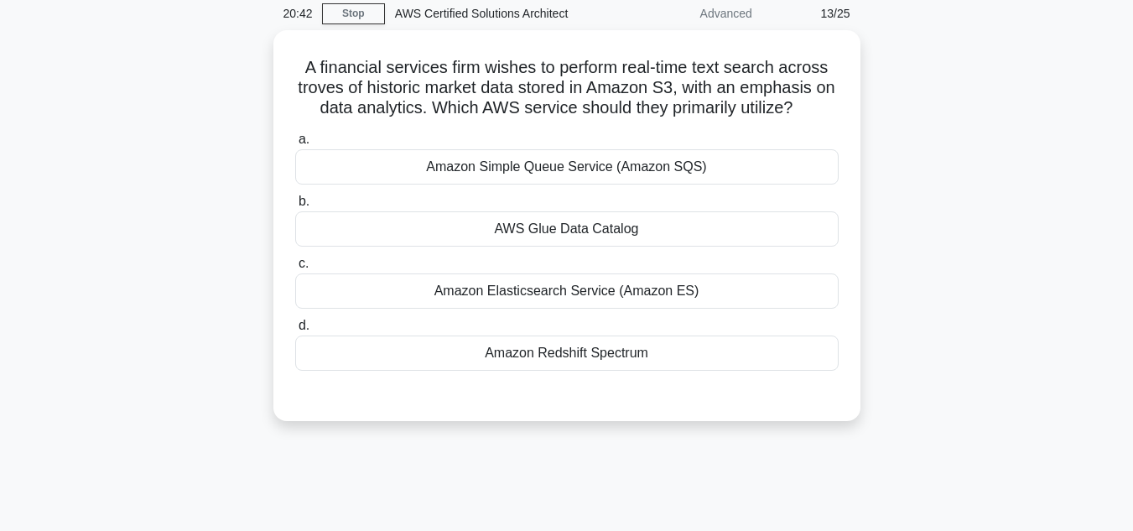
scroll to position [0, 0]
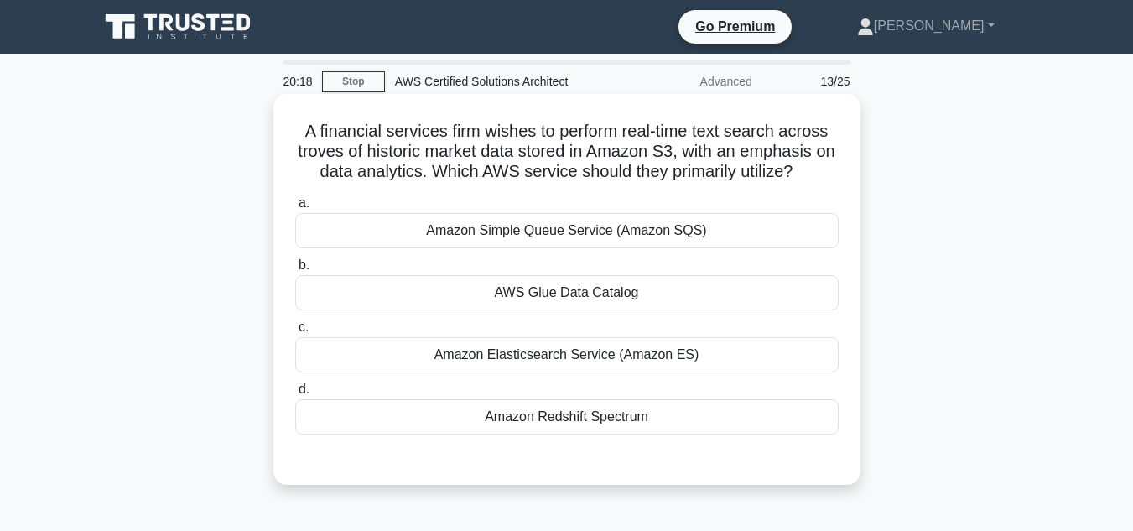
click at [712, 344] on div "Amazon Elasticsearch Service (Amazon ES)" at bounding box center [566, 354] width 543 height 35
click at [295, 333] on input "c. Amazon Elasticsearch Service (Amazon ES)" at bounding box center [295, 327] width 0 height 11
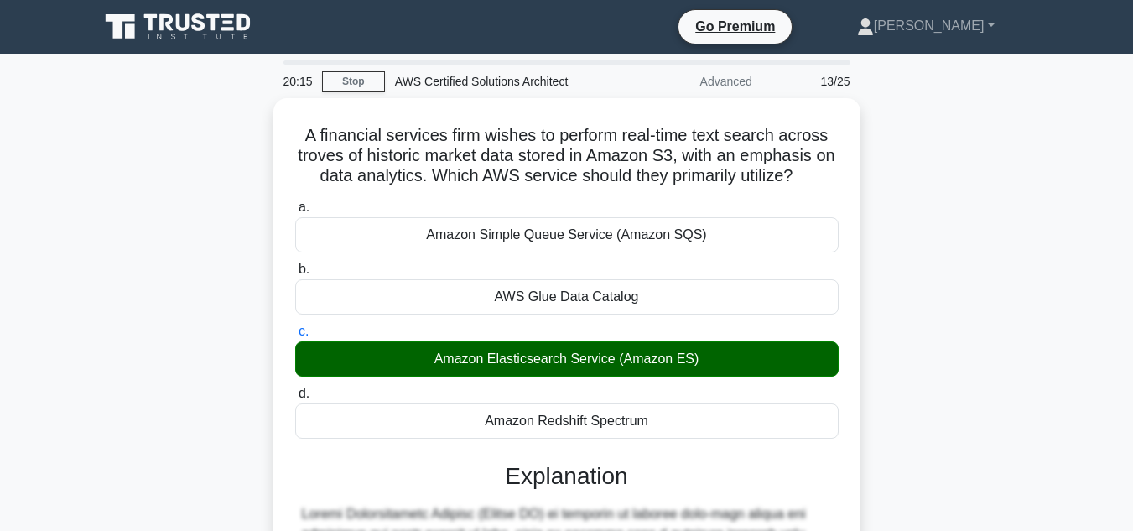
click at [990, 323] on div "A financial services firm wishes to perform real-time text search across troves…" at bounding box center [567, 522] width 956 height 848
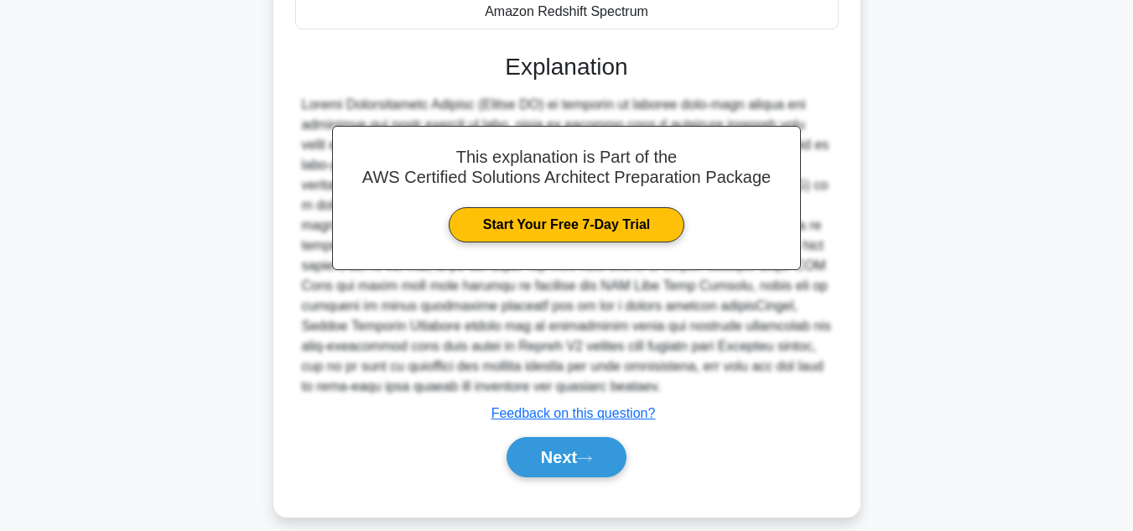
scroll to position [423, 0]
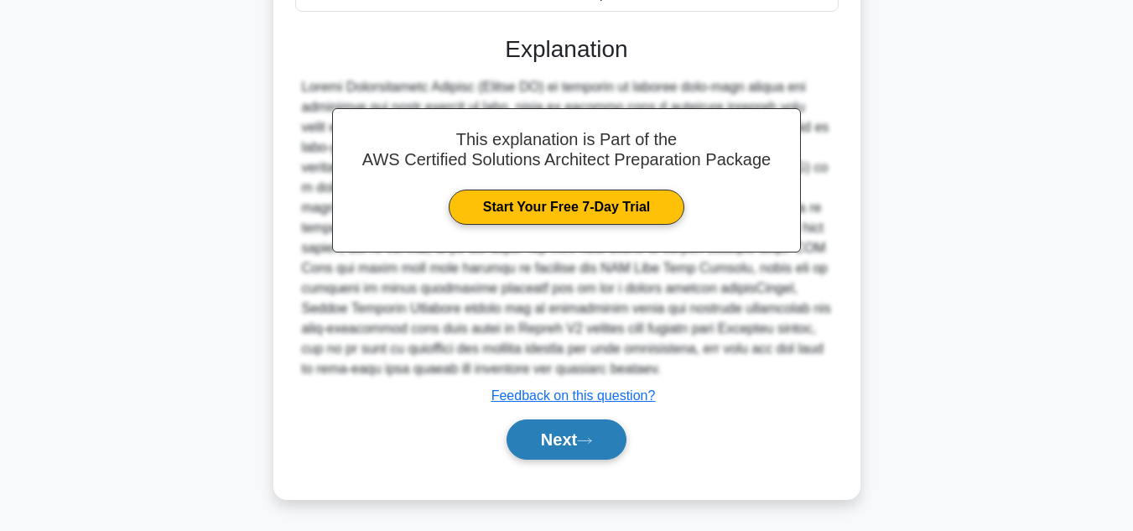
click at [614, 454] on button "Next" at bounding box center [566, 439] width 120 height 40
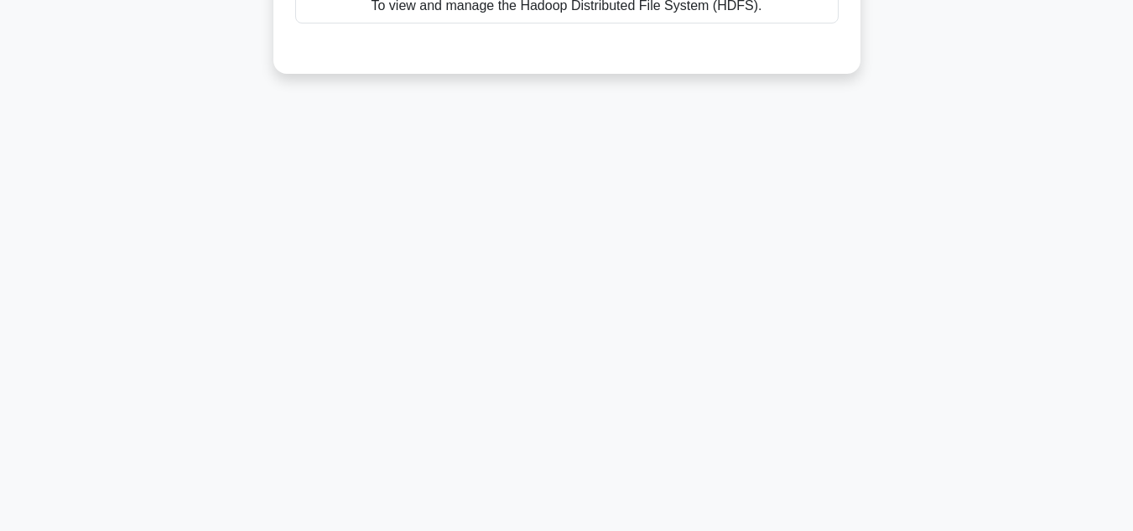
scroll to position [375, 0]
click at [888, 387] on div "20:10 Stop AWS Certified Solutions Architect Advanced 14/25 What is the purpose…" at bounding box center [567, 105] width 956 height 838
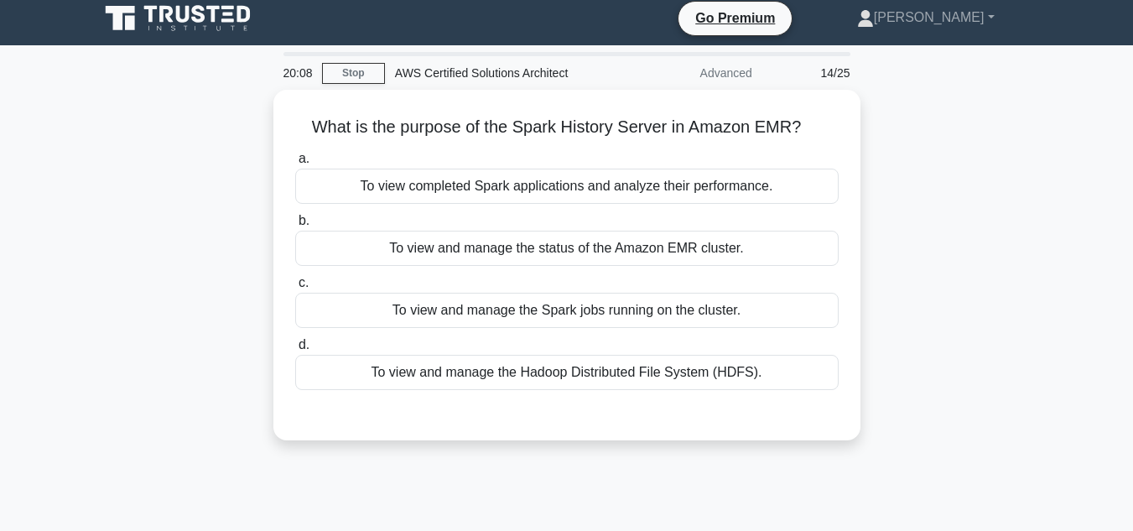
scroll to position [6, 0]
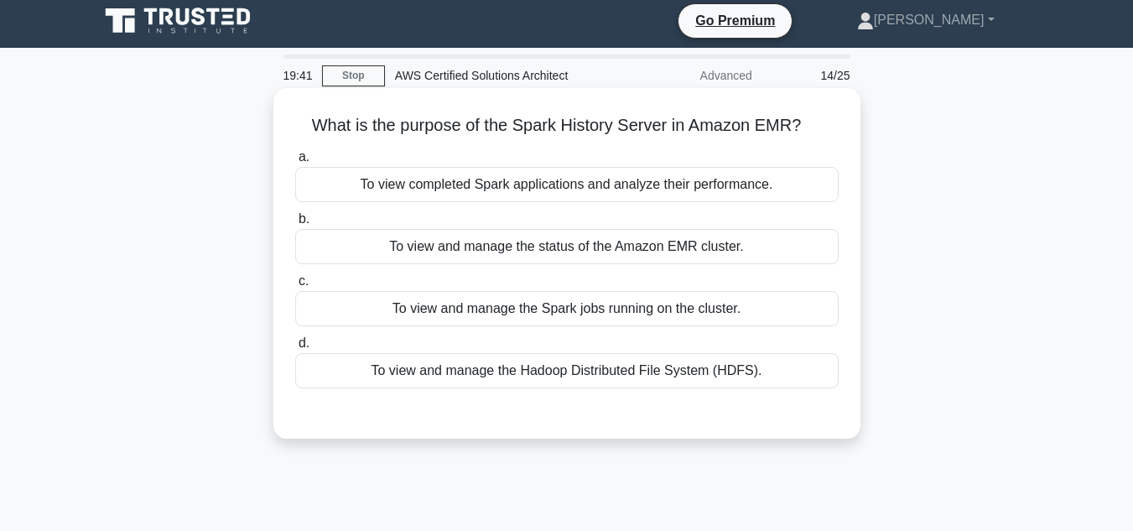
click at [751, 325] on div "To view and manage the Spark jobs running on the cluster." at bounding box center [566, 308] width 543 height 35
click at [295, 287] on input "c. To view and manage the Spark jobs running on the cluster." at bounding box center [295, 281] width 0 height 11
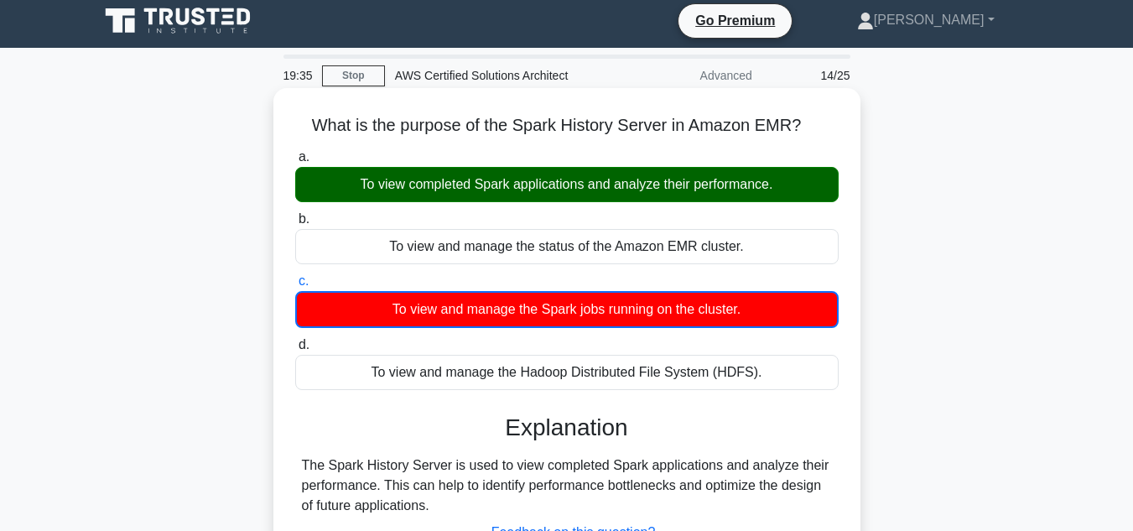
click at [853, 297] on div "What is the purpose of the Spark History Server in Amazon EMR? .spinner_0XTQ{tr…" at bounding box center [566, 361] width 587 height 547
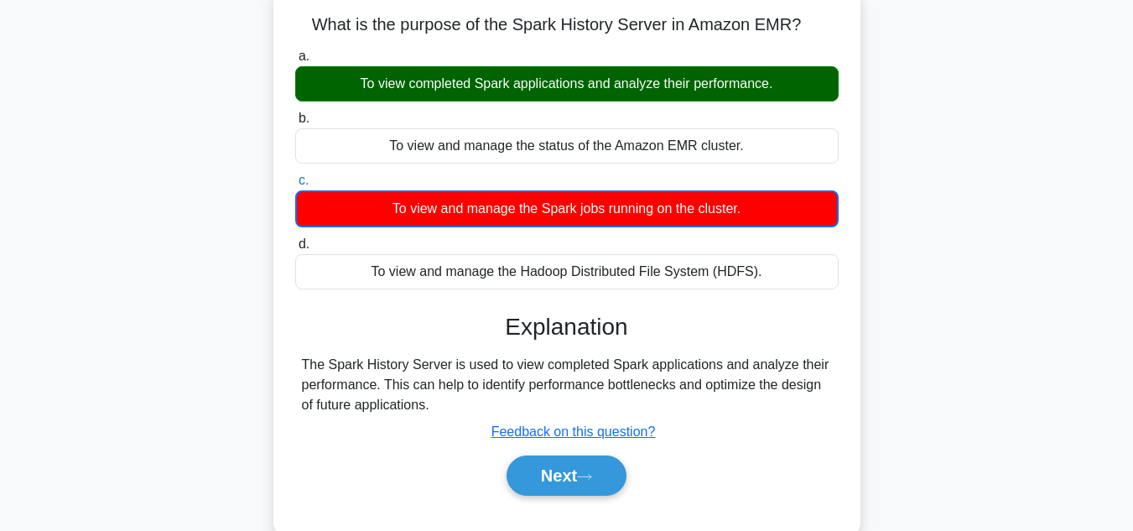
scroll to position [140, 0]
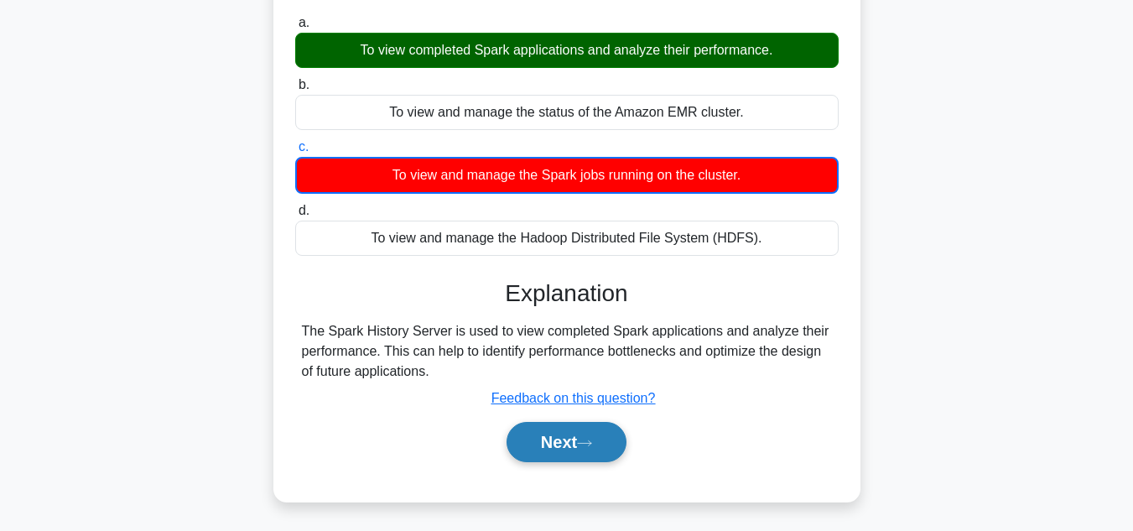
click at [597, 457] on button "Next" at bounding box center [566, 442] width 120 height 40
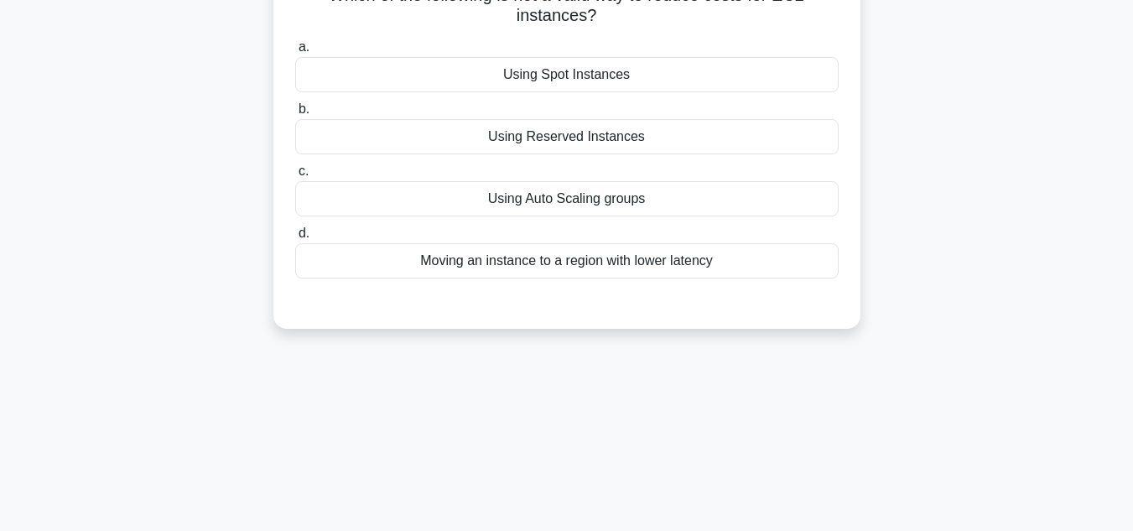
click at [912, 366] on div "19:27 Stop AWS Certified Solutions Architect Advanced 15/25 Which of the follow…" at bounding box center [567, 339] width 956 height 838
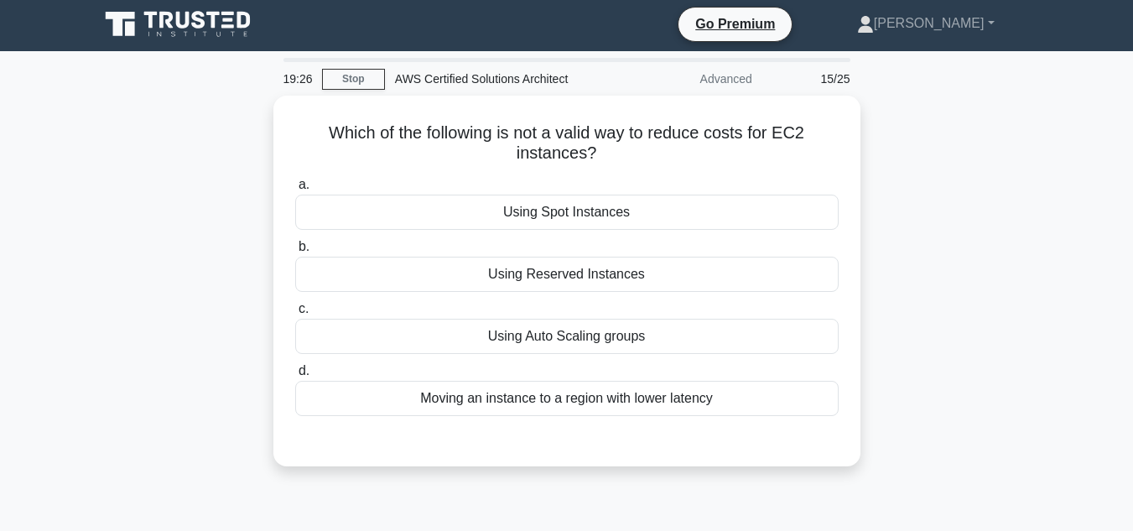
scroll to position [0, 0]
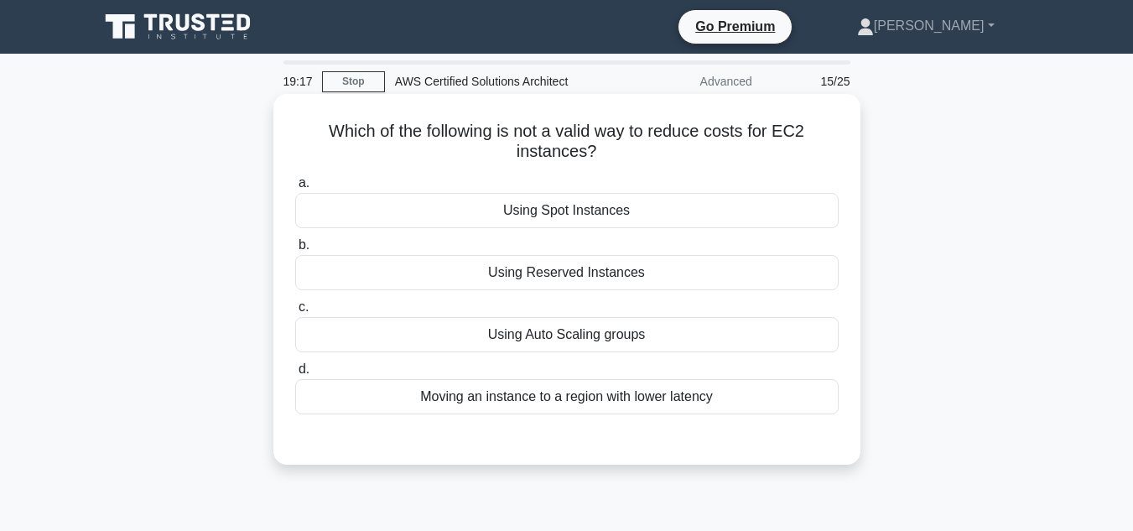
click at [745, 414] on div "Moving an instance to a region with lower latency" at bounding box center [566, 396] width 543 height 35
click at [295, 375] on input "d. Moving an instance to a region with lower latency" at bounding box center [295, 369] width 0 height 11
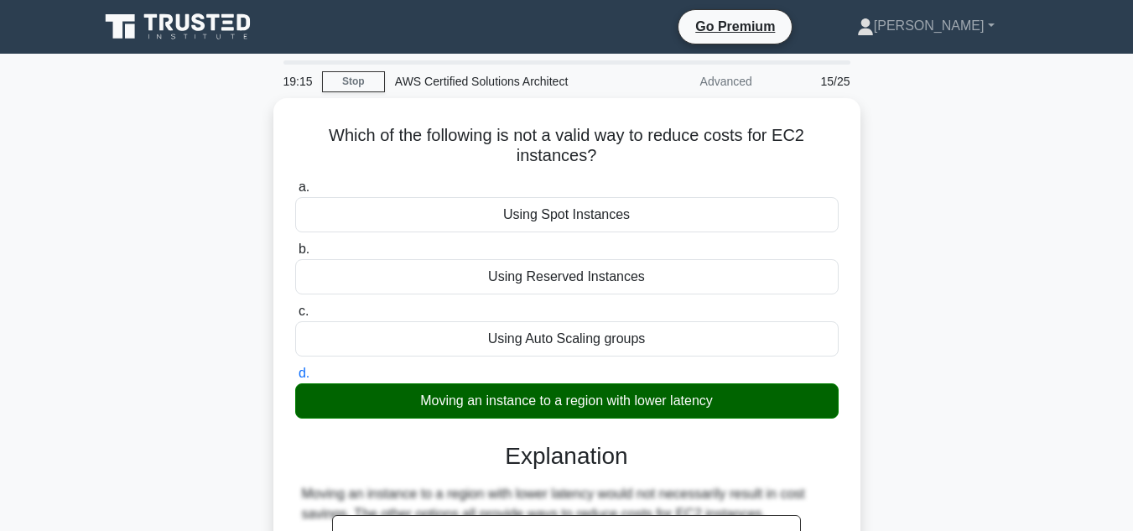
click at [944, 350] on div "Which of the following is not a valid way to reduce costs for EC2 instances? .s…" at bounding box center [567, 461] width 956 height 727
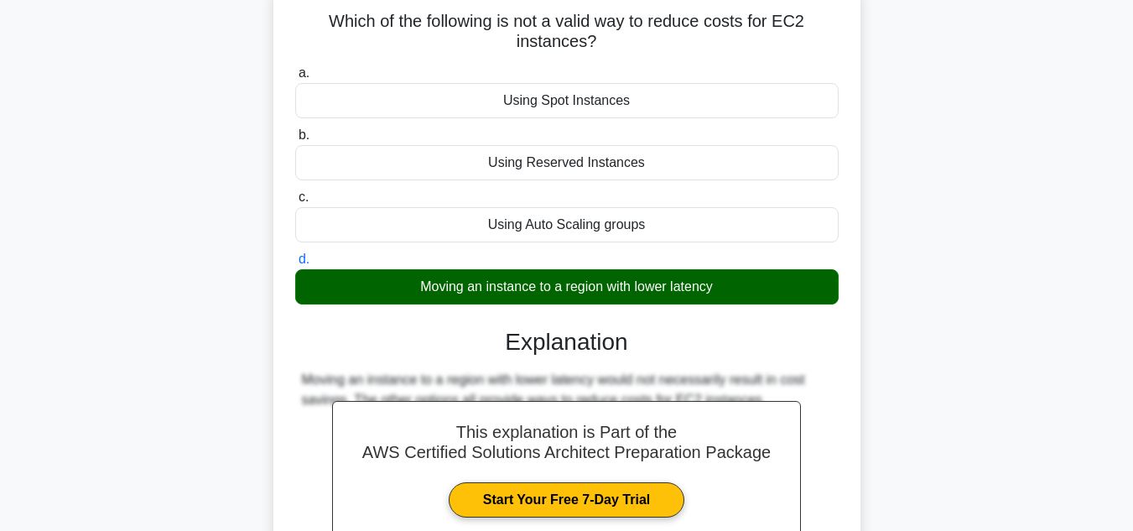
scroll to position [268, 0]
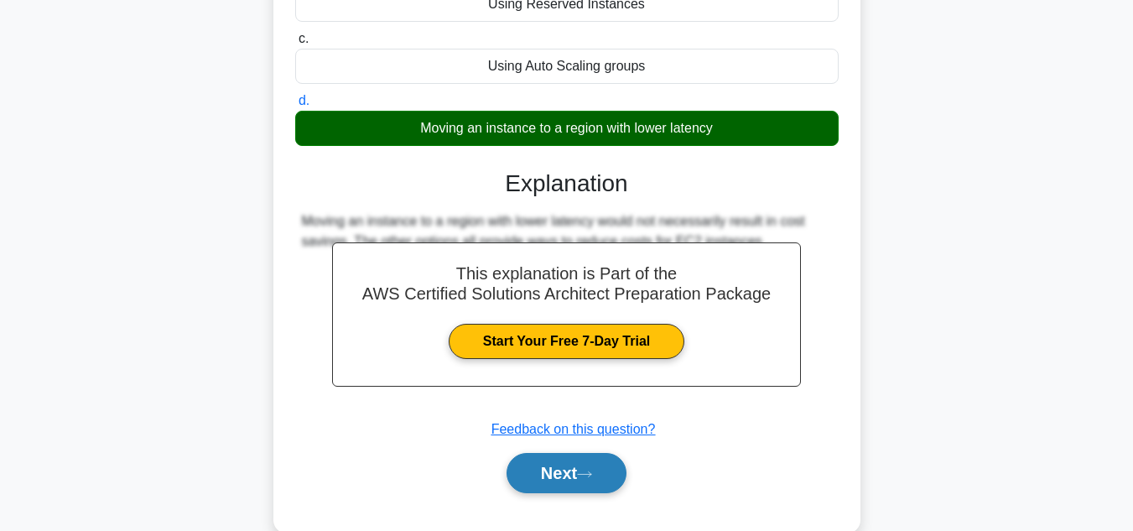
click at [626, 467] on button "Next" at bounding box center [566, 473] width 120 height 40
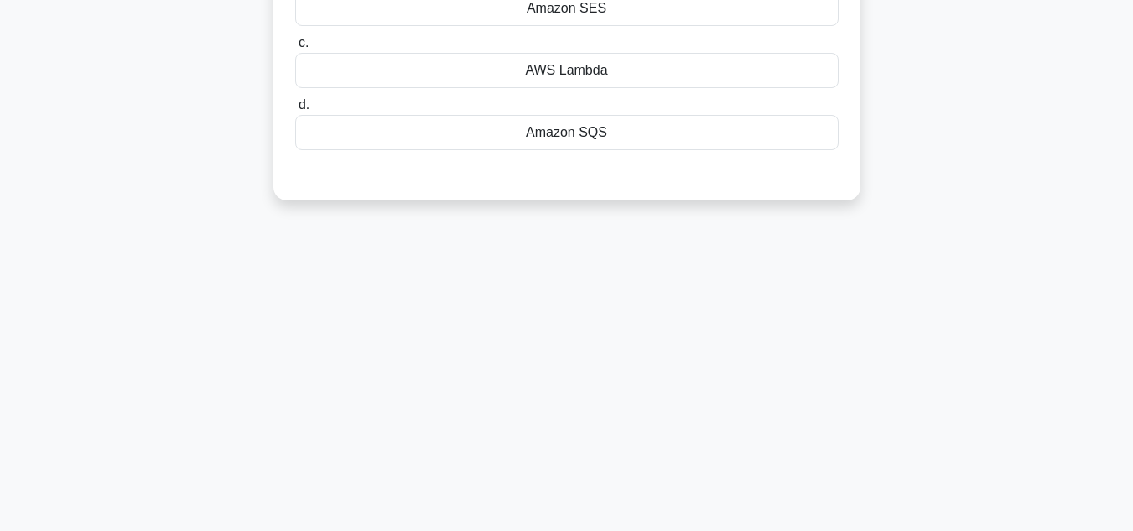
click at [913, 357] on div "19:11 Stop AWS Certified Solutions Architect Advanced 16/25 Which AWS service c…" at bounding box center [567, 211] width 956 height 838
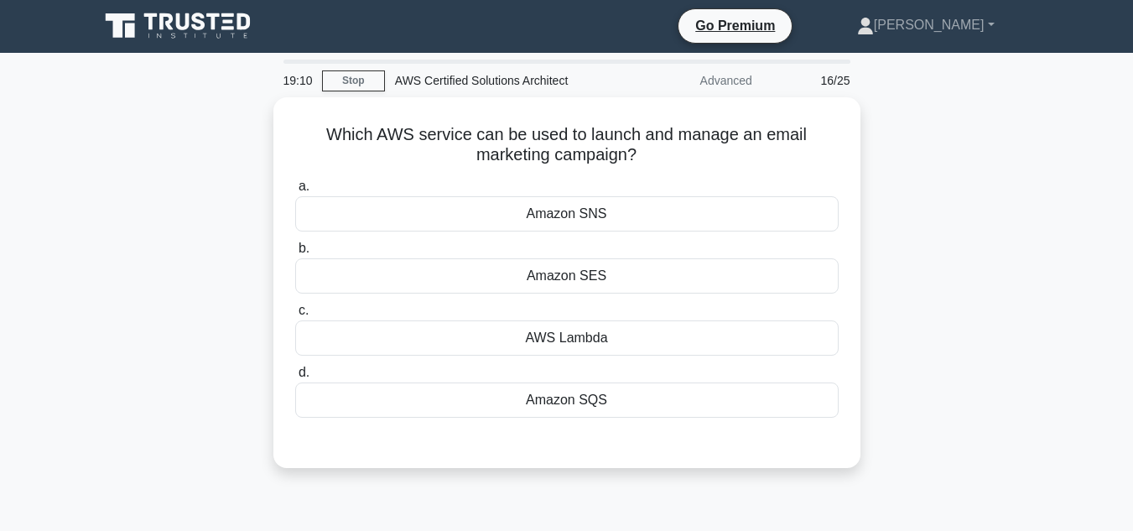
scroll to position [0, 0]
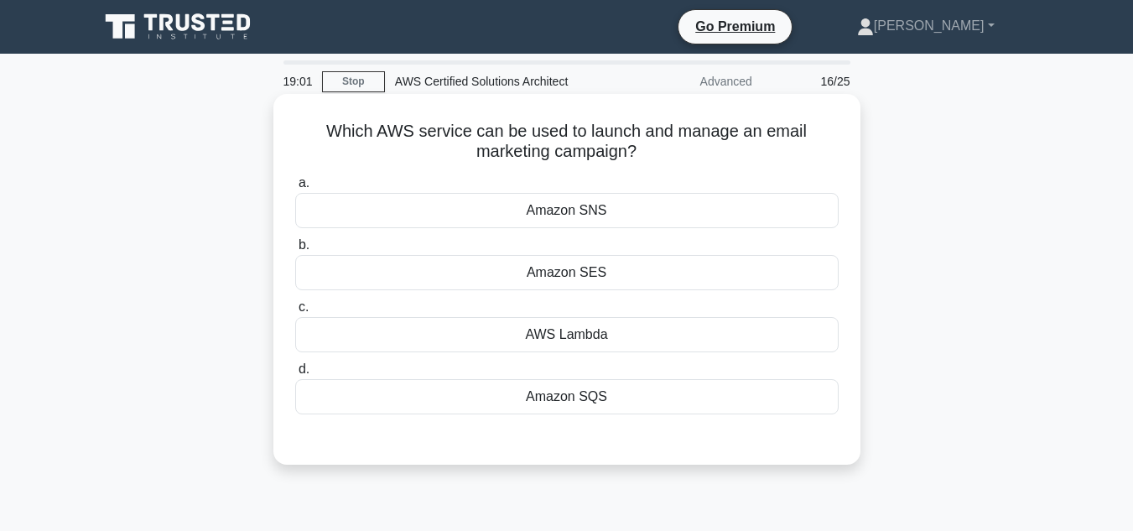
click at [603, 282] on div "Amazon SES" at bounding box center [566, 272] width 543 height 35
click at [295, 251] on input "b. Amazon SES" at bounding box center [295, 245] width 0 height 11
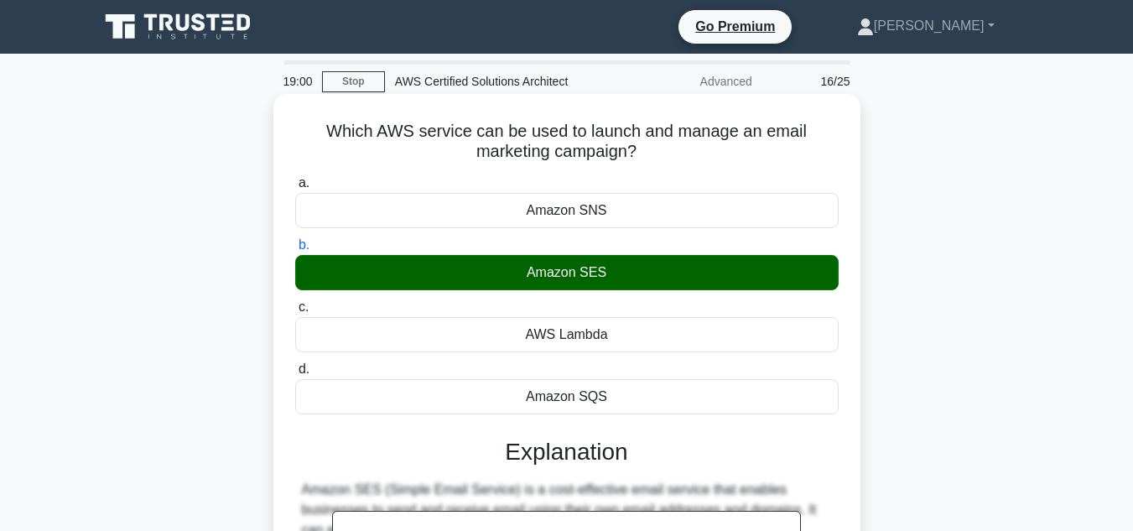
click at [295, 302] on input "c. AWS Lambda" at bounding box center [295, 307] width 0 height 11
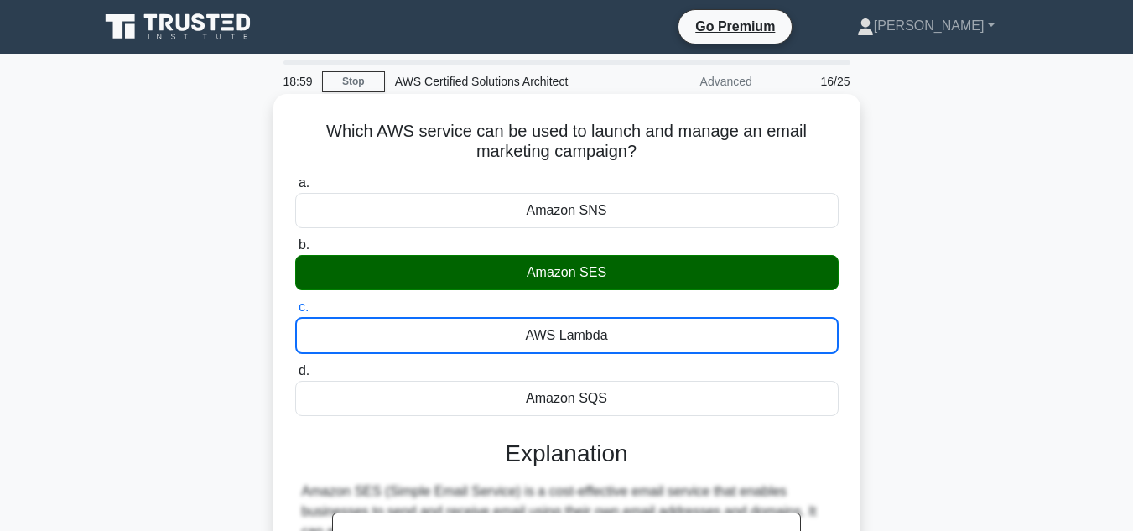
click at [295, 366] on input "d. Amazon SQS" at bounding box center [295, 371] width 0 height 11
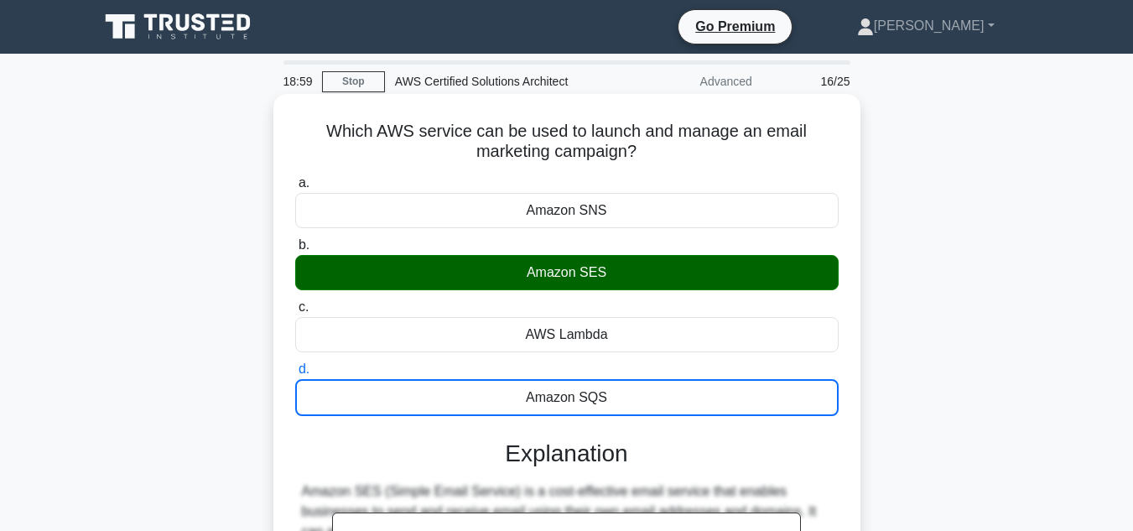
click at [295, 178] on input "a. Amazon SNS" at bounding box center [295, 183] width 0 height 11
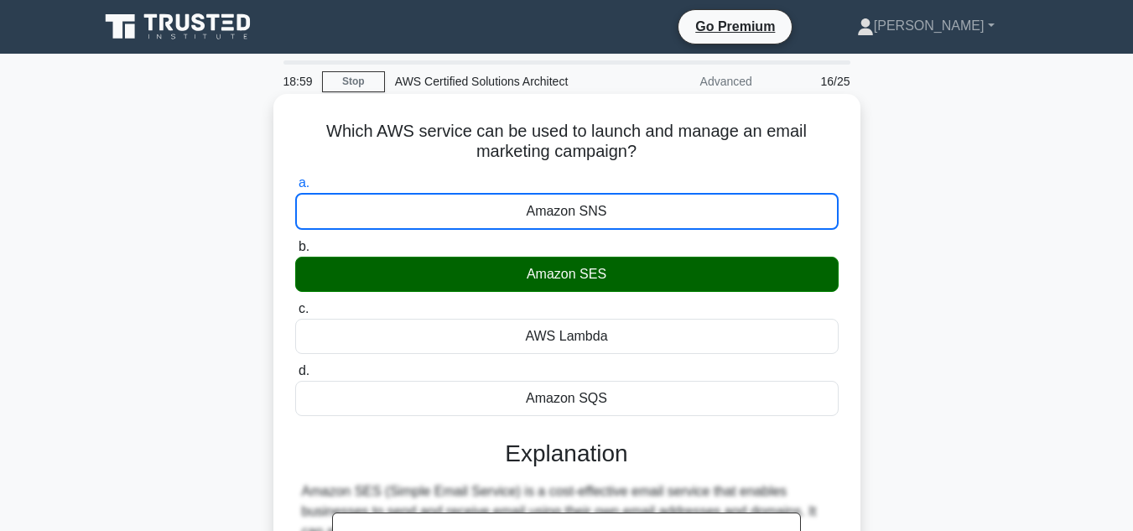
click at [295, 241] on input "b. Amazon SES" at bounding box center [295, 246] width 0 height 11
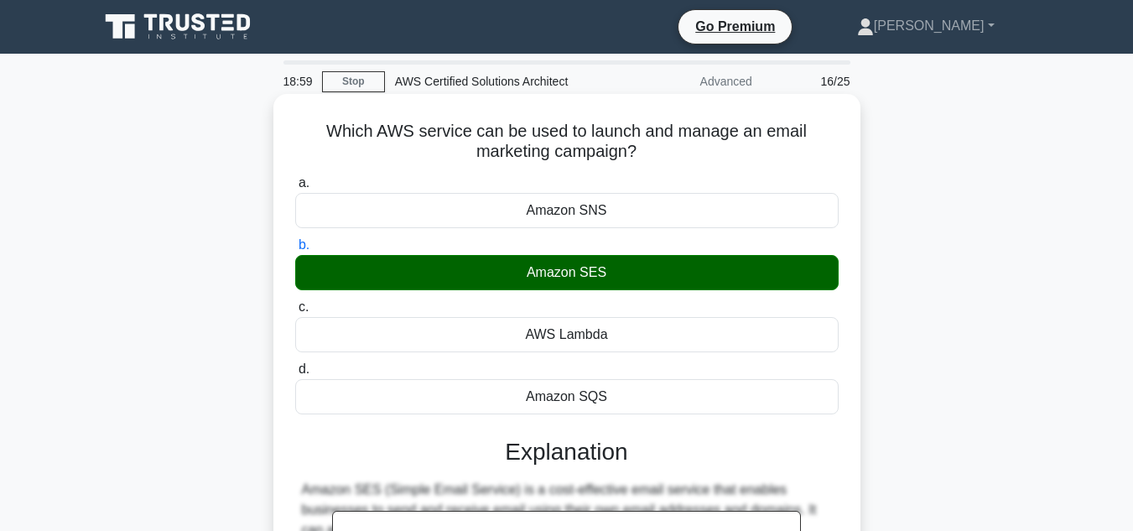
click at [295, 302] on input "c. AWS Lambda" at bounding box center [295, 307] width 0 height 11
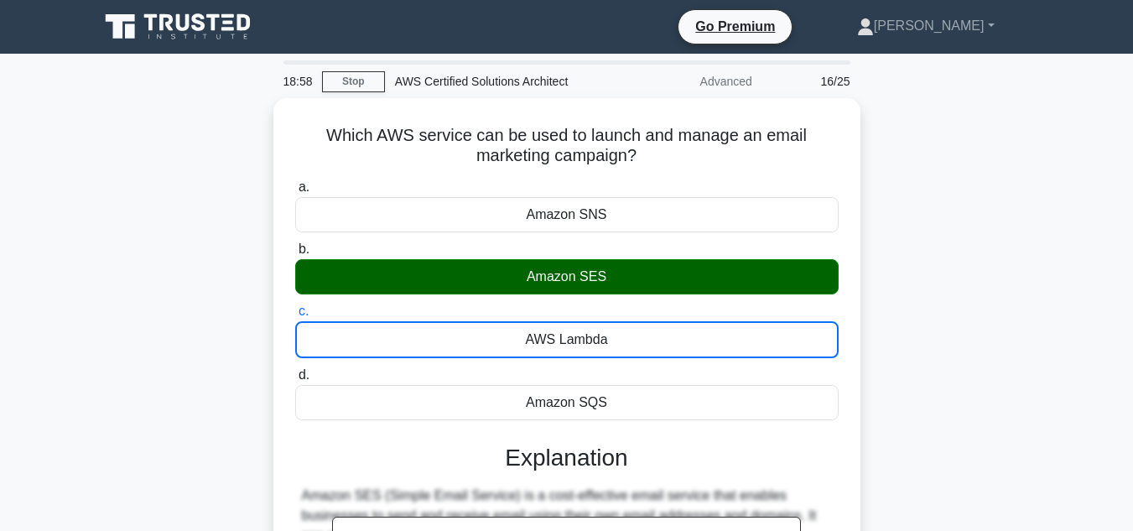
click at [974, 358] on div "Which AWS service can be used to launch and manage an email marketing campaign?…" at bounding box center [567, 462] width 956 height 728
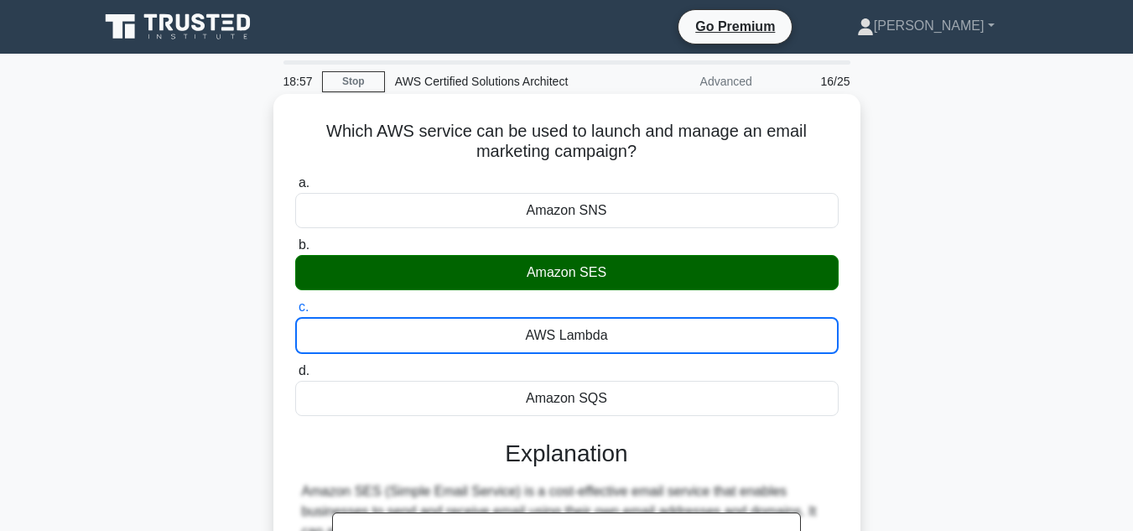
click at [784, 275] on div "Amazon SES" at bounding box center [566, 272] width 543 height 35
click at [295, 251] on input "b. Amazon SES" at bounding box center [295, 245] width 0 height 11
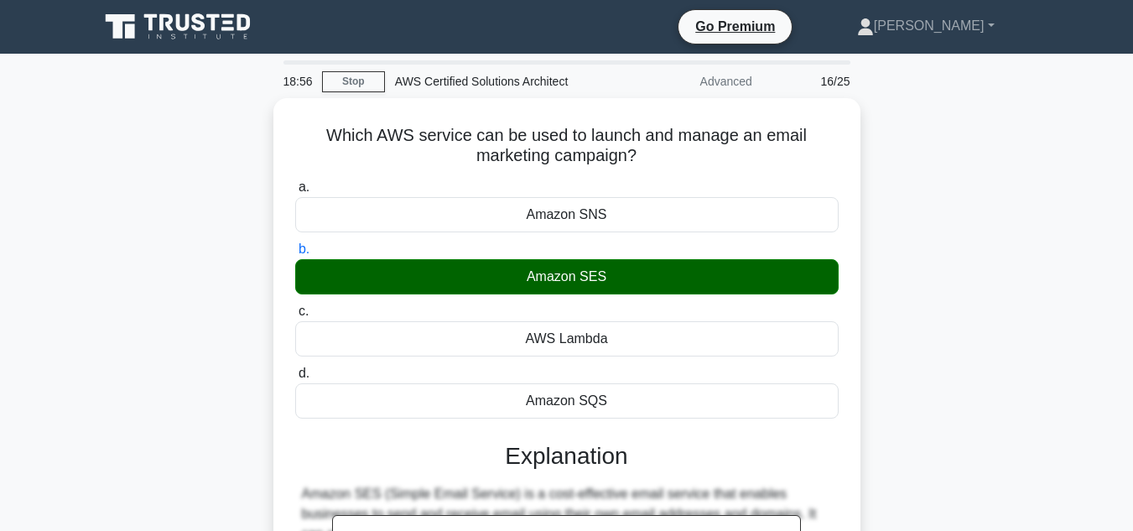
click at [950, 338] on div "Which AWS service can be used to launch and manage an email marketing campaign?…" at bounding box center [567, 461] width 956 height 727
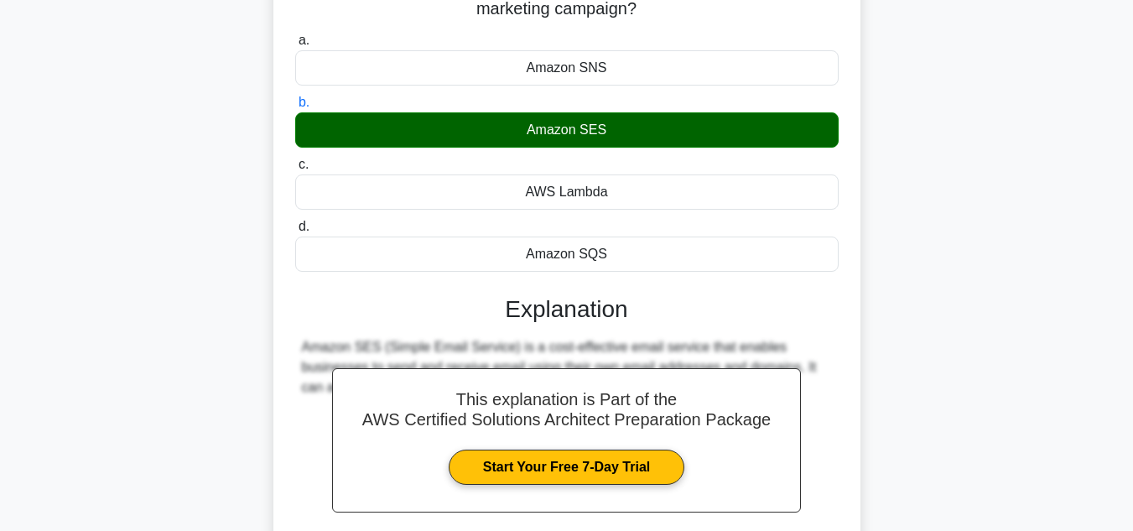
scroll to position [302, 0]
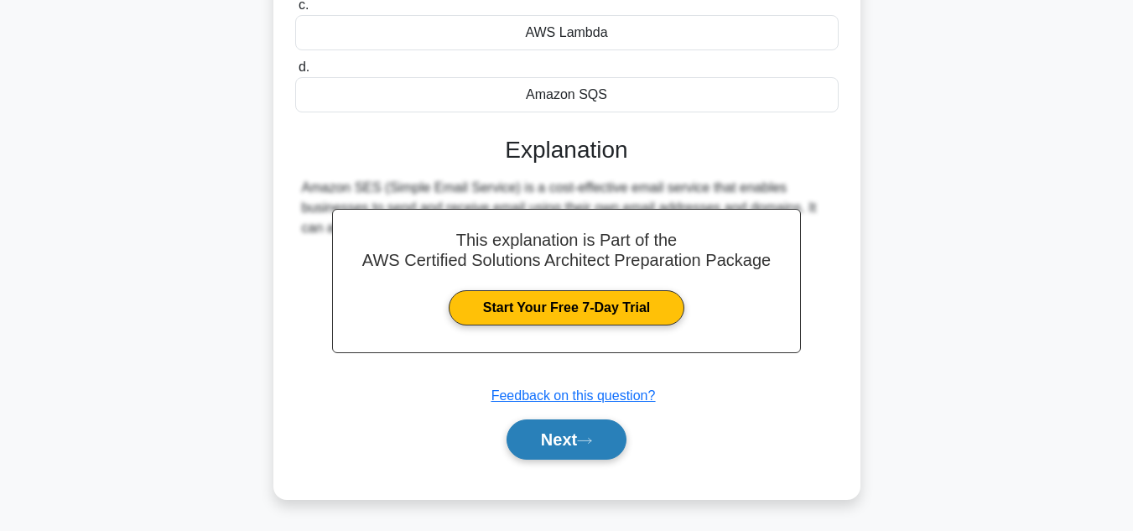
click at [579, 422] on button "Next" at bounding box center [566, 439] width 120 height 40
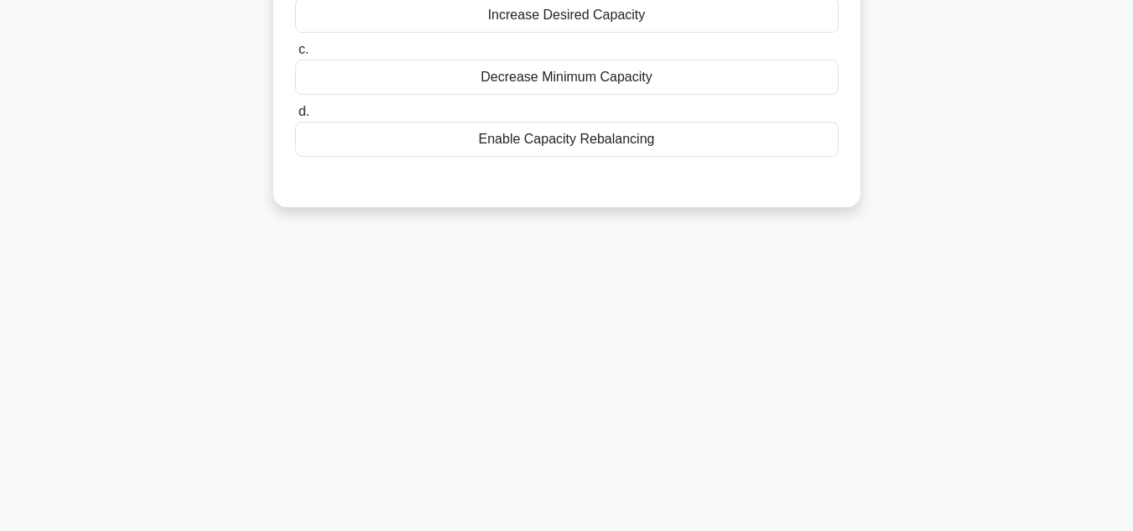
click at [936, 367] on div "18:53 Stop AWS Certified Solutions Architect Advanced 17/25 You are working as …" at bounding box center [567, 178] width 956 height 838
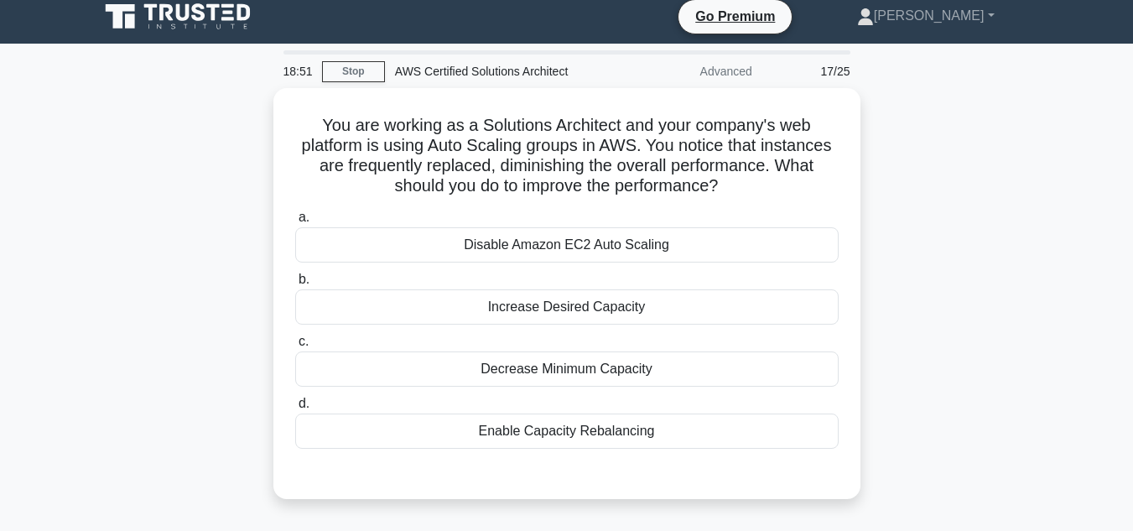
scroll to position [0, 0]
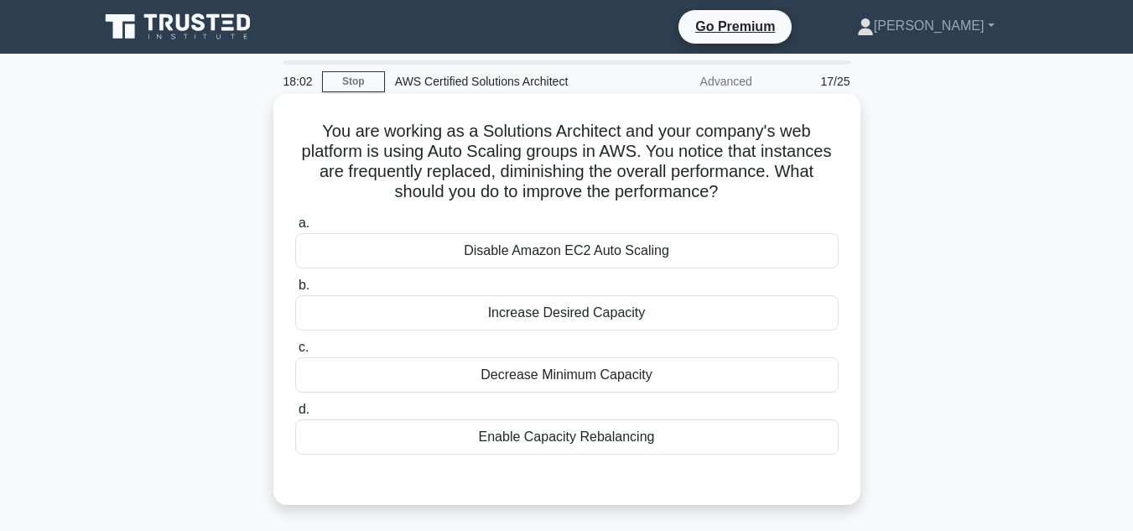
click at [767, 435] on div "Enable Capacity Rebalancing" at bounding box center [566, 436] width 543 height 35
click at [295, 415] on input "d. Enable Capacity Rebalancing" at bounding box center [295, 409] width 0 height 11
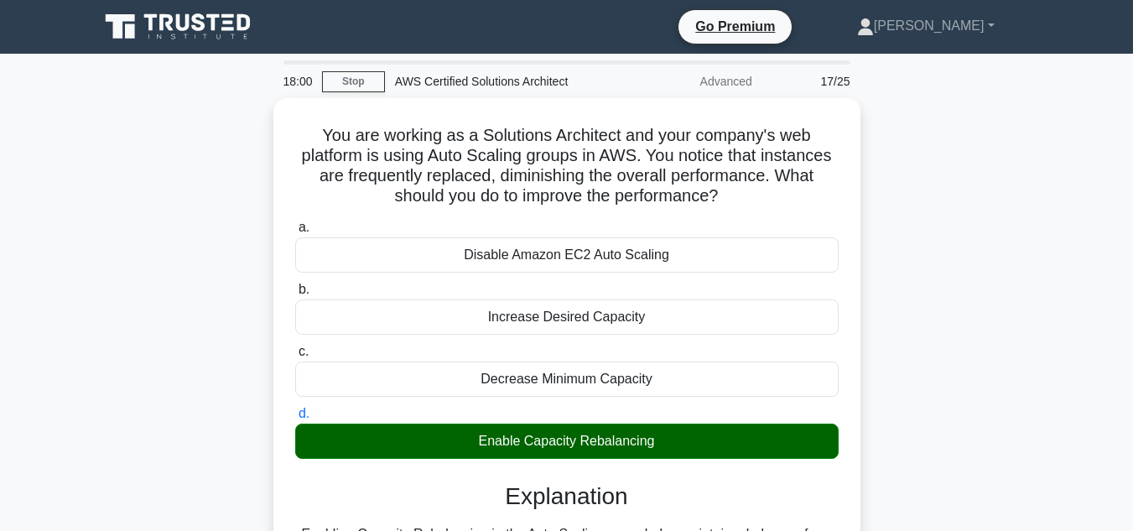
click at [924, 427] on div "You are working as a Solutions Architect and your company's web platform is usi…" at bounding box center [567, 411] width 956 height 626
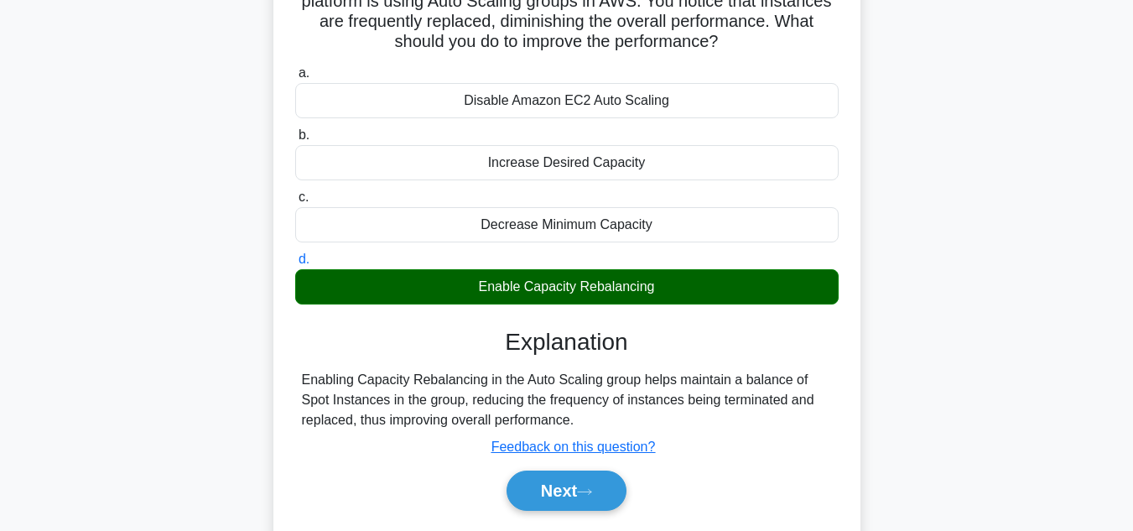
scroll to position [201, 0]
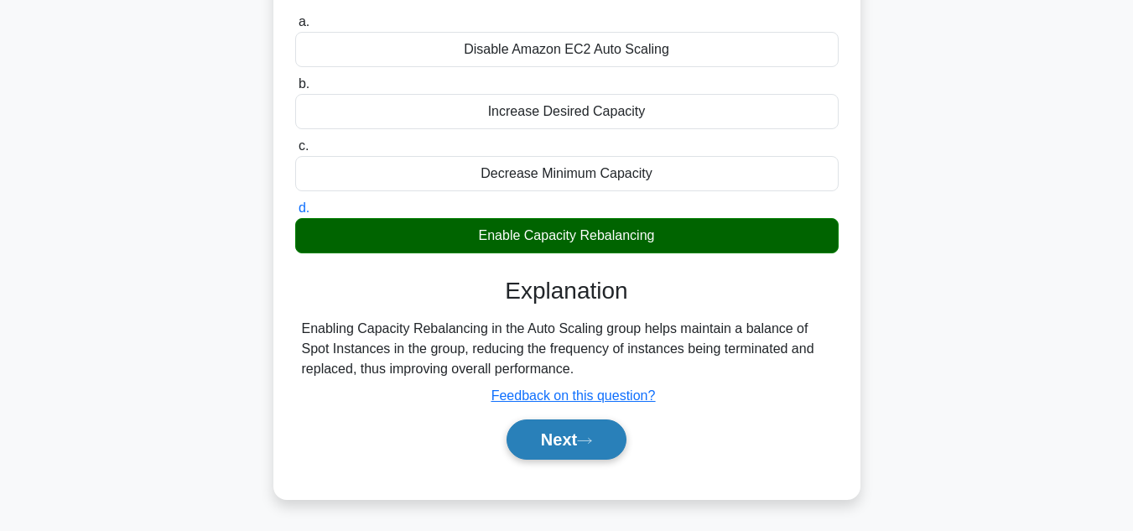
click at [607, 450] on button "Next" at bounding box center [566, 439] width 120 height 40
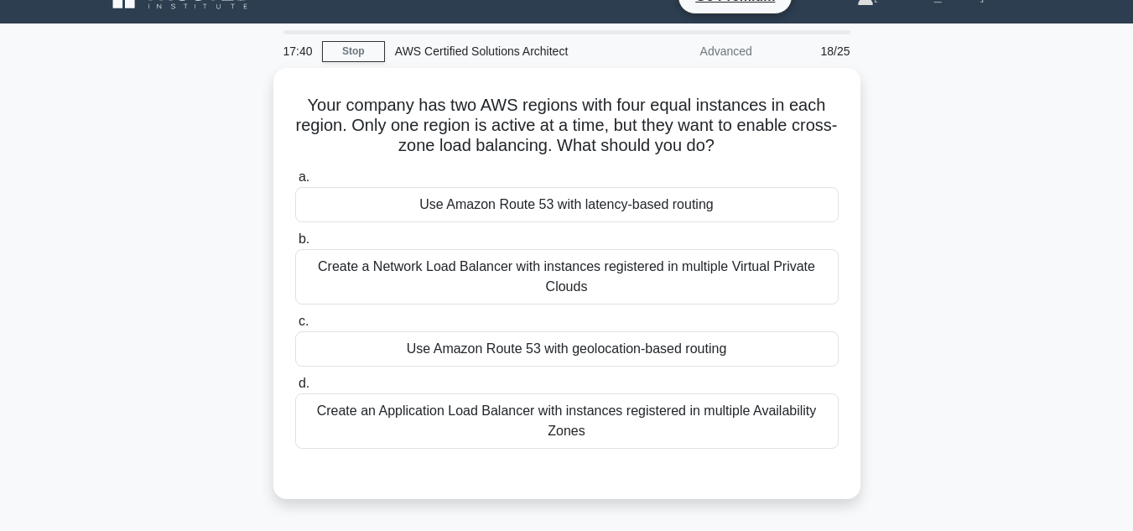
scroll to position [34, 0]
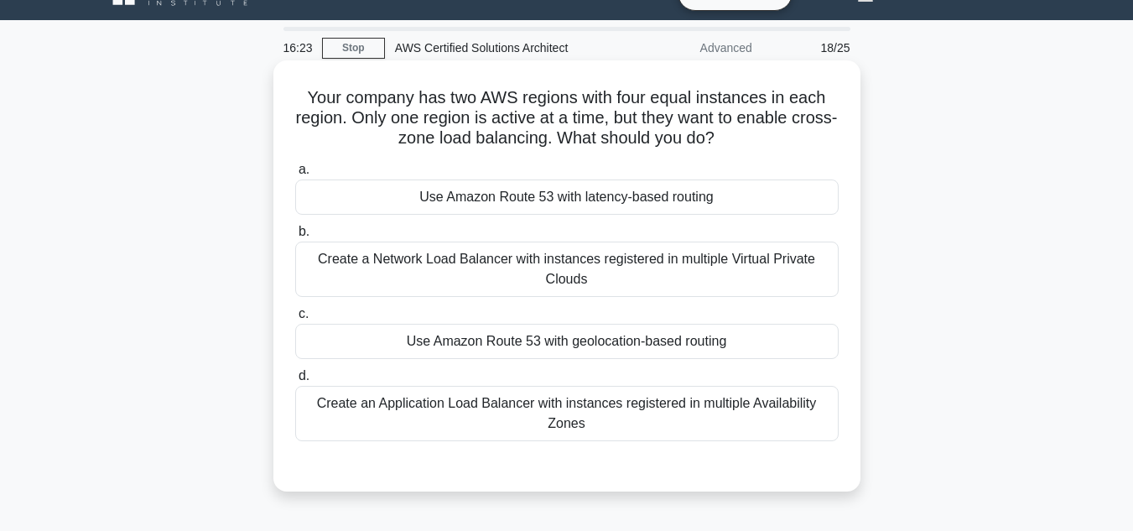
click at [706, 277] on div "Create a Network Load Balancer with instances registered in multiple Virtual Pr…" at bounding box center [566, 268] width 543 height 55
click at [295, 237] on input "b. Create a Network Load Balancer with instances registered in multiple Virtual…" at bounding box center [295, 231] width 0 height 11
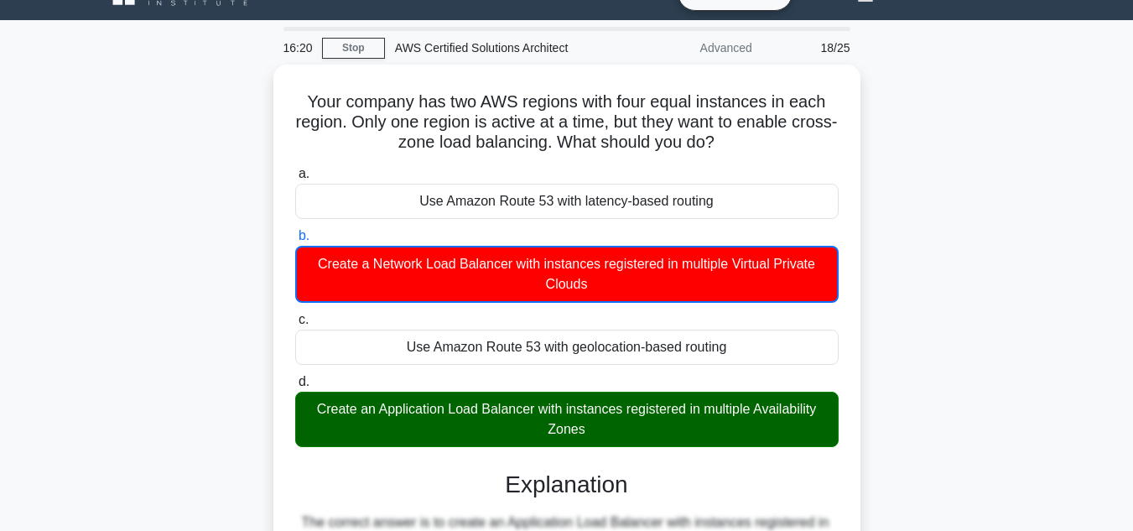
click at [931, 370] on div "Your company has two AWS regions with four equal instances in each region. Only…" at bounding box center [567, 459] width 956 height 789
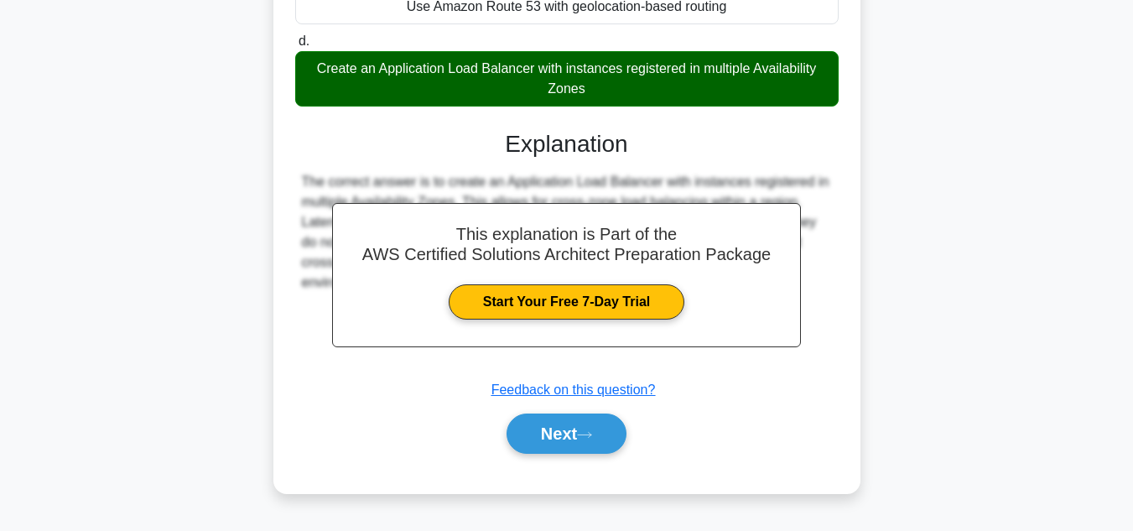
scroll to position [375, 0]
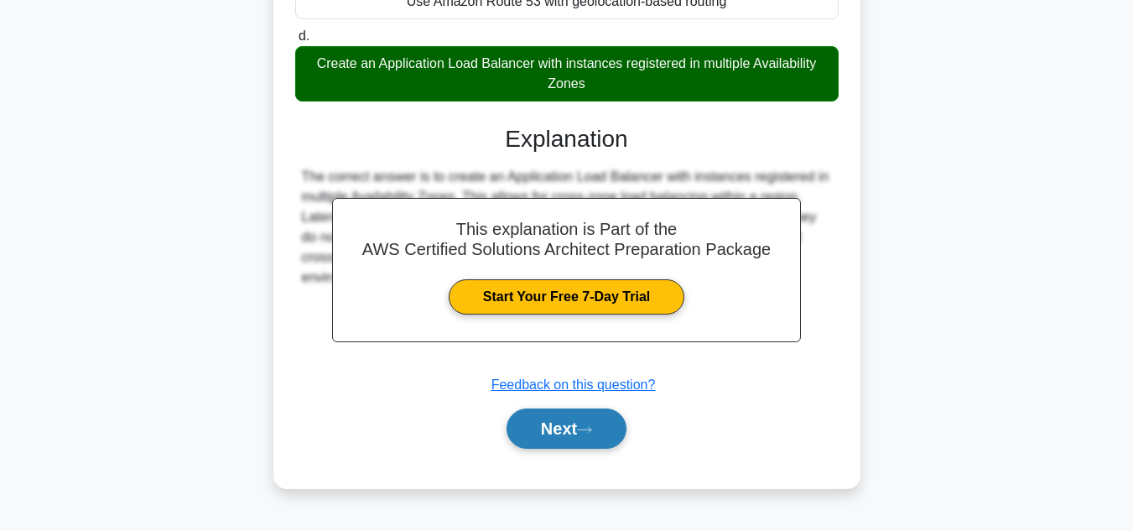
click at [533, 428] on button "Next" at bounding box center [566, 428] width 120 height 40
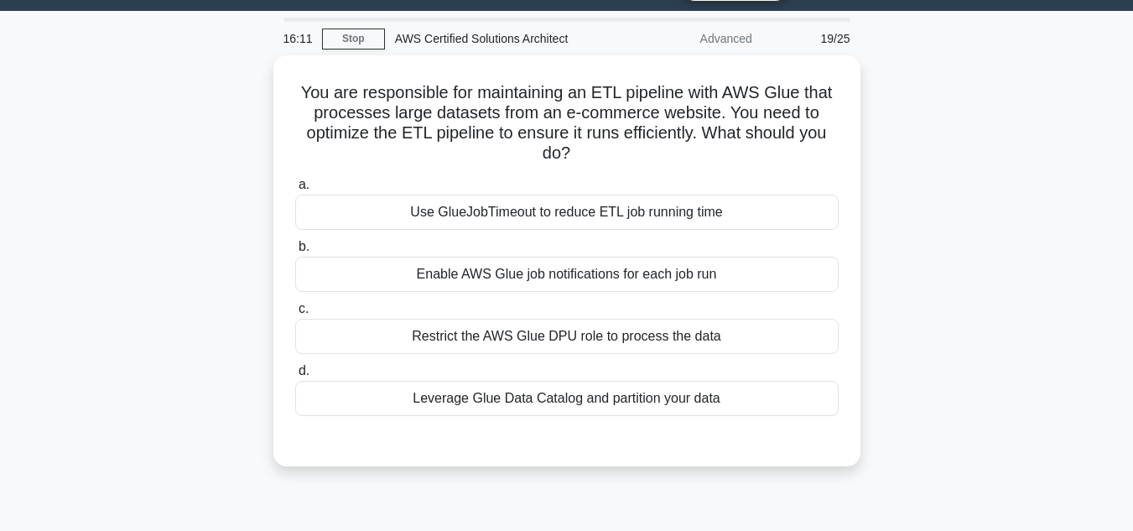
scroll to position [39, 0]
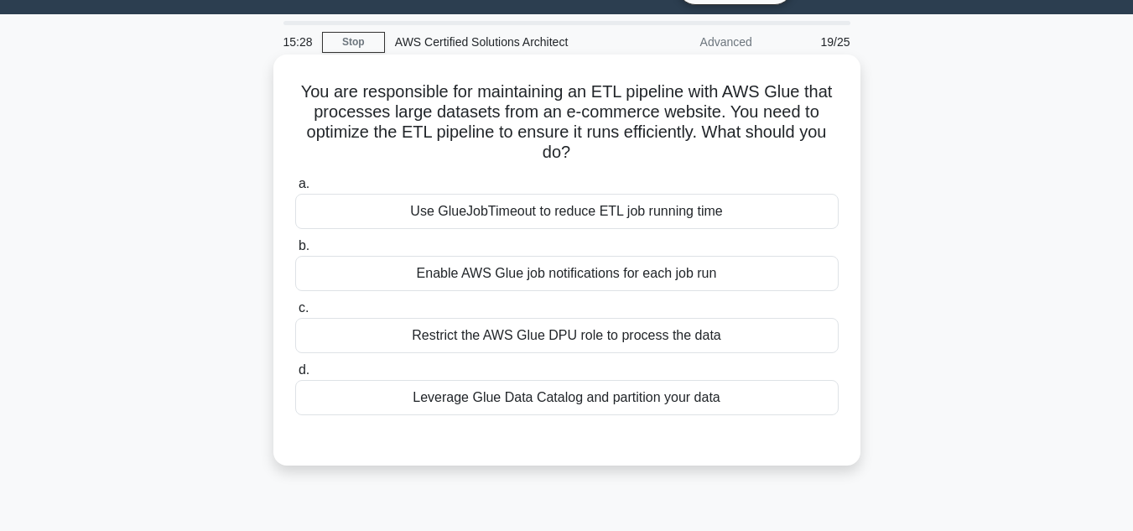
click at [729, 406] on div "Leverage Glue Data Catalog and partition your data" at bounding box center [566, 397] width 543 height 35
click at [295, 376] on input "d. Leverage Glue Data Catalog and partition your data" at bounding box center [295, 370] width 0 height 11
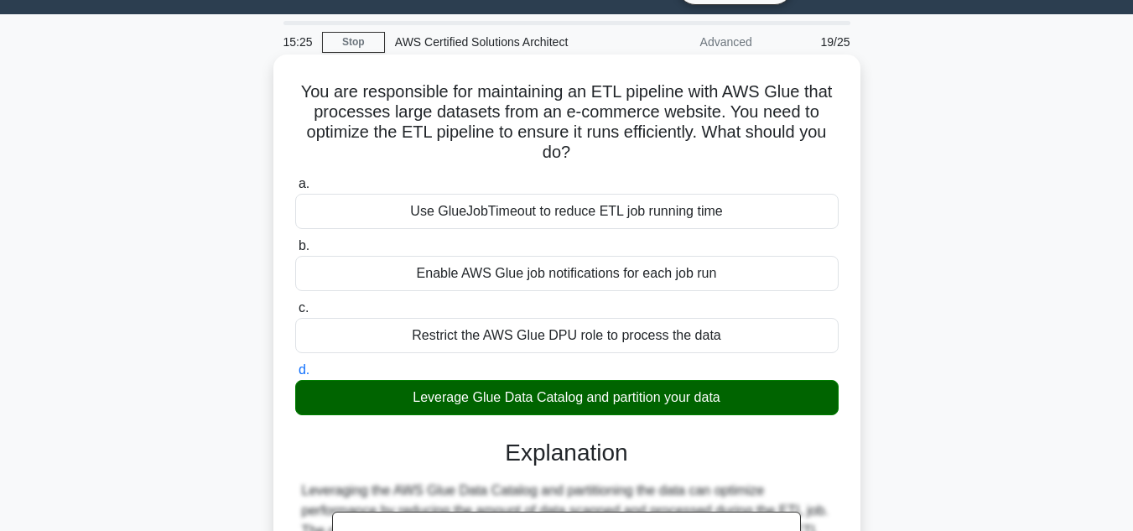
click at [295, 179] on input "a. Use GlueJobTimeout to reduce ETL job running time" at bounding box center [295, 184] width 0 height 11
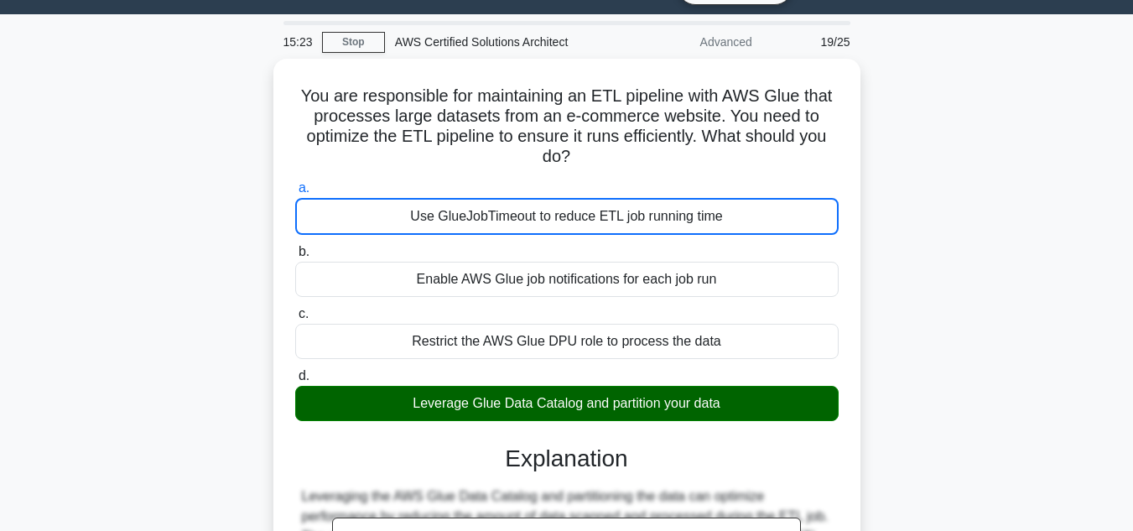
click at [889, 370] on div "You are responsible for maintaining an ETL pipeline with AWS Glue that processe…" at bounding box center [567, 443] width 956 height 769
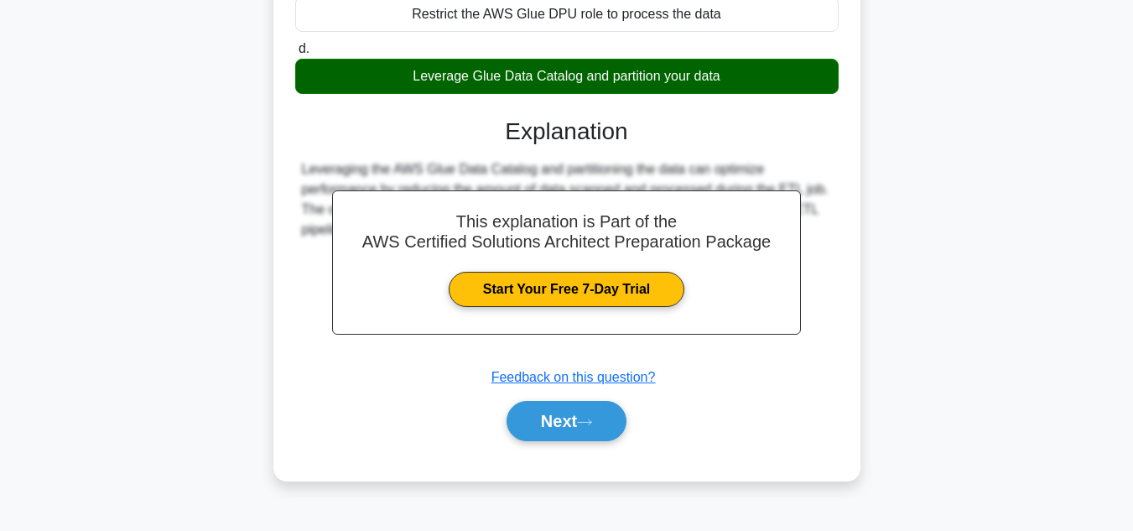
scroll to position [375, 0]
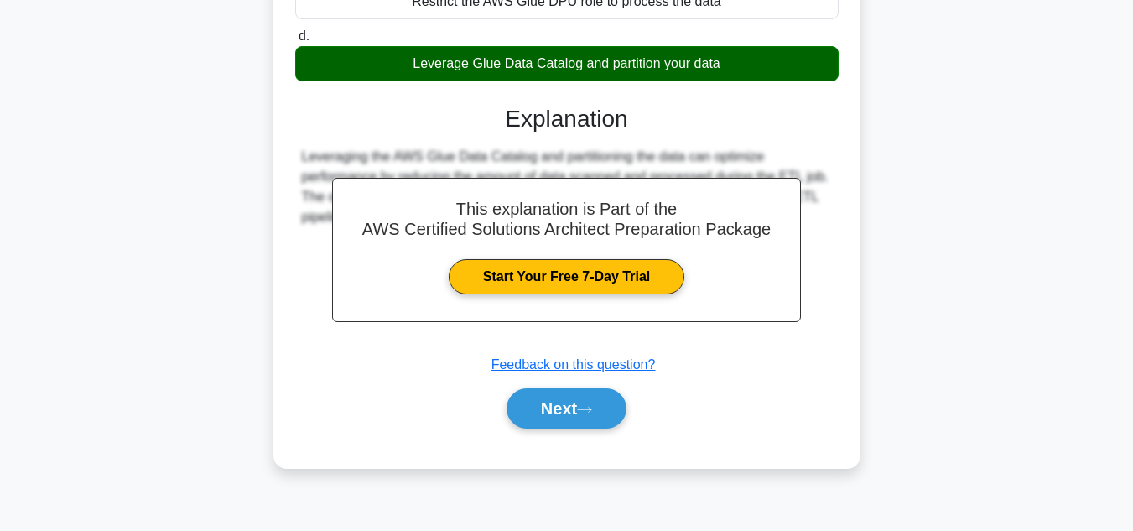
click at [855, 386] on div "You are responsible for maintaining an ETL pipeline with AWS Glue that processe…" at bounding box center [566, 93] width 587 height 749
click at [599, 405] on button "Next" at bounding box center [566, 408] width 120 height 40
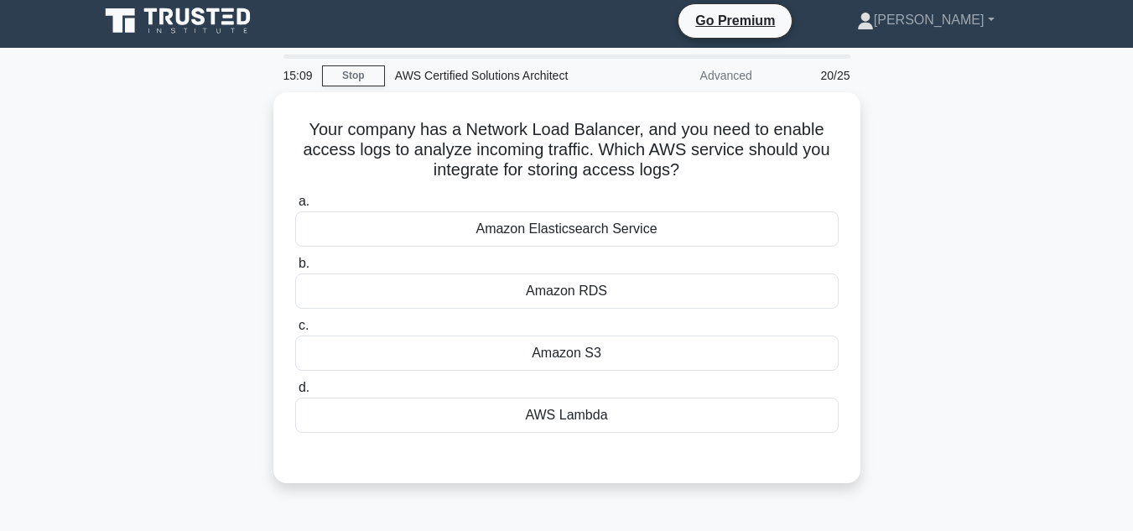
scroll to position [0, 0]
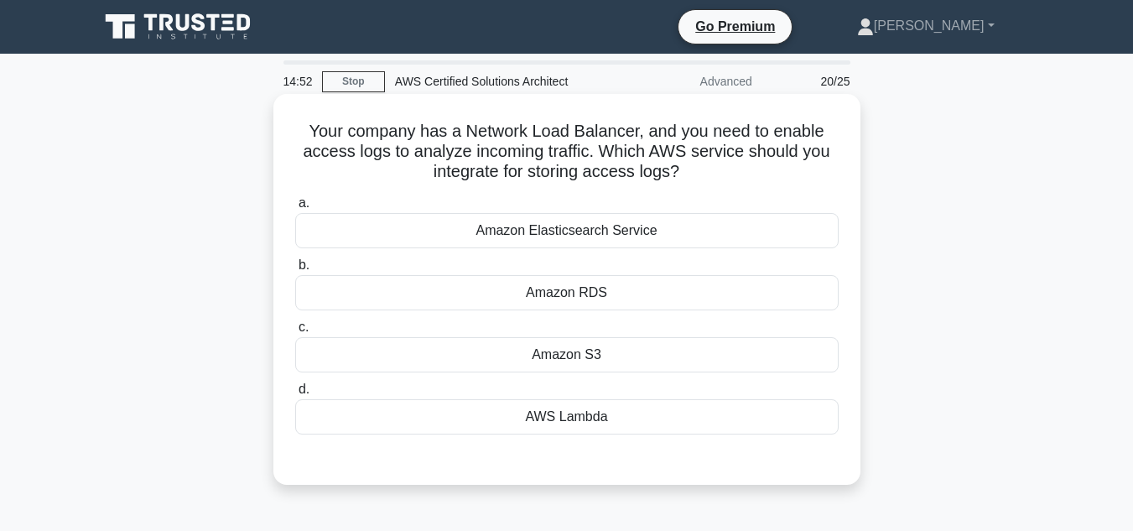
click at [773, 346] on div "Amazon S3" at bounding box center [566, 354] width 543 height 35
click at [295, 333] on input "c. Amazon S3" at bounding box center [295, 327] width 0 height 11
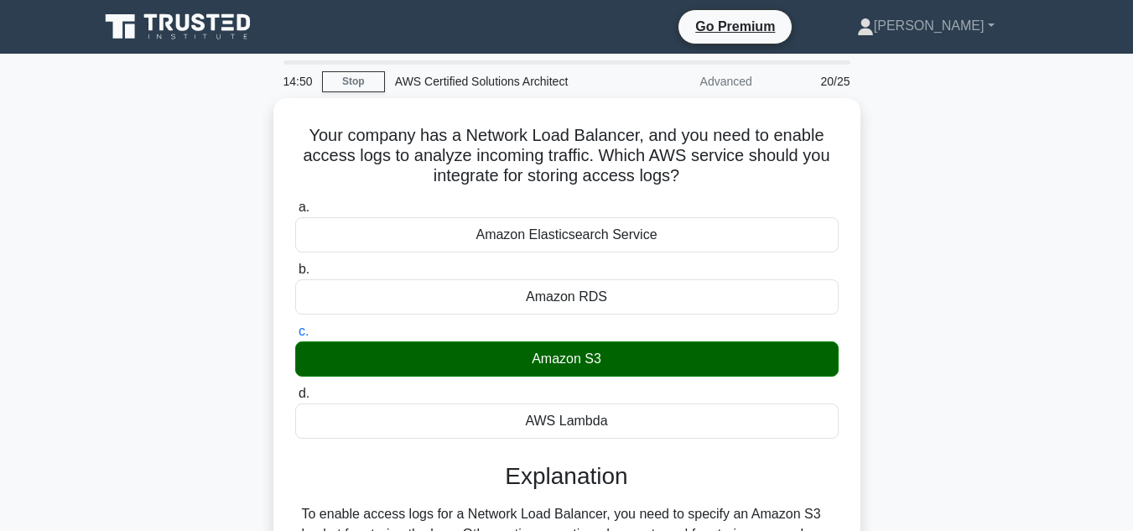
click at [951, 314] on div "Your company has a Network Load Balancer, and you need to enable access logs to…" at bounding box center [567, 401] width 956 height 606
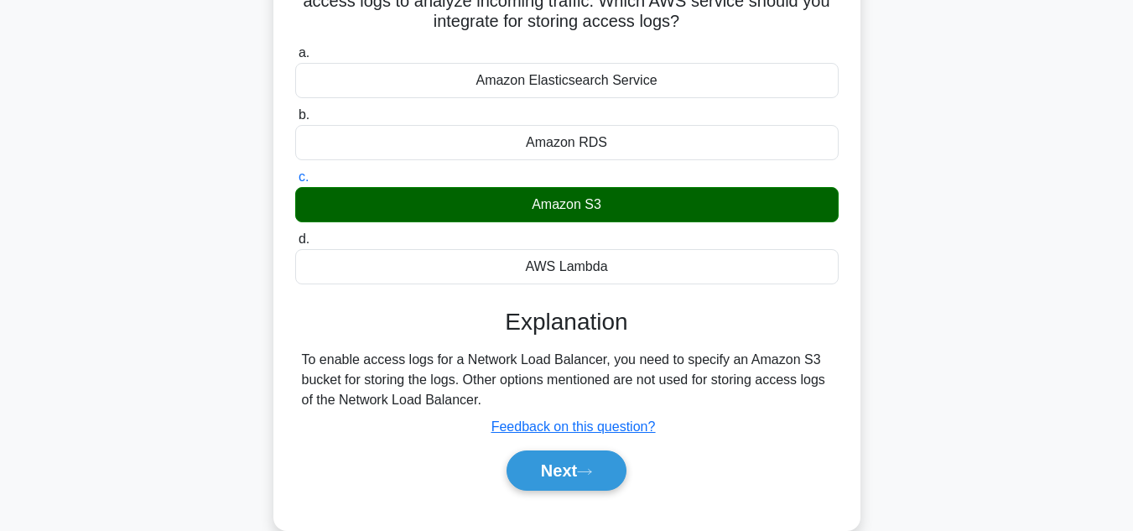
scroll to position [201, 0]
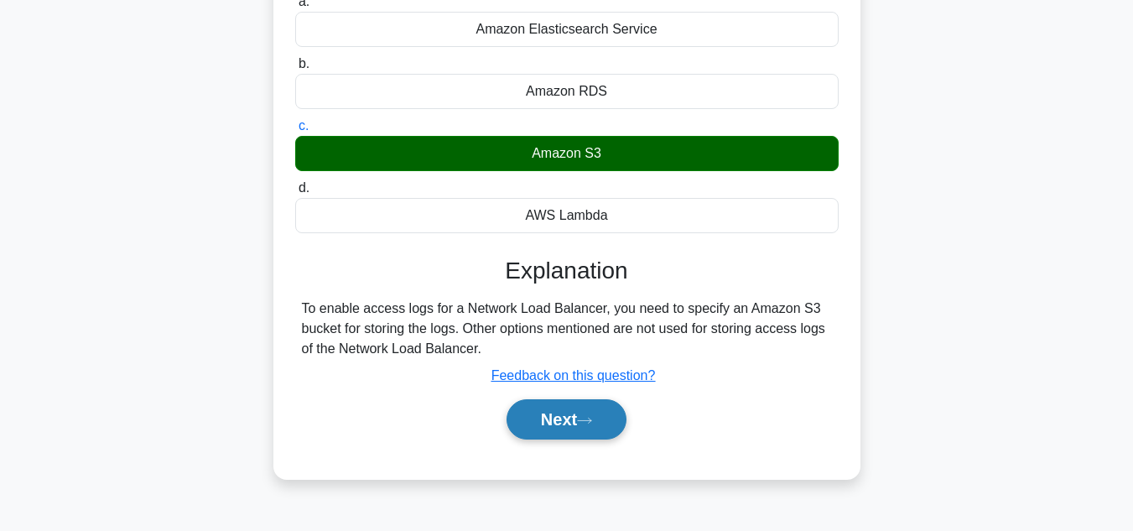
click at [582, 435] on button "Next" at bounding box center [566, 419] width 120 height 40
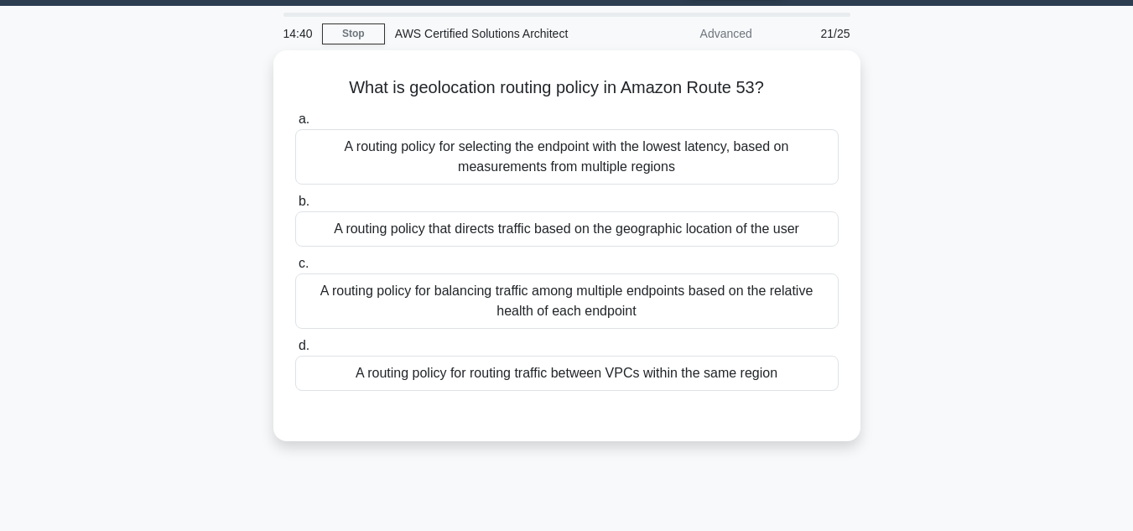
scroll to position [0, 0]
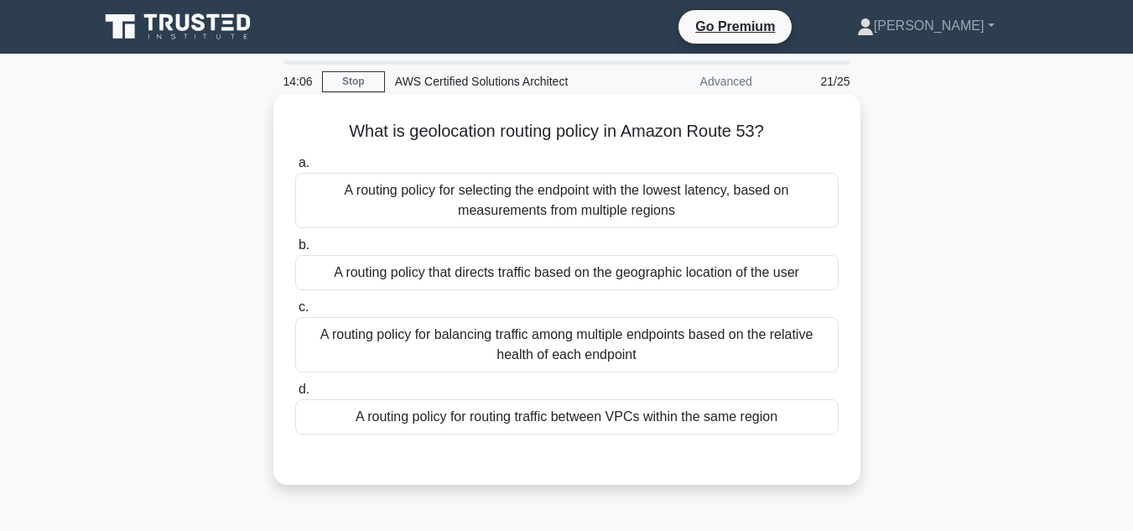
click at [753, 283] on div "A routing policy that directs traffic based on the geographic location of the u…" at bounding box center [566, 272] width 543 height 35
click at [295, 251] on input "b. A routing policy that directs traffic based on the geographic location of th…" at bounding box center [295, 245] width 0 height 11
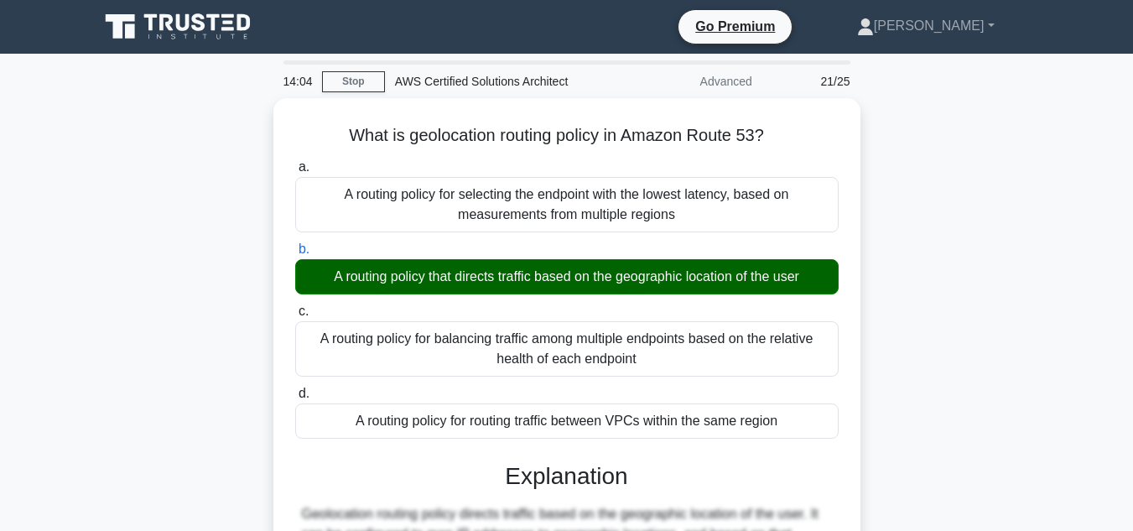
click at [967, 257] on div "What is geolocation routing policy in Amazon Route 53? .spinner_0XTQ{transform-…" at bounding box center [567, 471] width 956 height 747
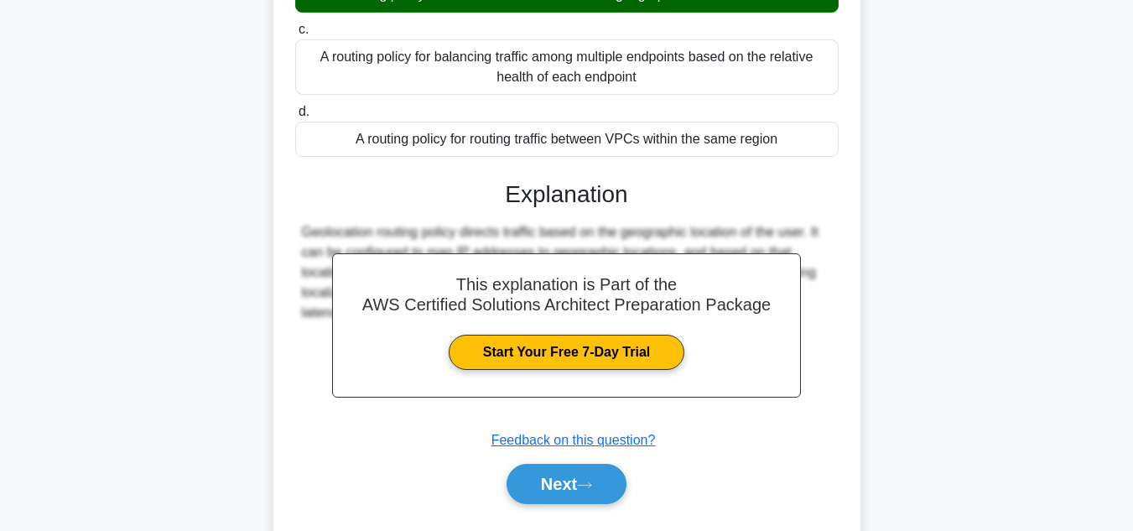
scroll to position [335, 0]
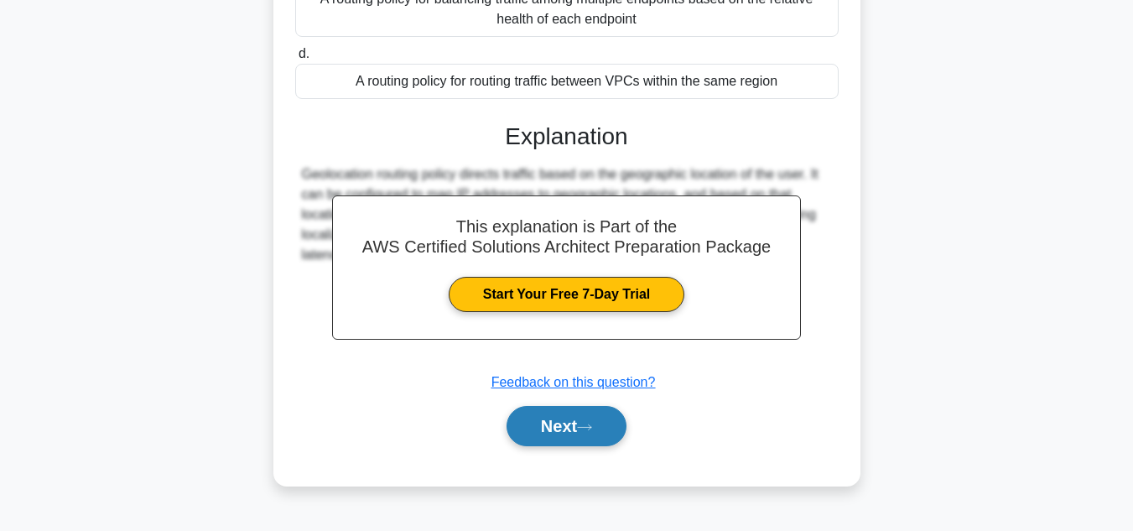
click at [607, 430] on button "Next" at bounding box center [566, 426] width 120 height 40
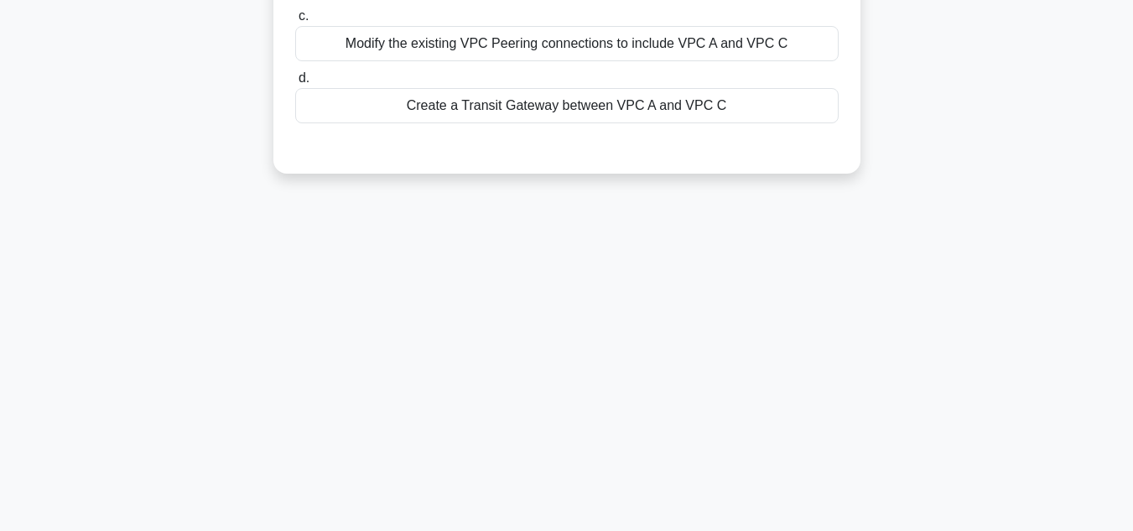
click at [983, 267] on div "14:00 Stop AWS Certified Solutions Architect Advanced 22/25 You have a VPC peer…" at bounding box center [567, 144] width 956 height 838
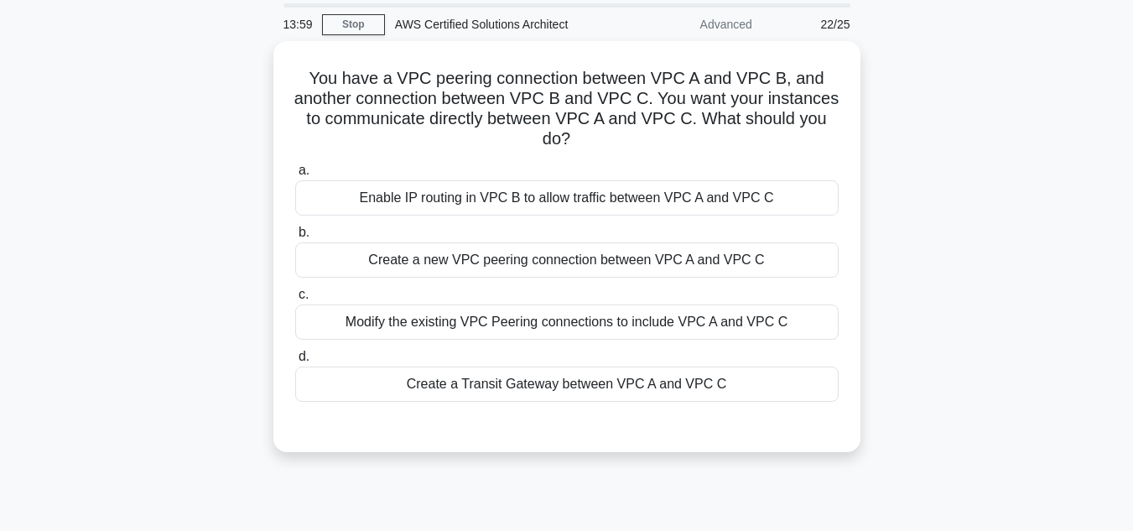
scroll to position [0, 0]
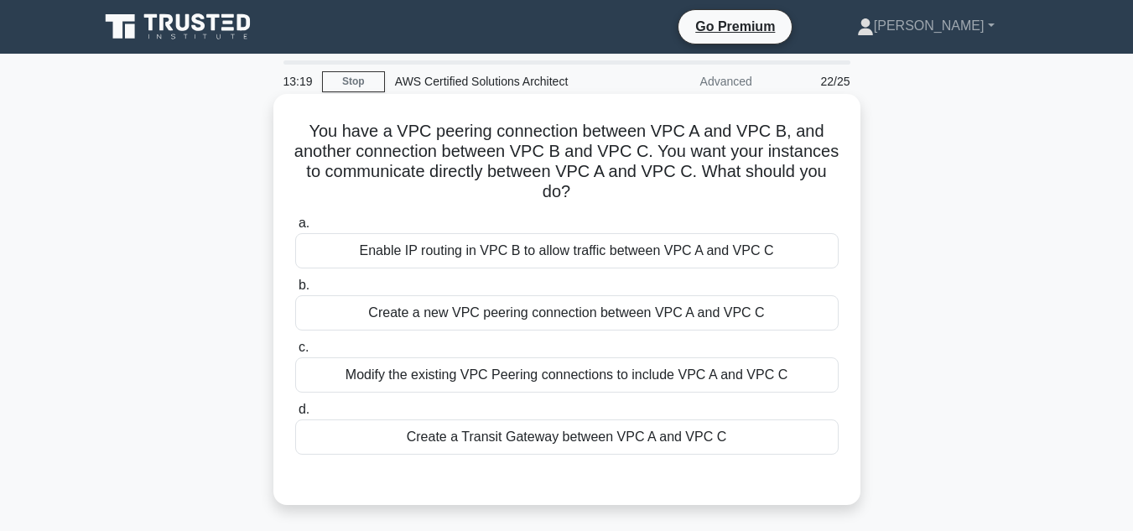
click at [757, 321] on div "Create a new VPC peering connection between VPC A and VPC C" at bounding box center [566, 312] width 543 height 35
click at [295, 291] on input "b. Create a new VPC peering connection between VPC A and VPC C" at bounding box center [295, 285] width 0 height 11
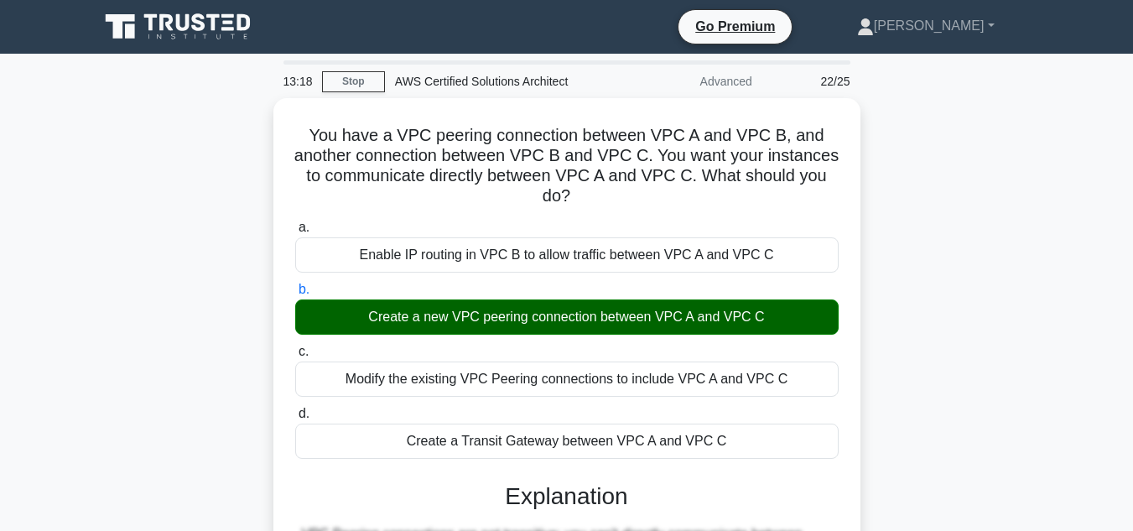
click at [1002, 285] on div "You have a VPC peering connection between VPC A and VPC B, and another connecti…" at bounding box center [567, 481] width 956 height 767
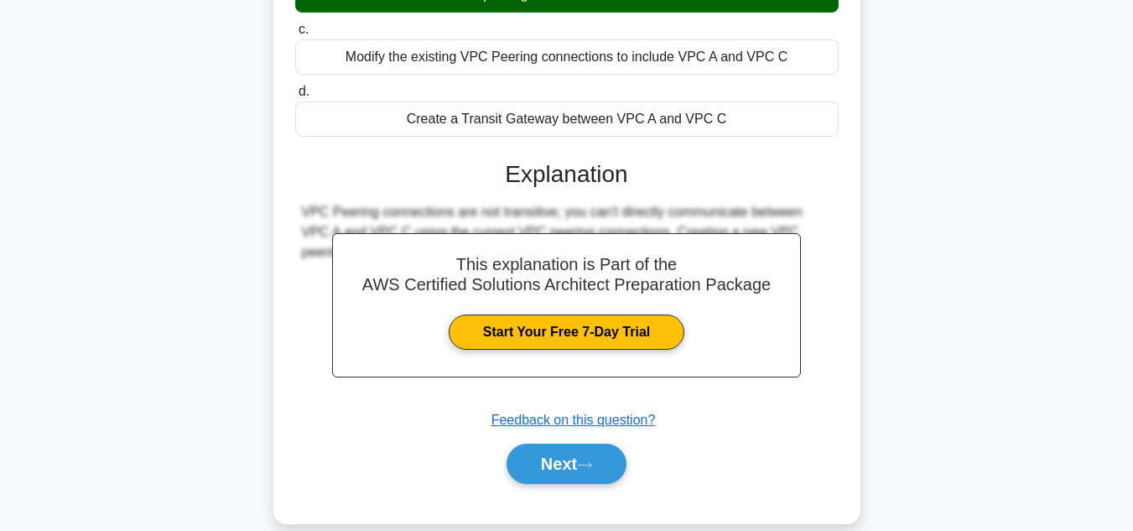
scroll to position [335, 0]
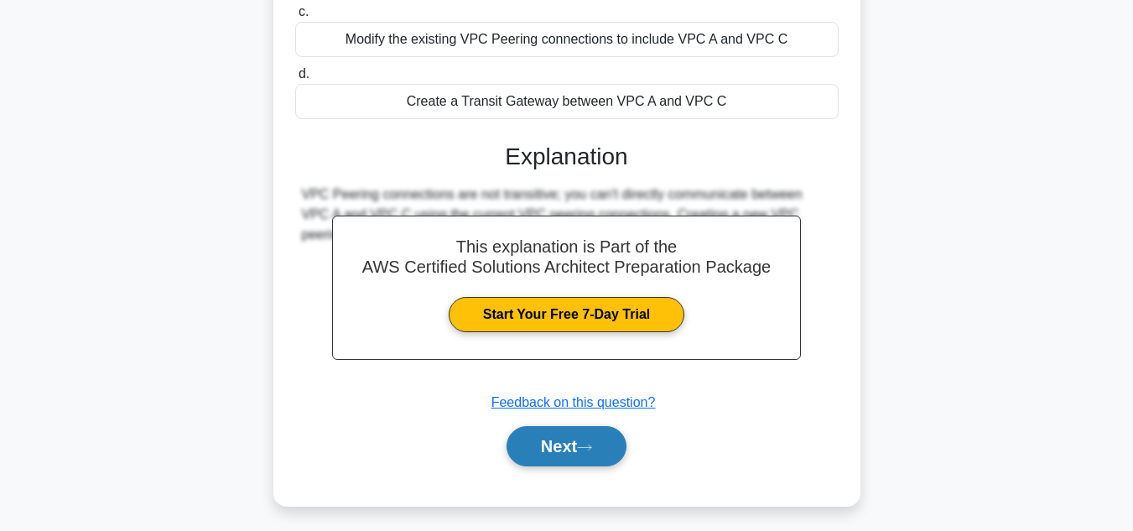
click at [616, 453] on button "Next" at bounding box center [566, 446] width 120 height 40
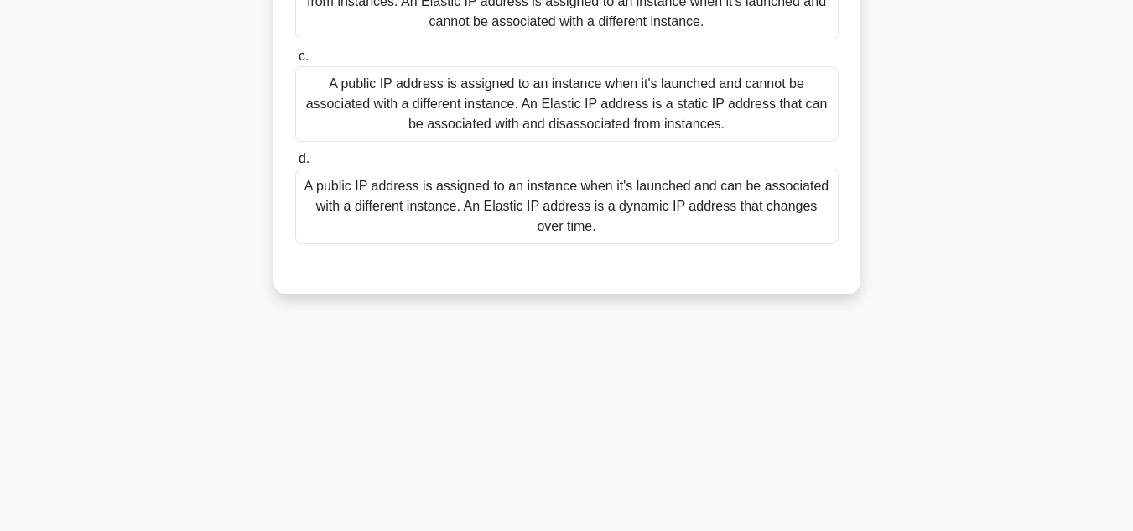
click at [989, 350] on div "13:13 Stop AWS Certified Solutions Architect Advanced 23/25 What is the differe…" at bounding box center [567, 144] width 956 height 838
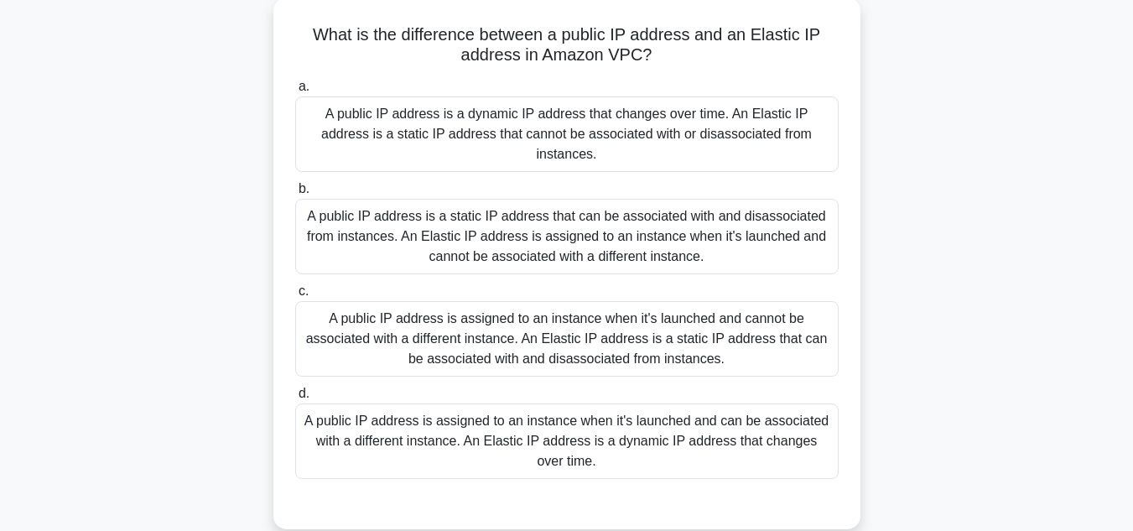
scroll to position [134, 0]
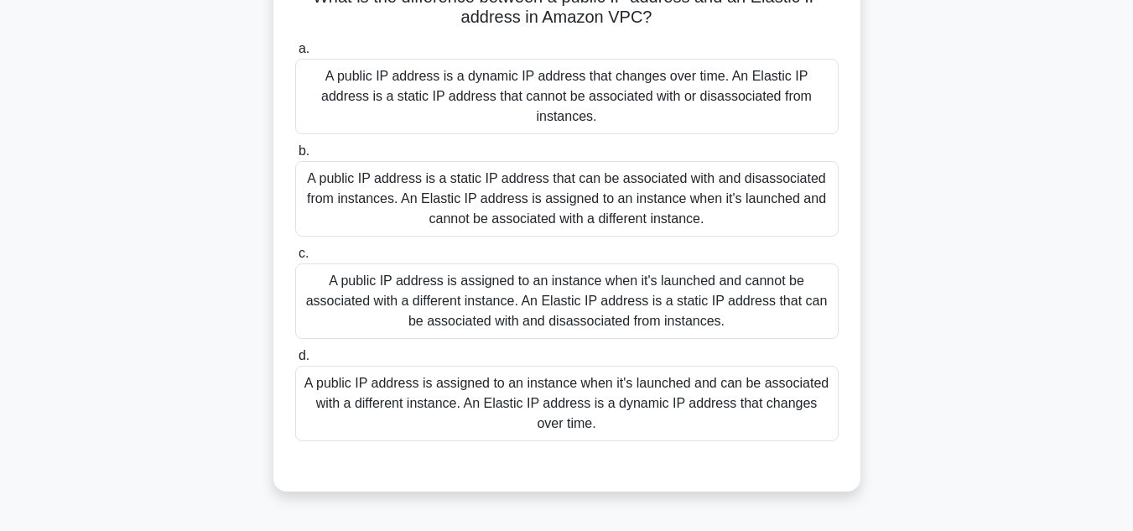
click at [734, 275] on div "A public IP address is assigned to an instance when it's launched and cannot be…" at bounding box center [566, 300] width 543 height 75
click at [295, 259] on input "c. A public IP address is assigned to an instance when it's launched and cannot…" at bounding box center [295, 253] width 0 height 11
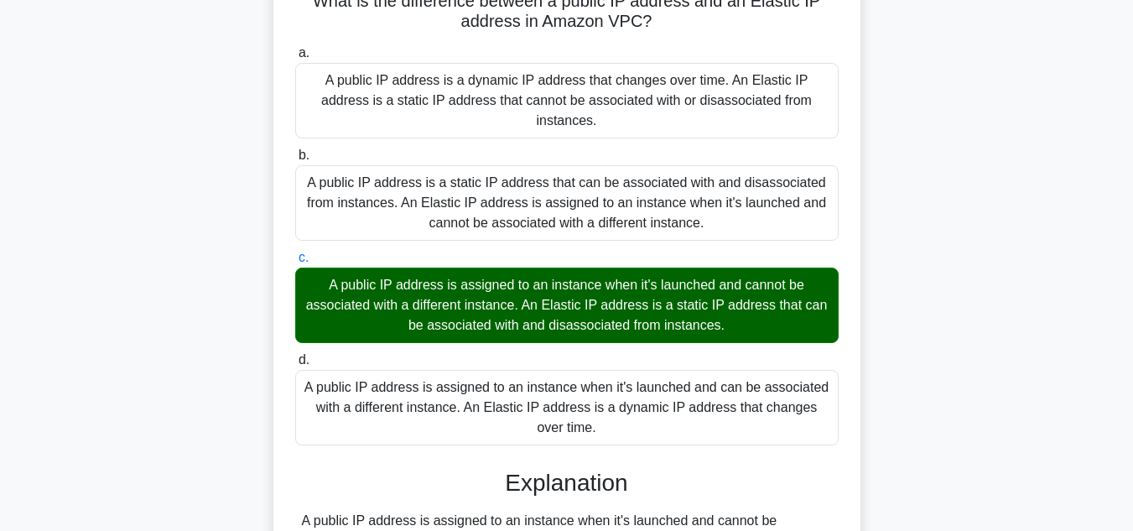
click at [978, 374] on div "What is the difference between a public IP address and an Elastic IP address in…" at bounding box center [567, 367] width 956 height 807
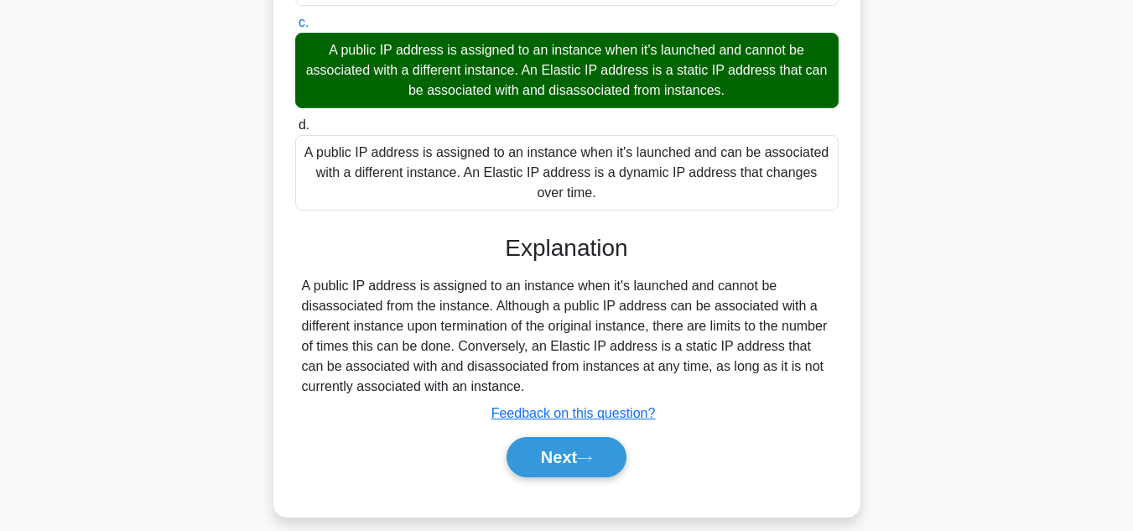
scroll to position [375, 0]
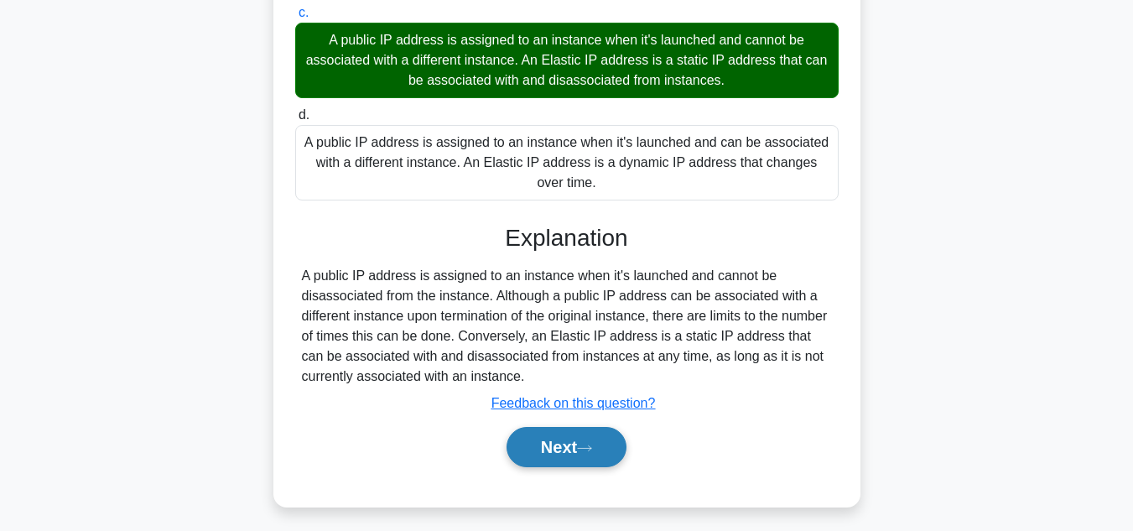
click at [583, 442] on button "Next" at bounding box center [566, 447] width 120 height 40
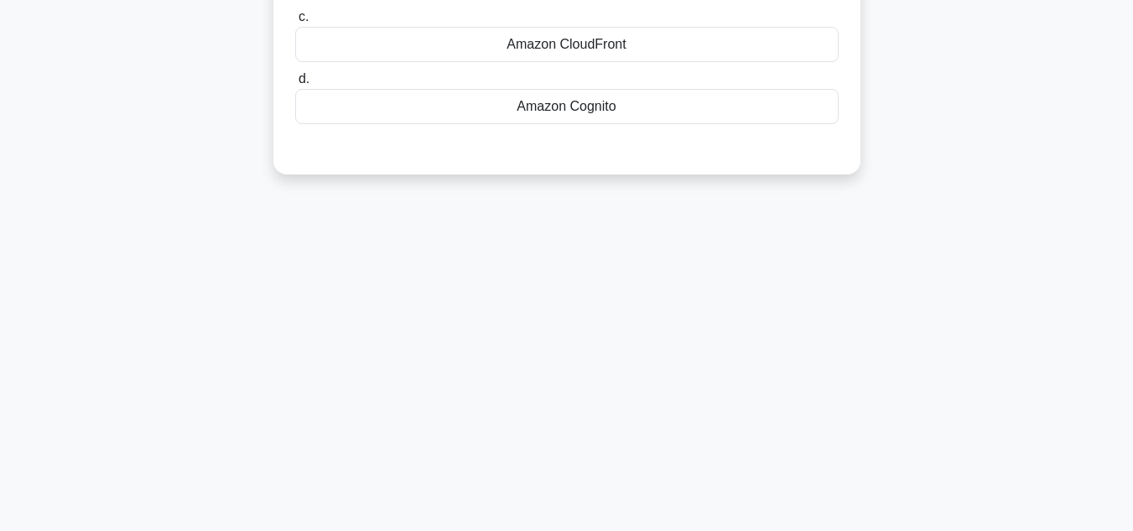
click at [943, 324] on div "12:28 Stop AWS Certified Solutions Architect Advanced 24/25 How can you trigger…" at bounding box center [567, 105] width 956 height 838
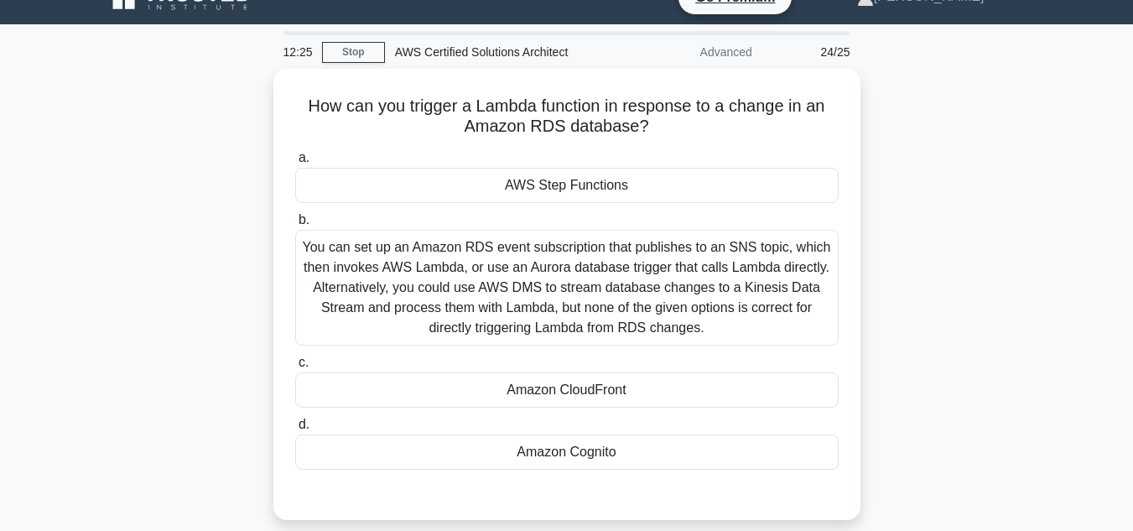
scroll to position [34, 0]
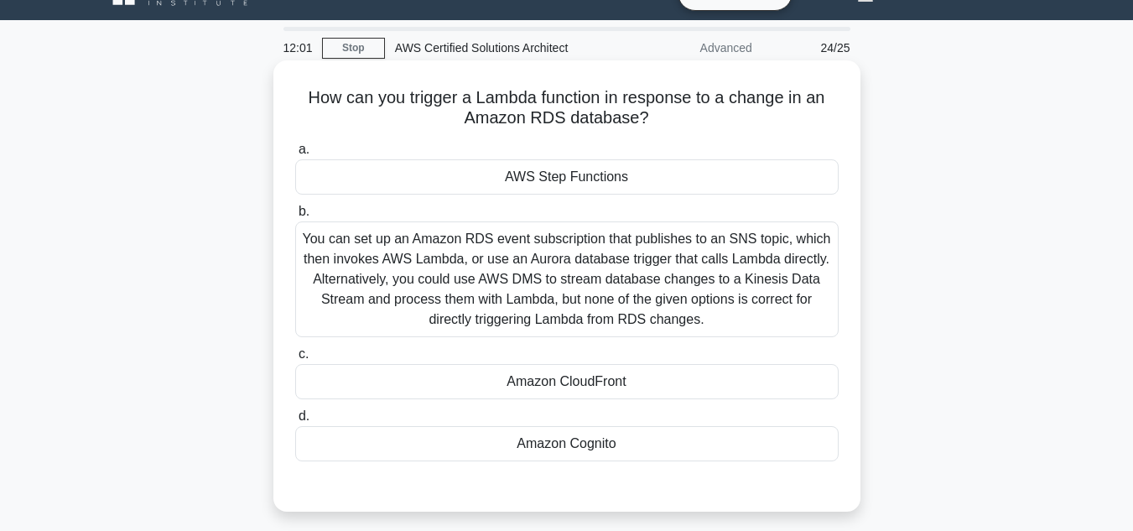
click at [789, 185] on div "AWS Step Functions" at bounding box center [566, 176] width 543 height 35
click at [295, 155] on input "a. AWS Step Functions" at bounding box center [295, 149] width 0 height 11
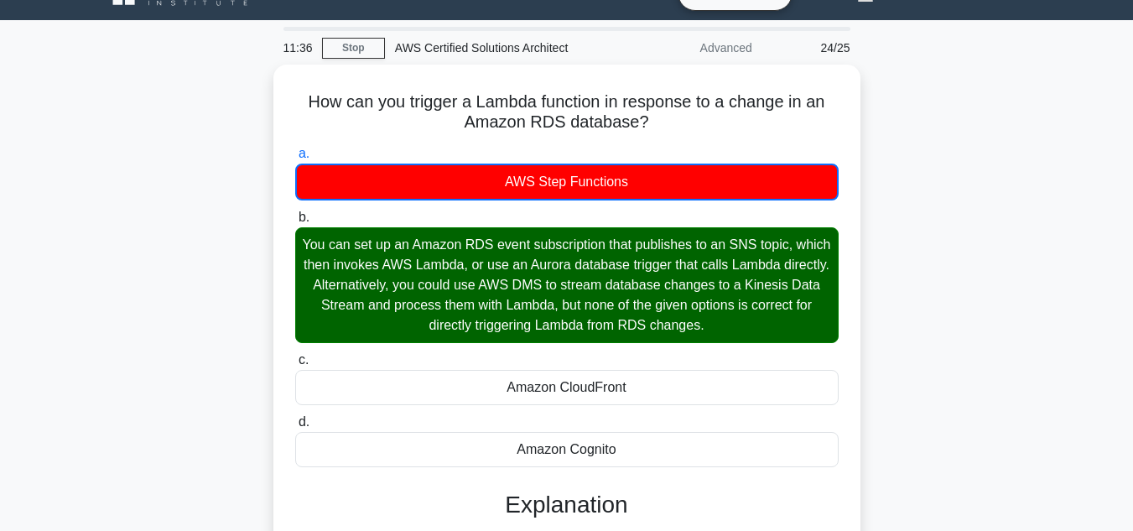
click at [295, 212] on input "b. You can set up an Amazon RDS event subscription that publishes to an SNS top…" at bounding box center [295, 217] width 0 height 11
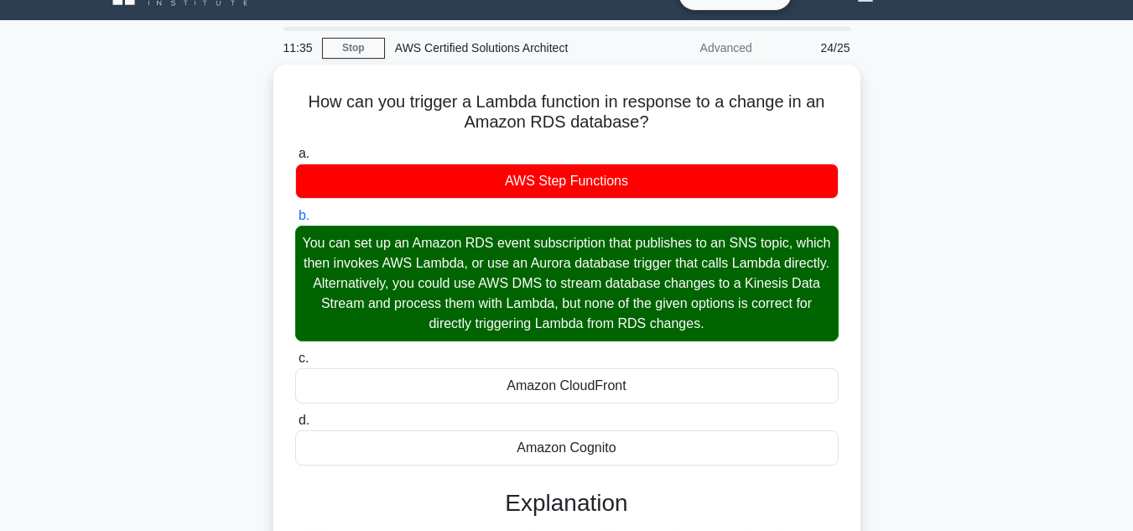
click at [295, 353] on input "c. Amazon CloudFront" at bounding box center [295, 358] width 0 height 11
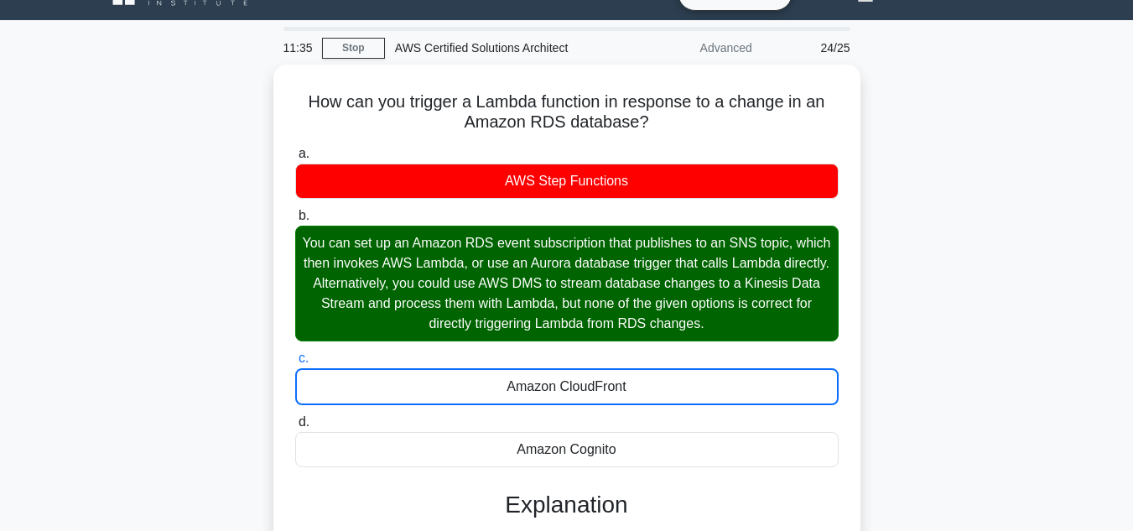
click at [295, 417] on input "d. Amazon Cognito" at bounding box center [295, 422] width 0 height 11
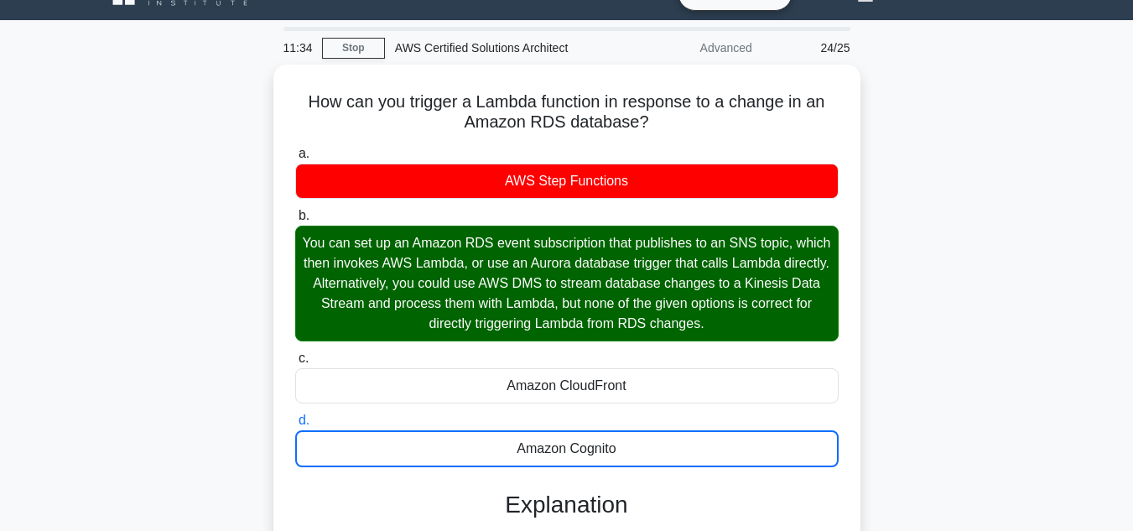
click at [971, 240] on div "How can you trigger a Lambda function in response to a change in an Amazon RDS …" at bounding box center [567, 469] width 956 height 809
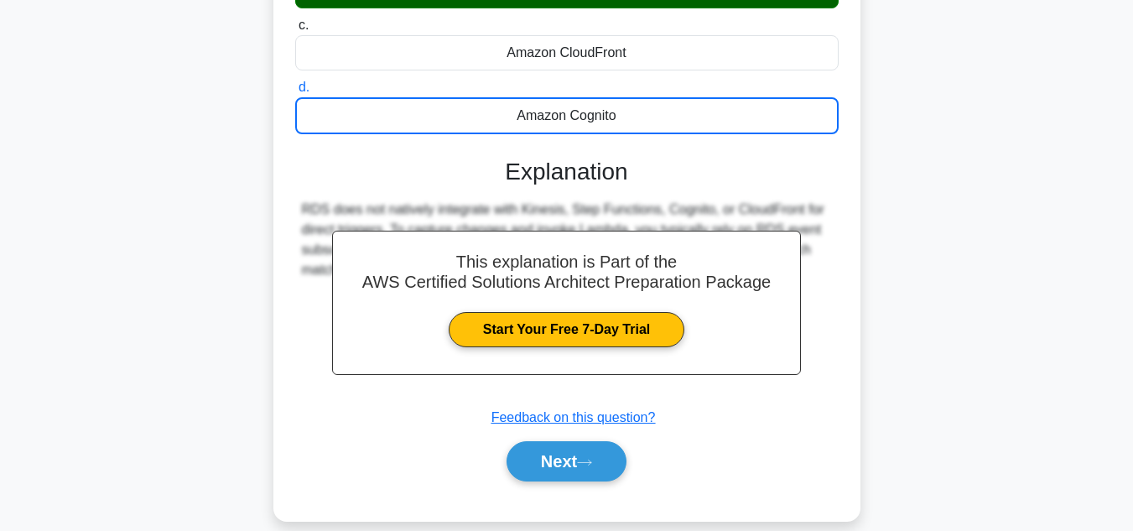
scroll to position [385, 0]
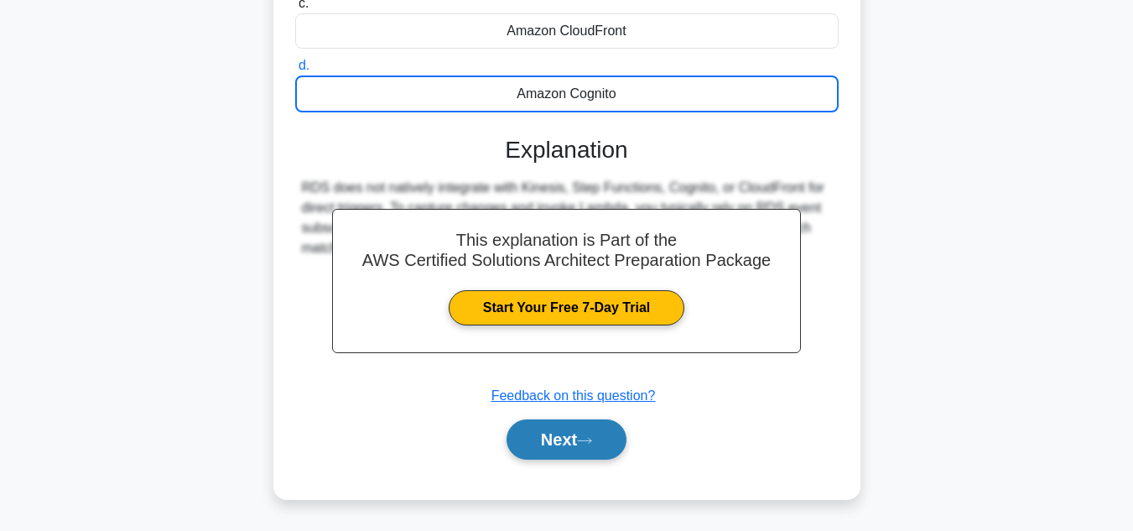
click at [577, 438] on button "Next" at bounding box center [566, 439] width 120 height 40
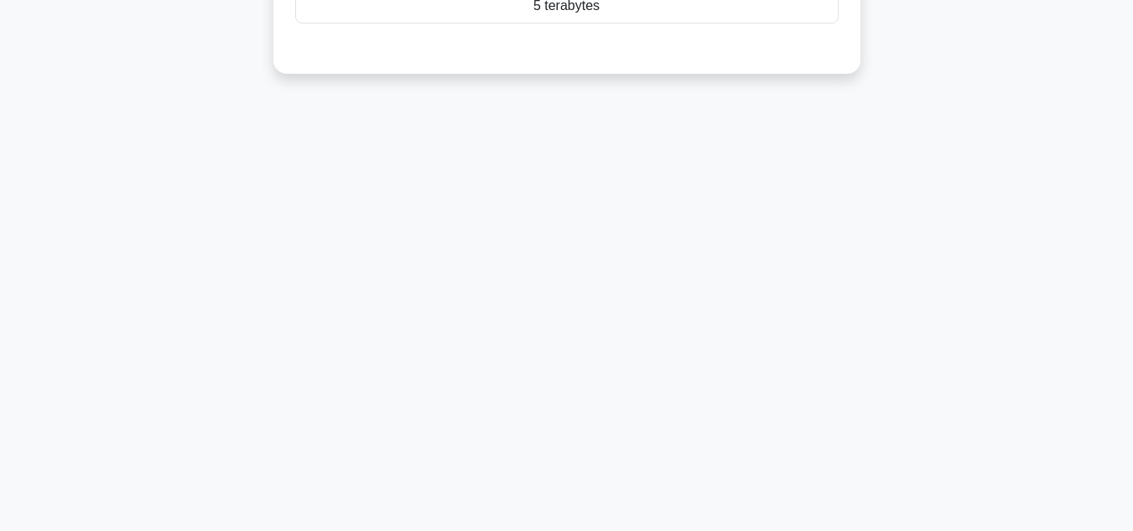
scroll to position [375, 0]
click at [936, 355] on div "11:12 Stop AWS Certified Solutions Architect Advanced 25/25 What is the maximum…" at bounding box center [567, 105] width 956 height 838
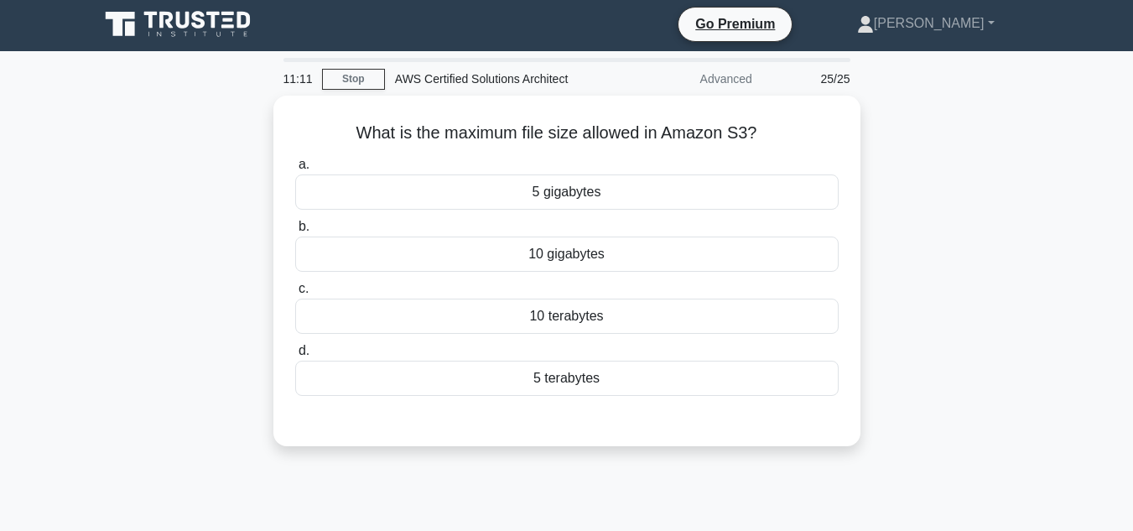
scroll to position [0, 0]
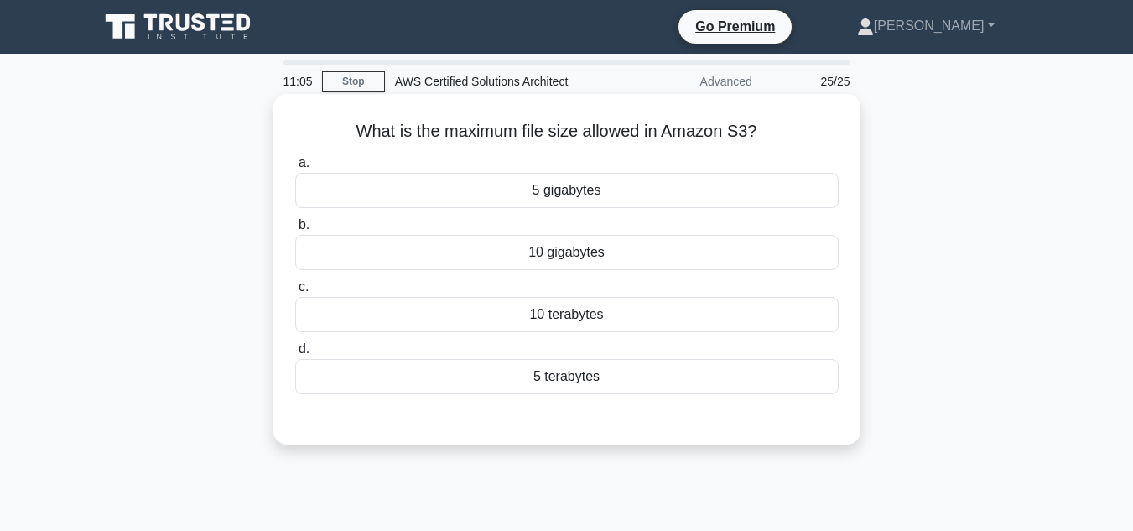
click at [728, 394] on div "5 terabytes" at bounding box center [566, 376] width 543 height 35
click at [295, 355] on input "d. 5 terabytes" at bounding box center [295, 349] width 0 height 11
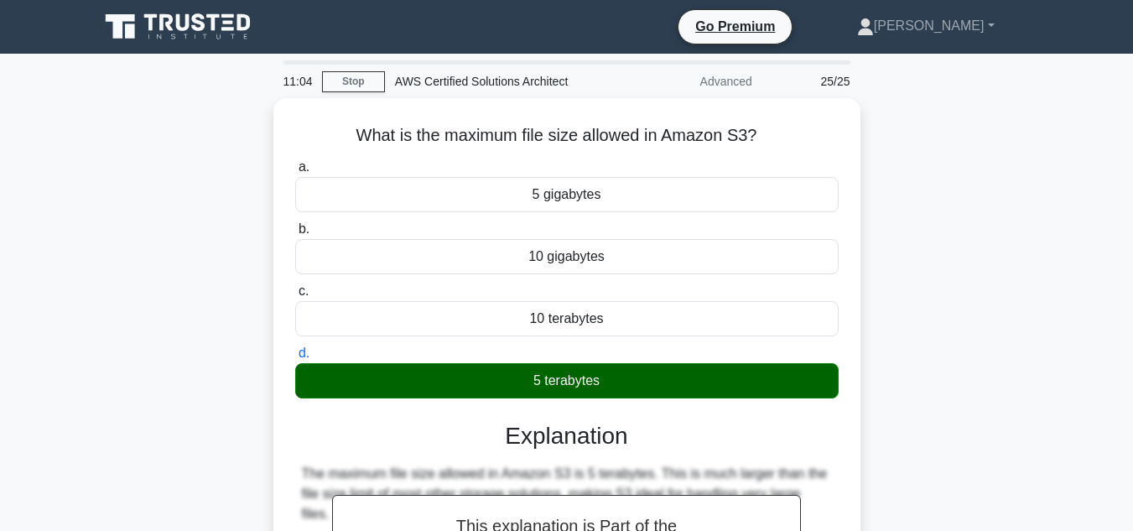
click at [998, 351] on div "What is the maximum file size allowed in Amazon S3? .spinner_0XTQ{transform-ori…" at bounding box center [567, 451] width 956 height 707
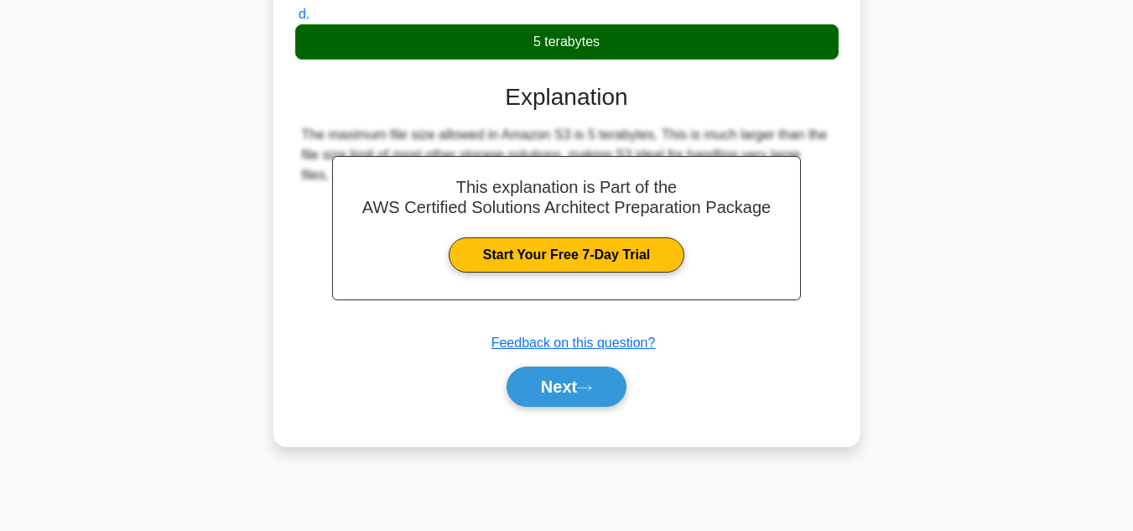
scroll to position [375, 0]
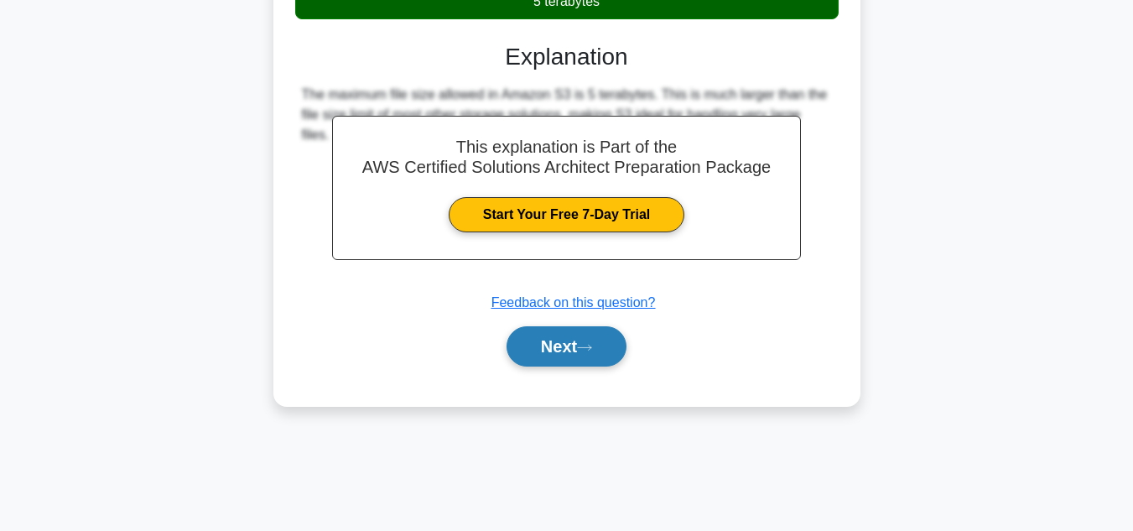
click at [511, 350] on button "Next" at bounding box center [566, 346] width 120 height 40
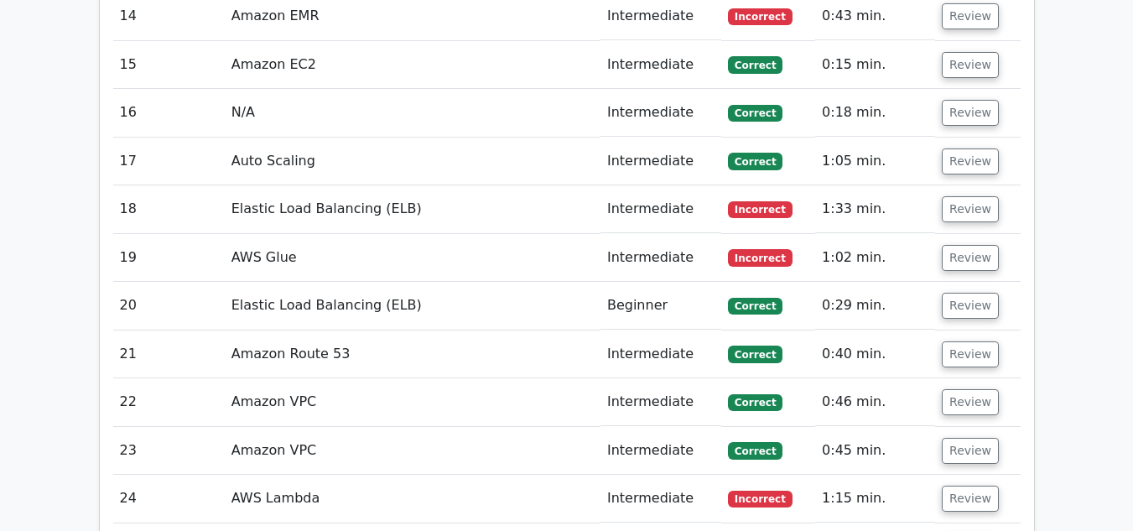
scroll to position [2951, 0]
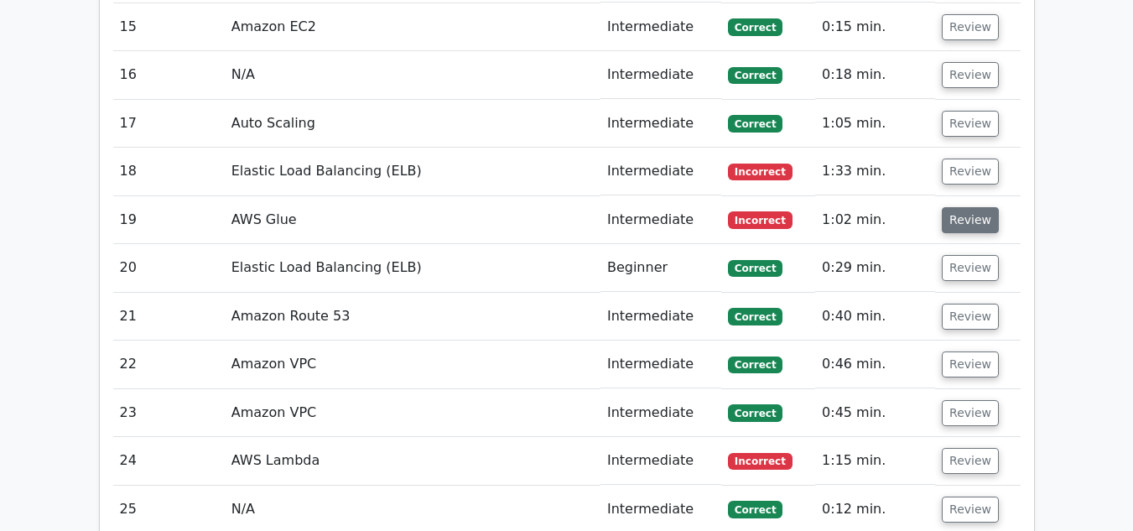
click at [961, 207] on button "Review" at bounding box center [969, 220] width 57 height 26
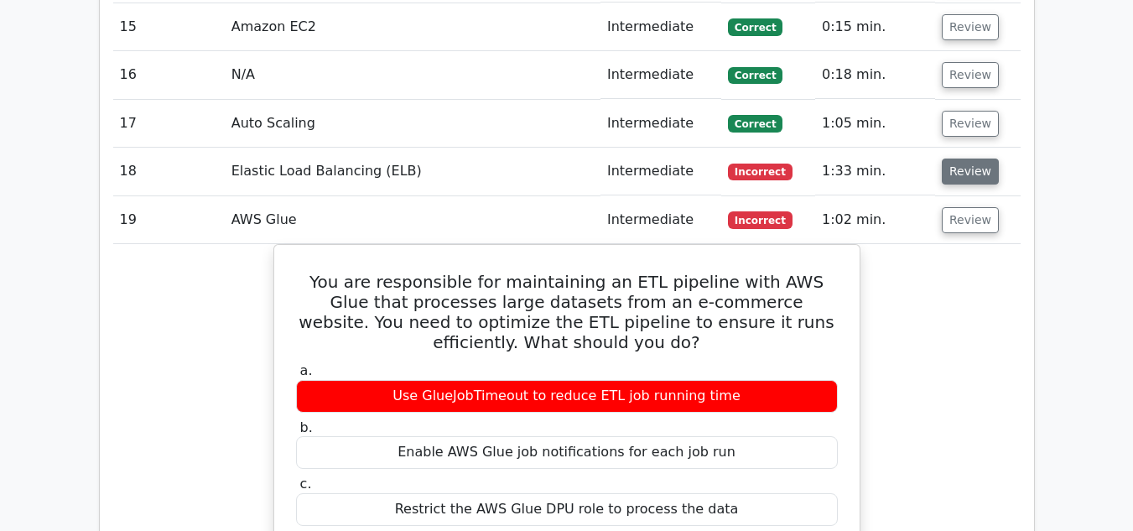
click at [967, 158] on button "Review" at bounding box center [969, 171] width 57 height 26
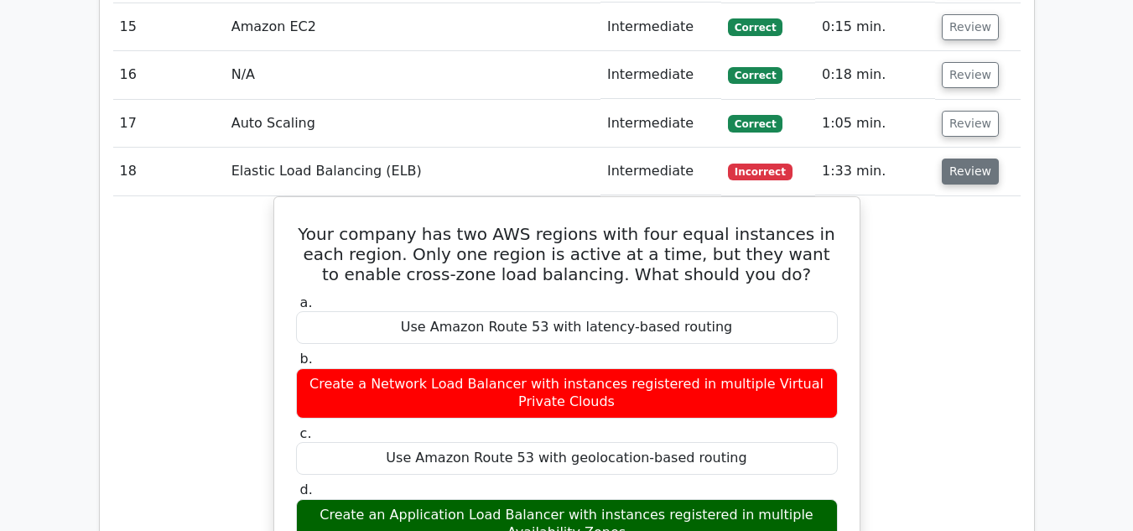
click at [962, 158] on button "Review" at bounding box center [969, 171] width 57 height 26
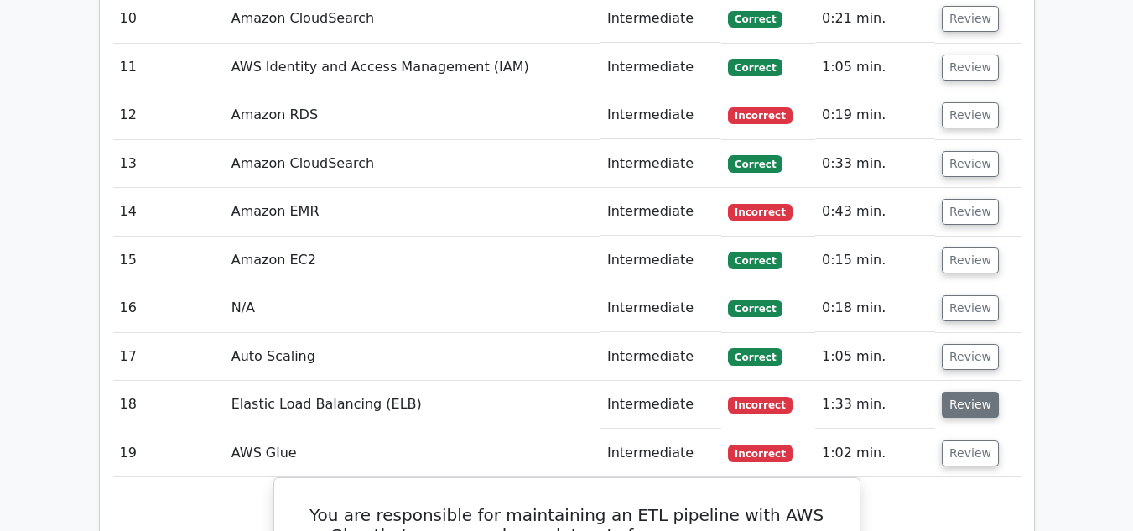
scroll to position [2716, 0]
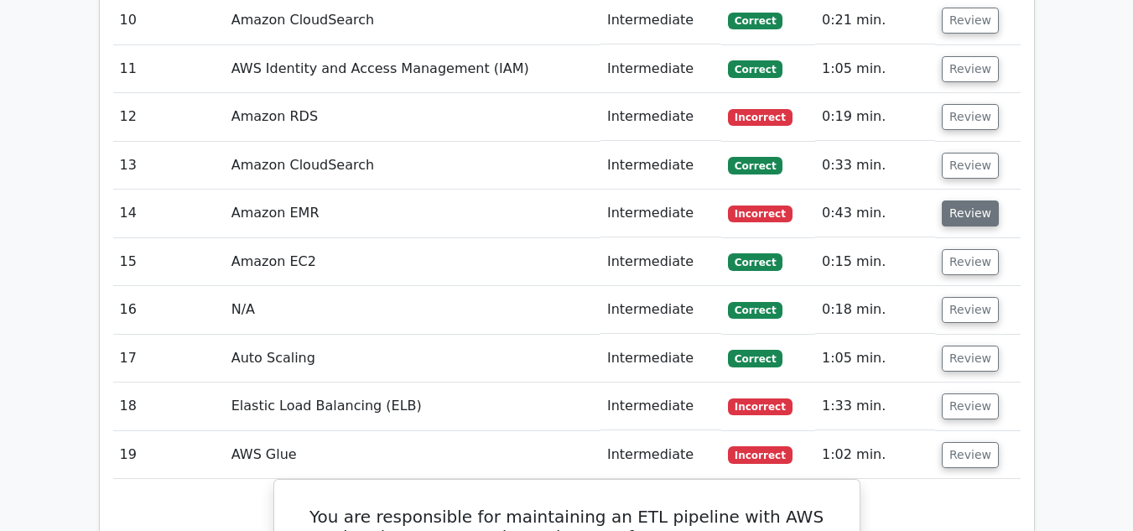
click at [955, 200] on button "Review" at bounding box center [969, 213] width 57 height 26
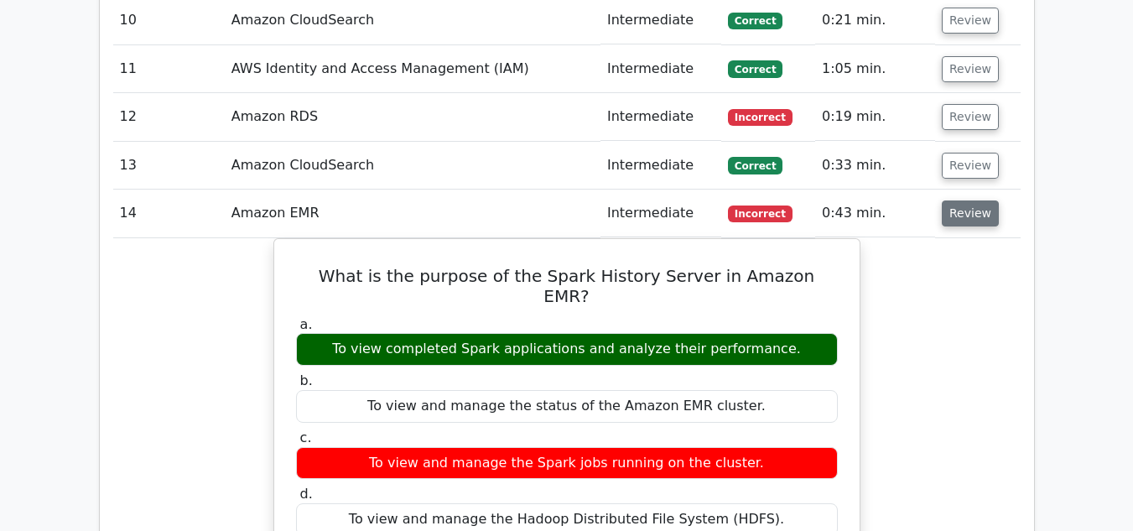
click at [959, 200] on button "Review" at bounding box center [969, 213] width 57 height 26
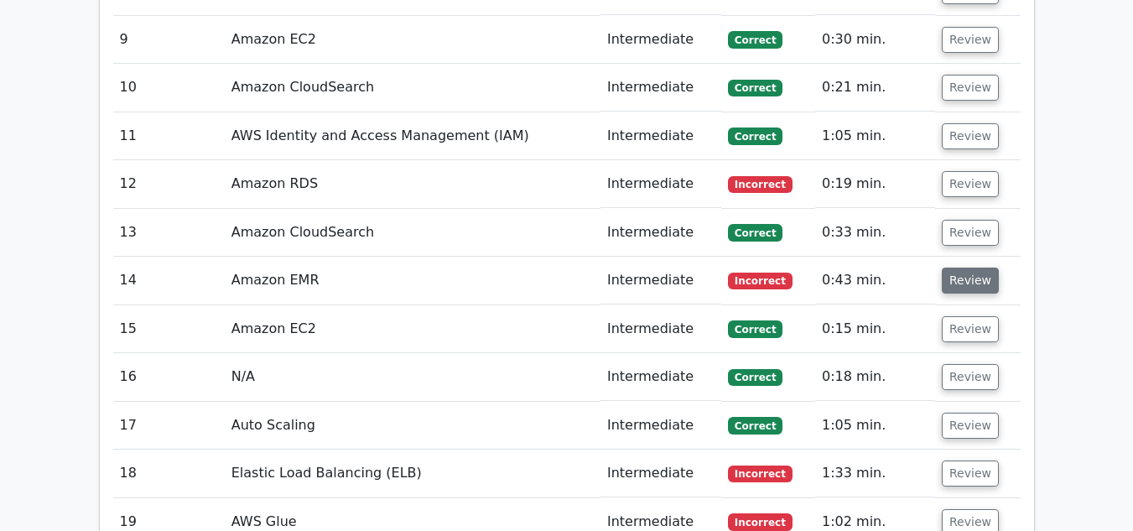
scroll to position [2616, 0]
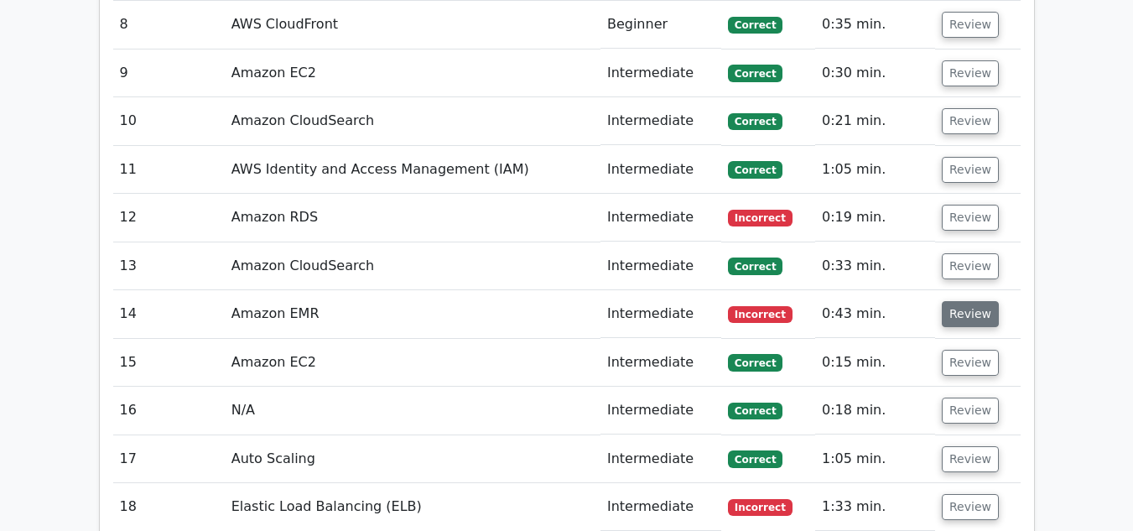
click at [959, 205] on button "Review" at bounding box center [969, 218] width 57 height 26
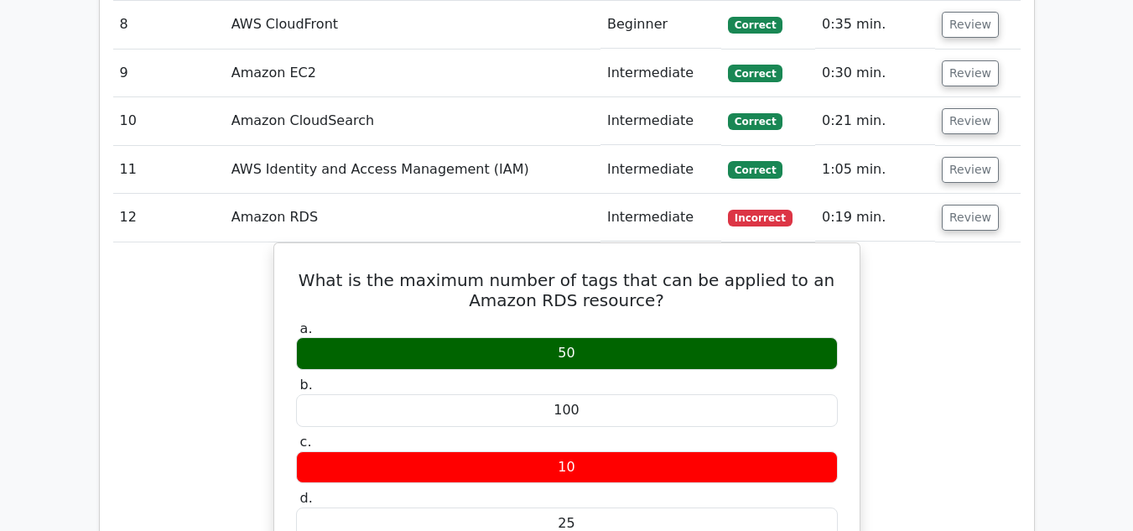
click at [959, 205] on button "Review" at bounding box center [969, 218] width 57 height 26
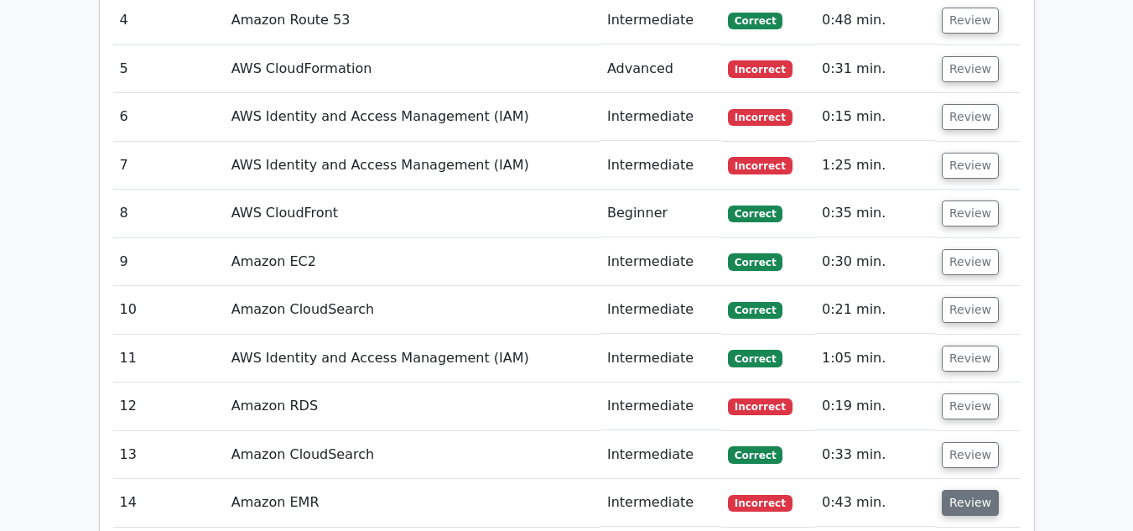
scroll to position [2347, 0]
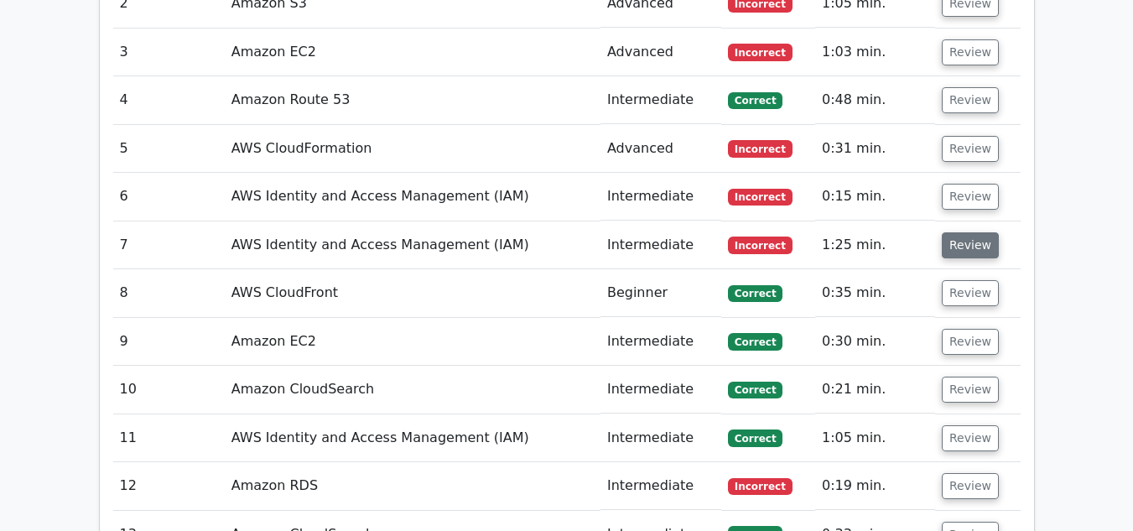
click at [960, 232] on button "Review" at bounding box center [969, 245] width 57 height 26
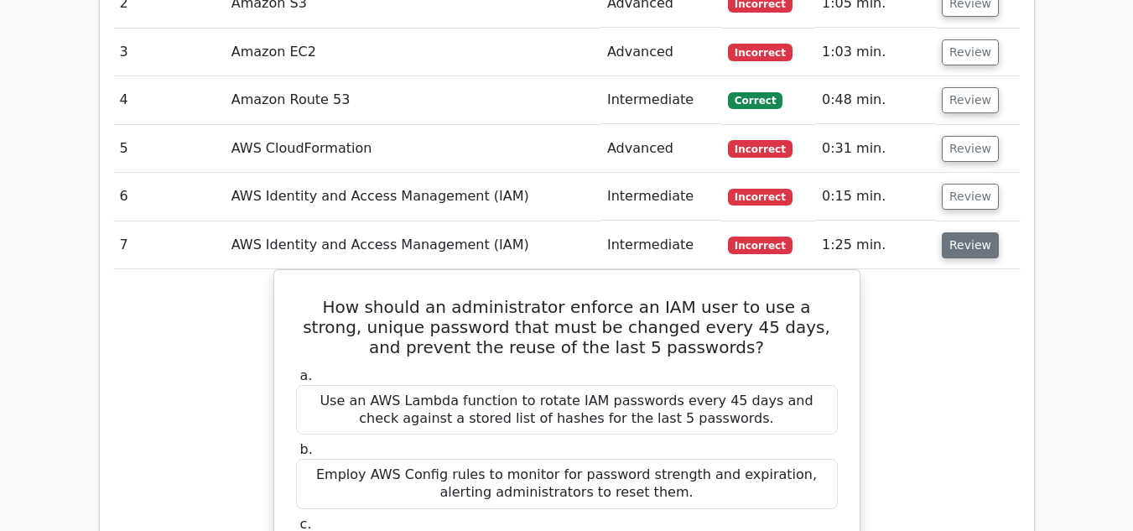
click at [960, 232] on button "Review" at bounding box center [969, 245] width 57 height 26
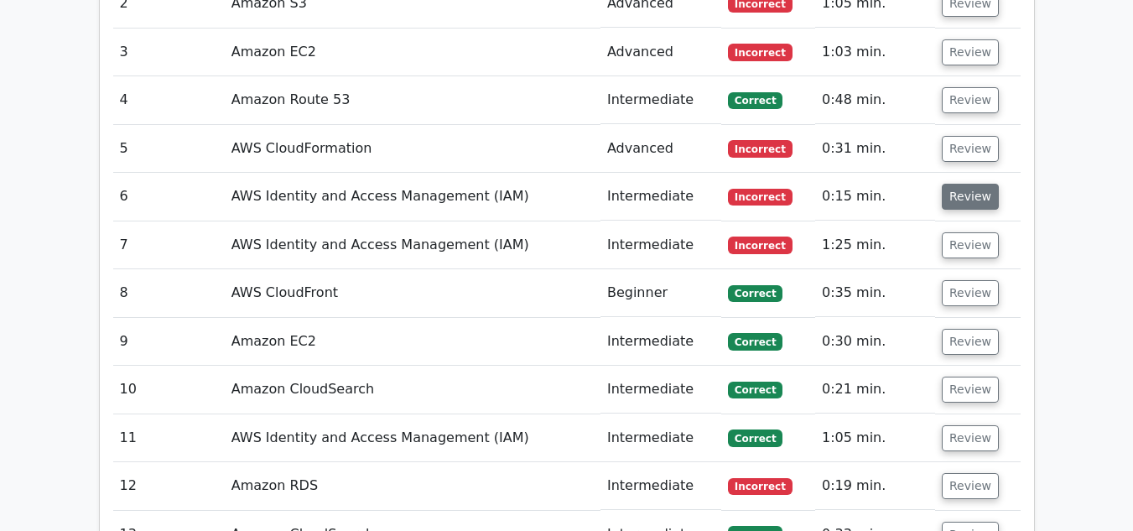
click at [967, 184] on button "Review" at bounding box center [969, 197] width 57 height 26
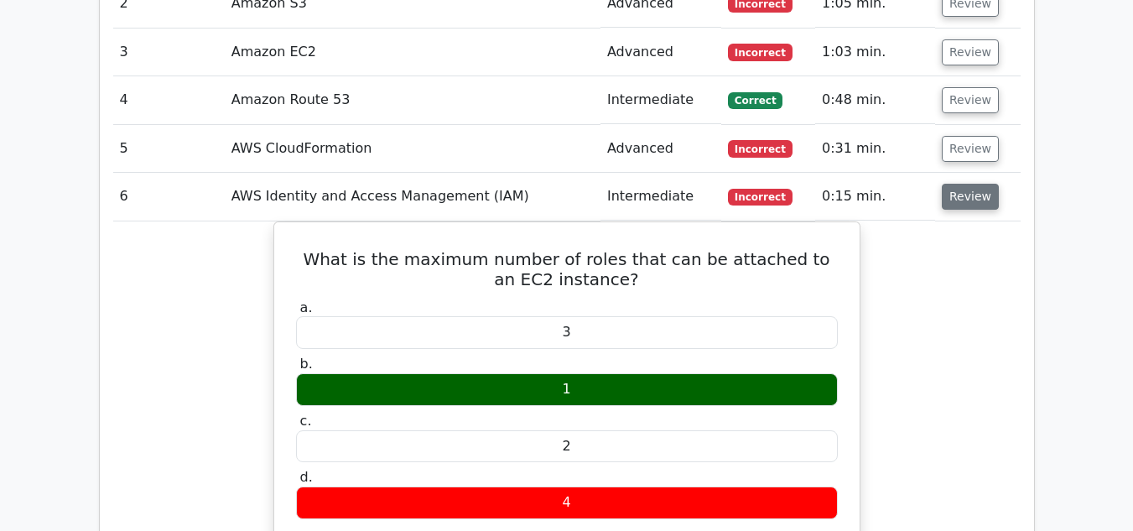
click at [967, 184] on button "Review" at bounding box center [969, 197] width 57 height 26
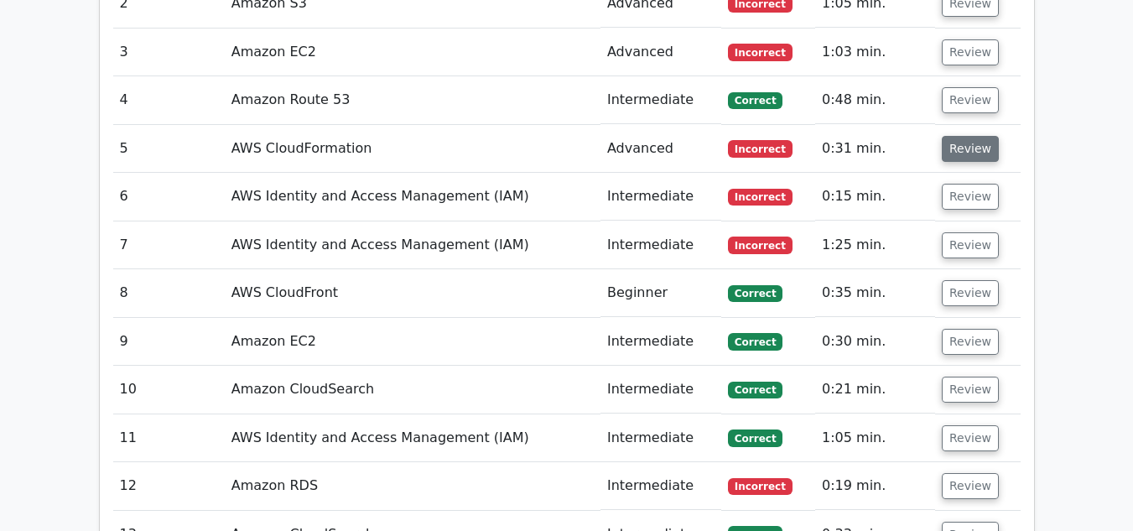
click at [957, 136] on button "Review" at bounding box center [969, 149] width 57 height 26
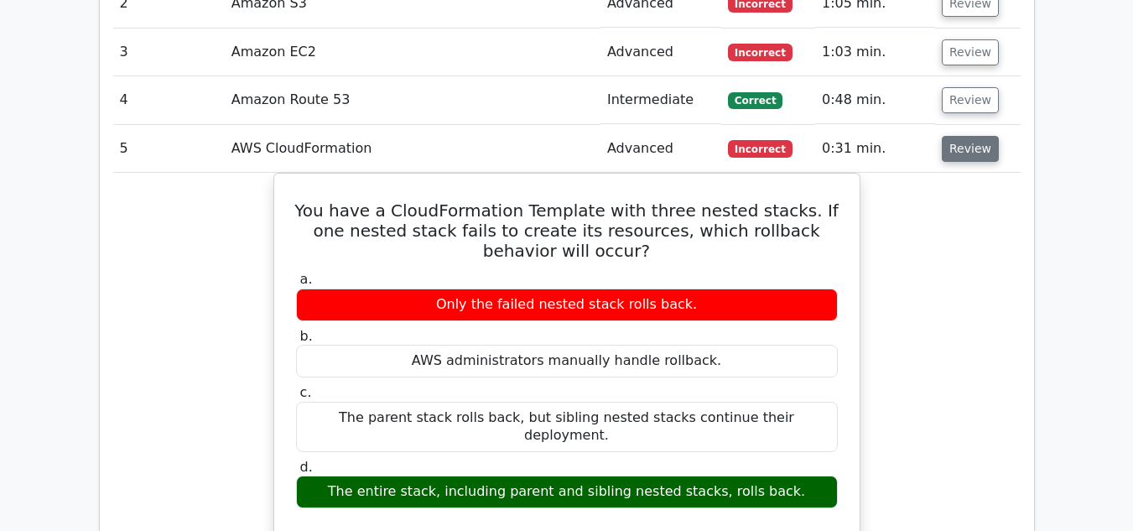
click at [957, 136] on button "Review" at bounding box center [969, 149] width 57 height 26
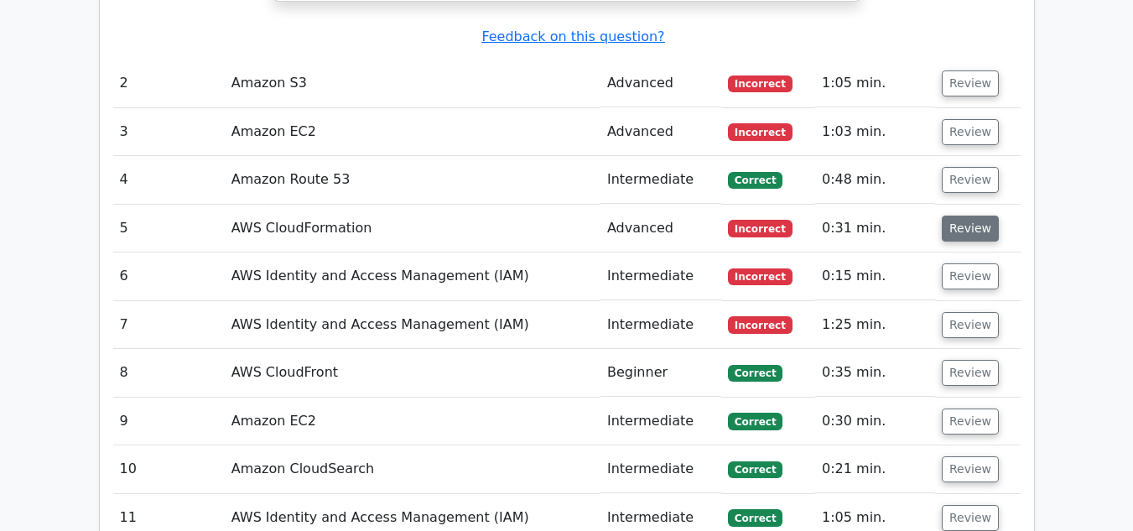
scroll to position [2213, 0]
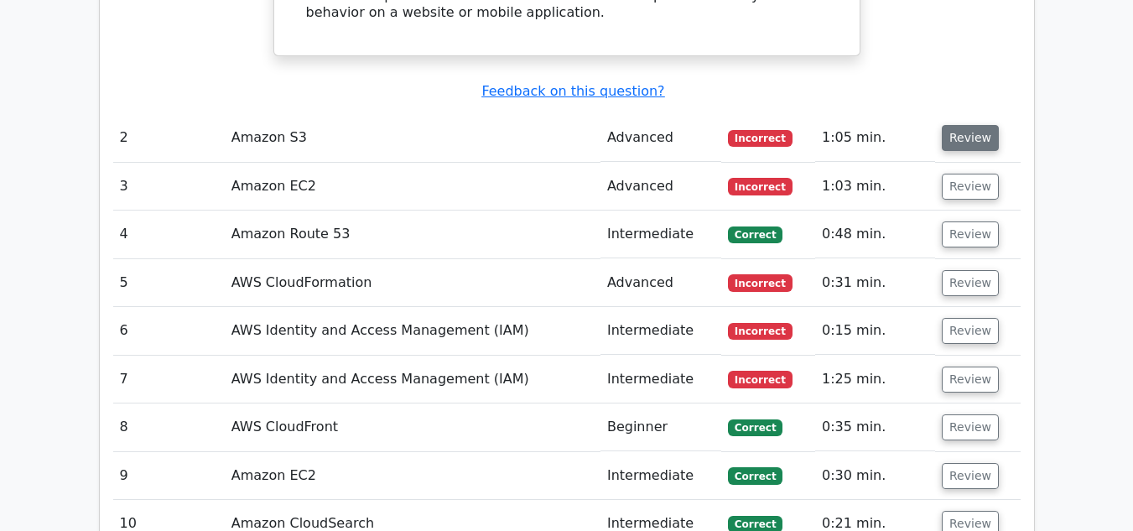
click at [955, 125] on button "Review" at bounding box center [969, 138] width 57 height 26
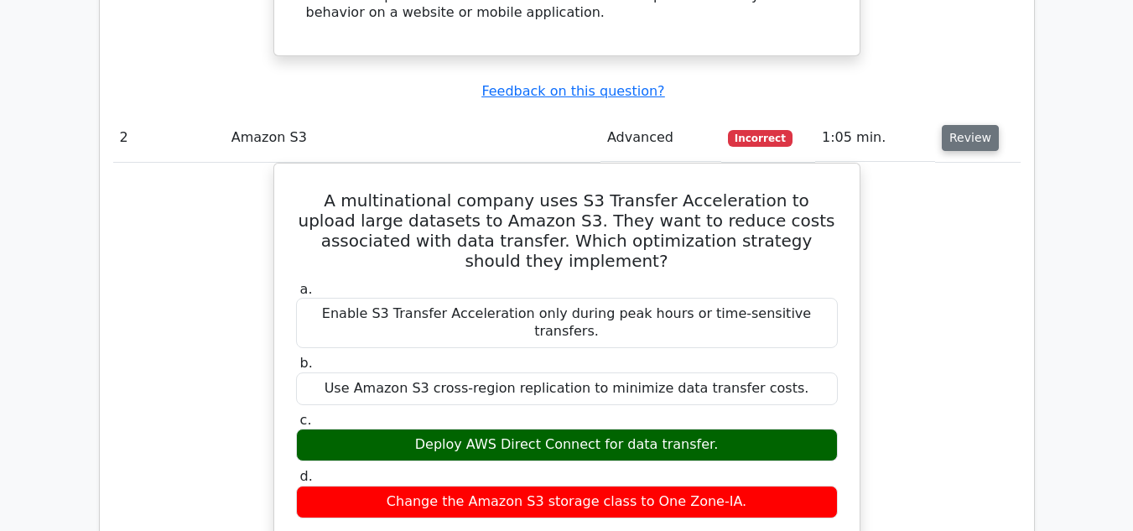
click at [955, 125] on button "Review" at bounding box center [969, 138] width 57 height 26
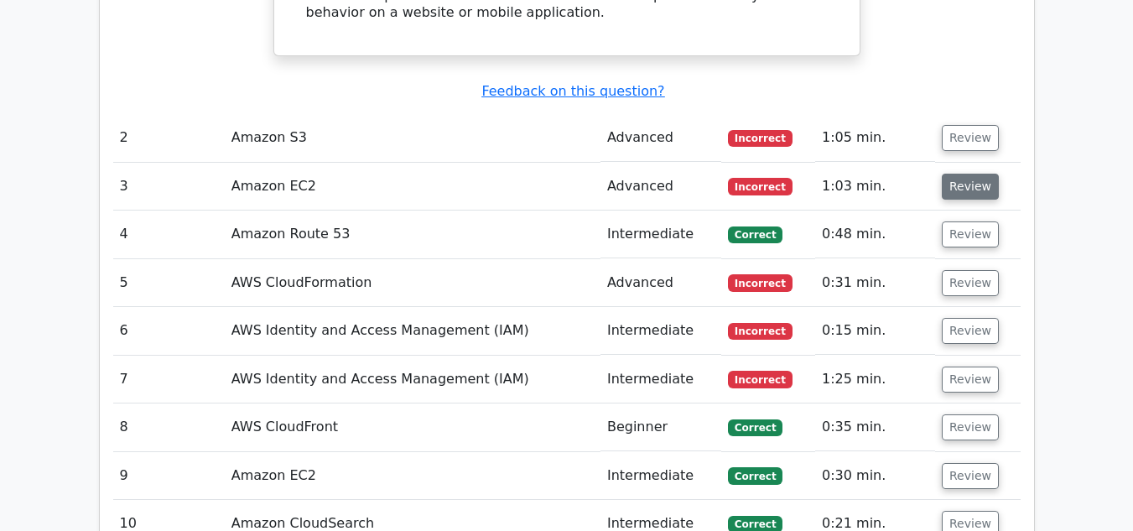
click at [959, 174] on button "Review" at bounding box center [969, 187] width 57 height 26
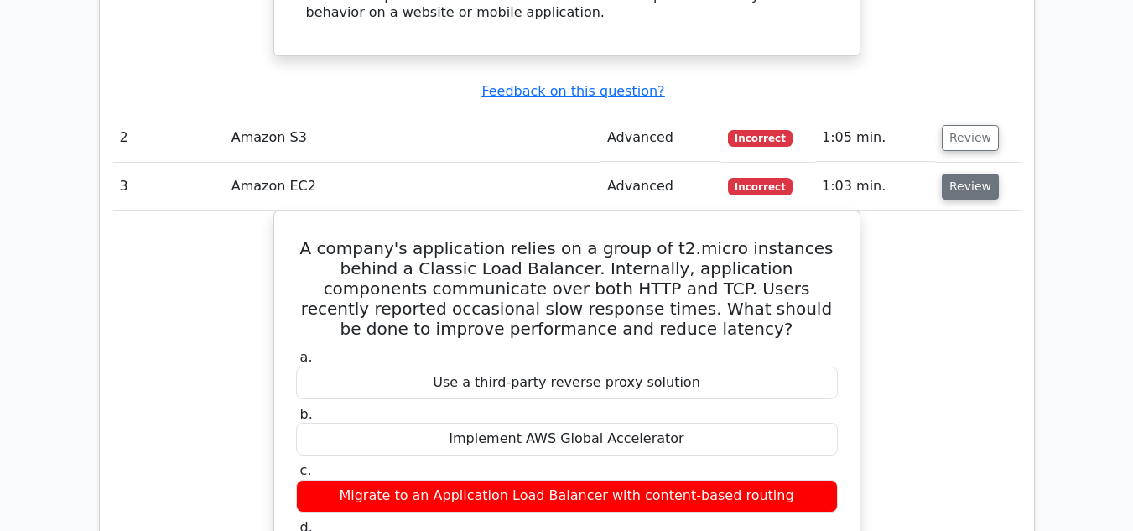
click at [959, 174] on button "Review" at bounding box center [969, 187] width 57 height 26
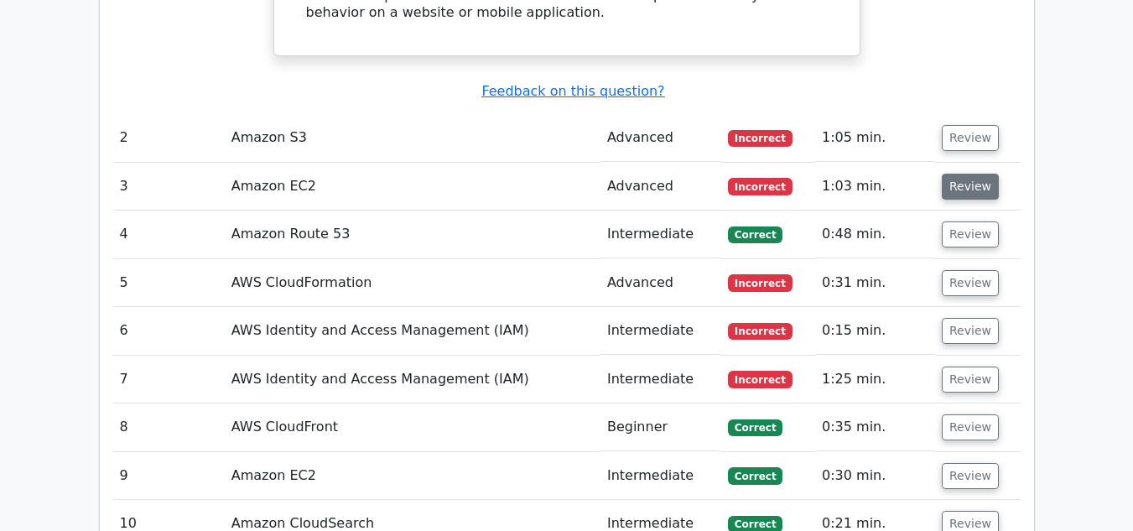
scroll to position [2180, 0]
